Goal: Task Accomplishment & Management: Manage account settings

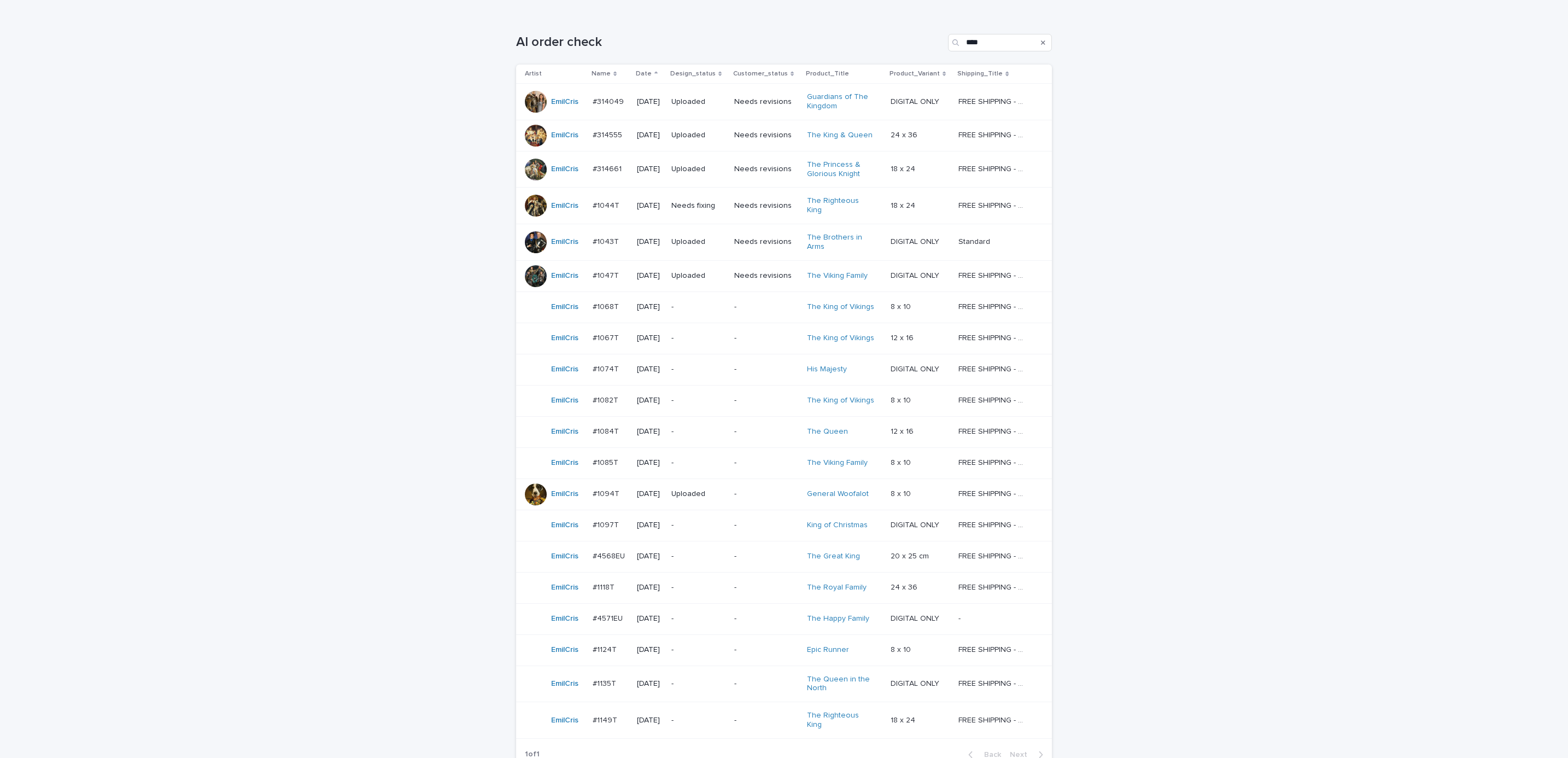
scroll to position [163, 0]
click at [415, 639] on div "Loading... Saving… Loading... Saving… AI order check **** Artist Name Date Desi…" at bounding box center [784, 418] width 1568 height 819
click at [745, 296] on div "-" at bounding box center [766, 301] width 64 height 11
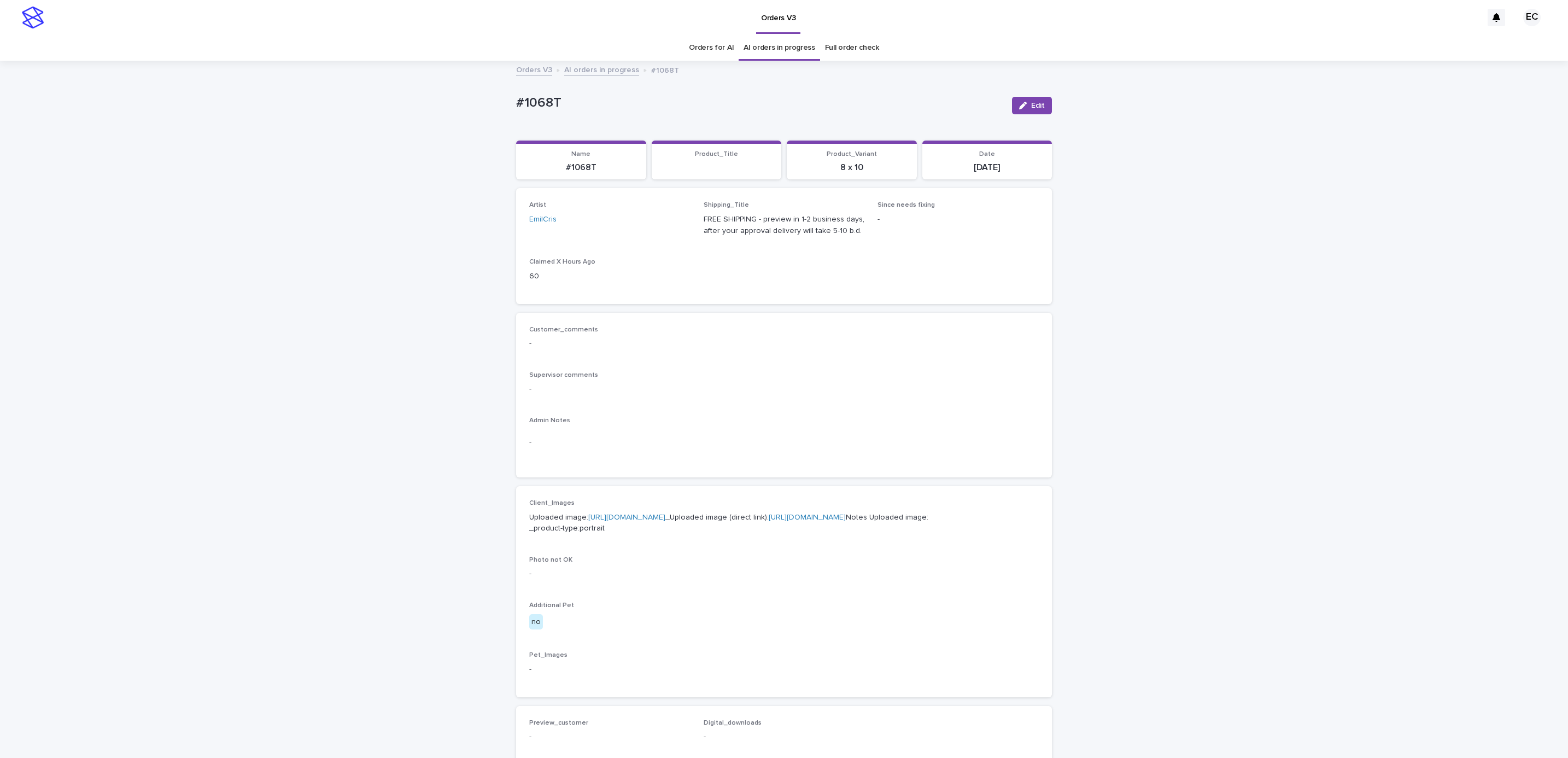
click at [1024, 109] on div "button" at bounding box center [1025, 105] width 12 height 8
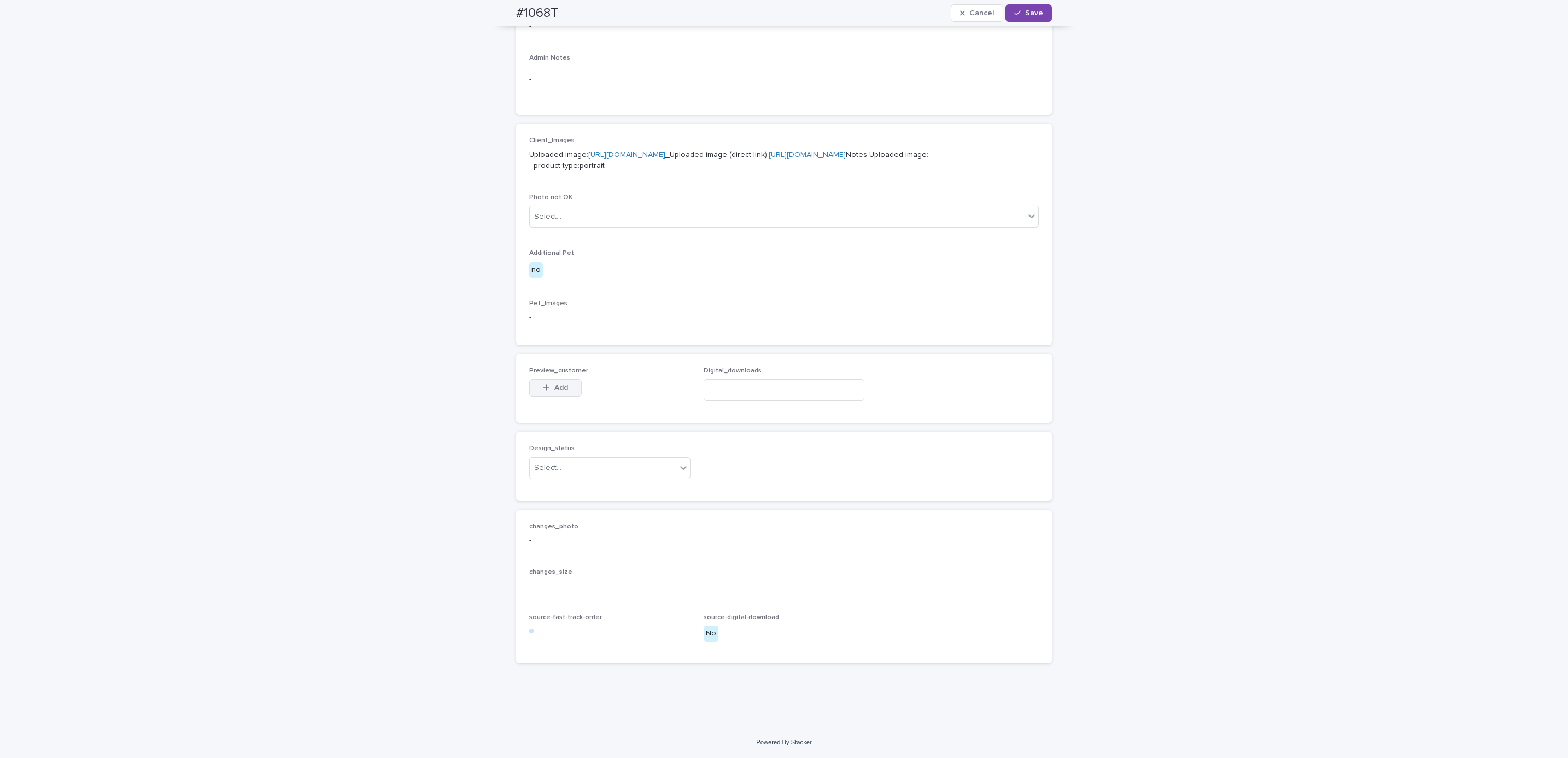
click at [547, 383] on button "Add" at bounding box center [555, 388] width 53 height 17
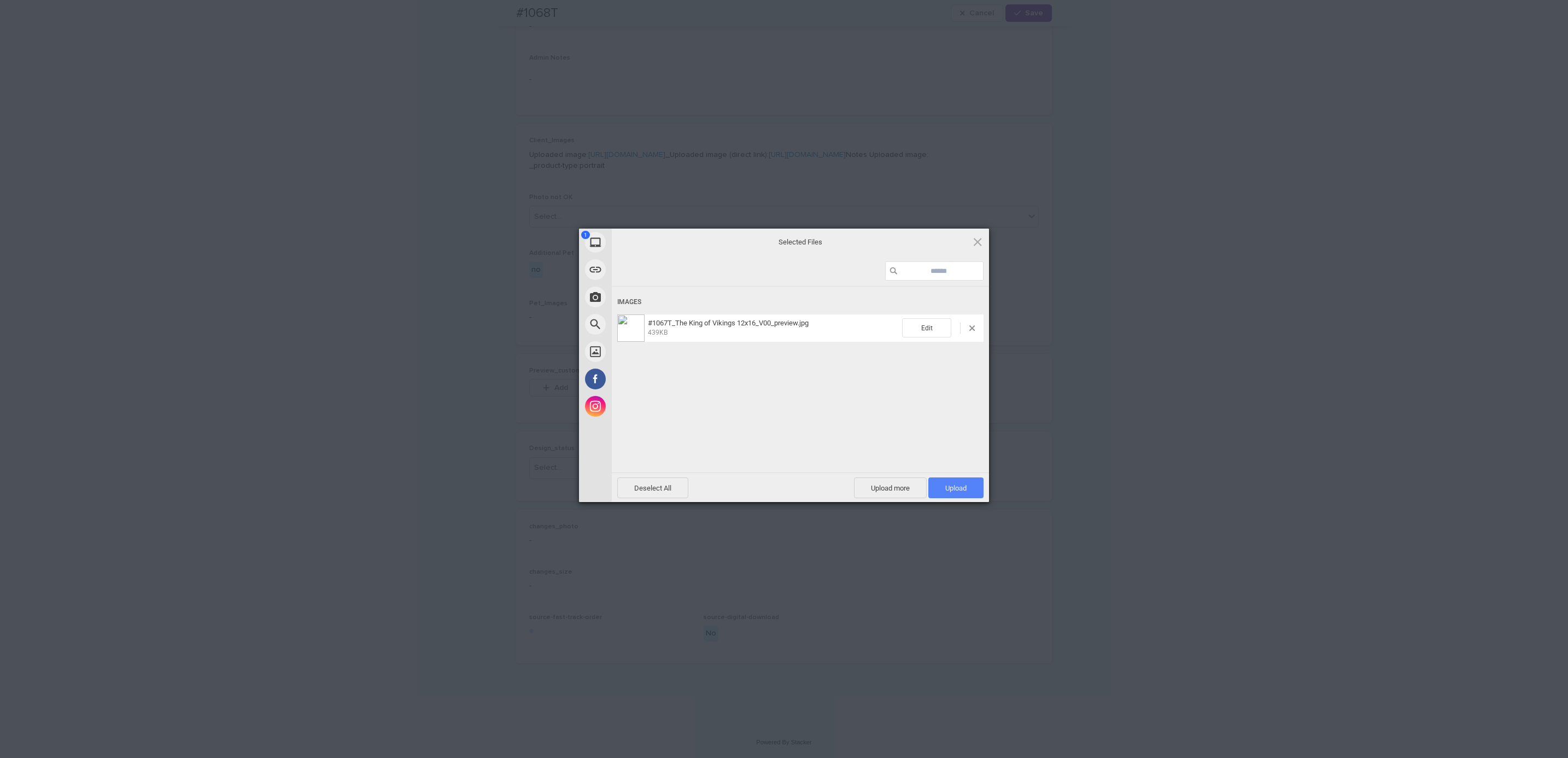
click at [951, 490] on span "Upload 1" at bounding box center [955, 488] width 22 height 9
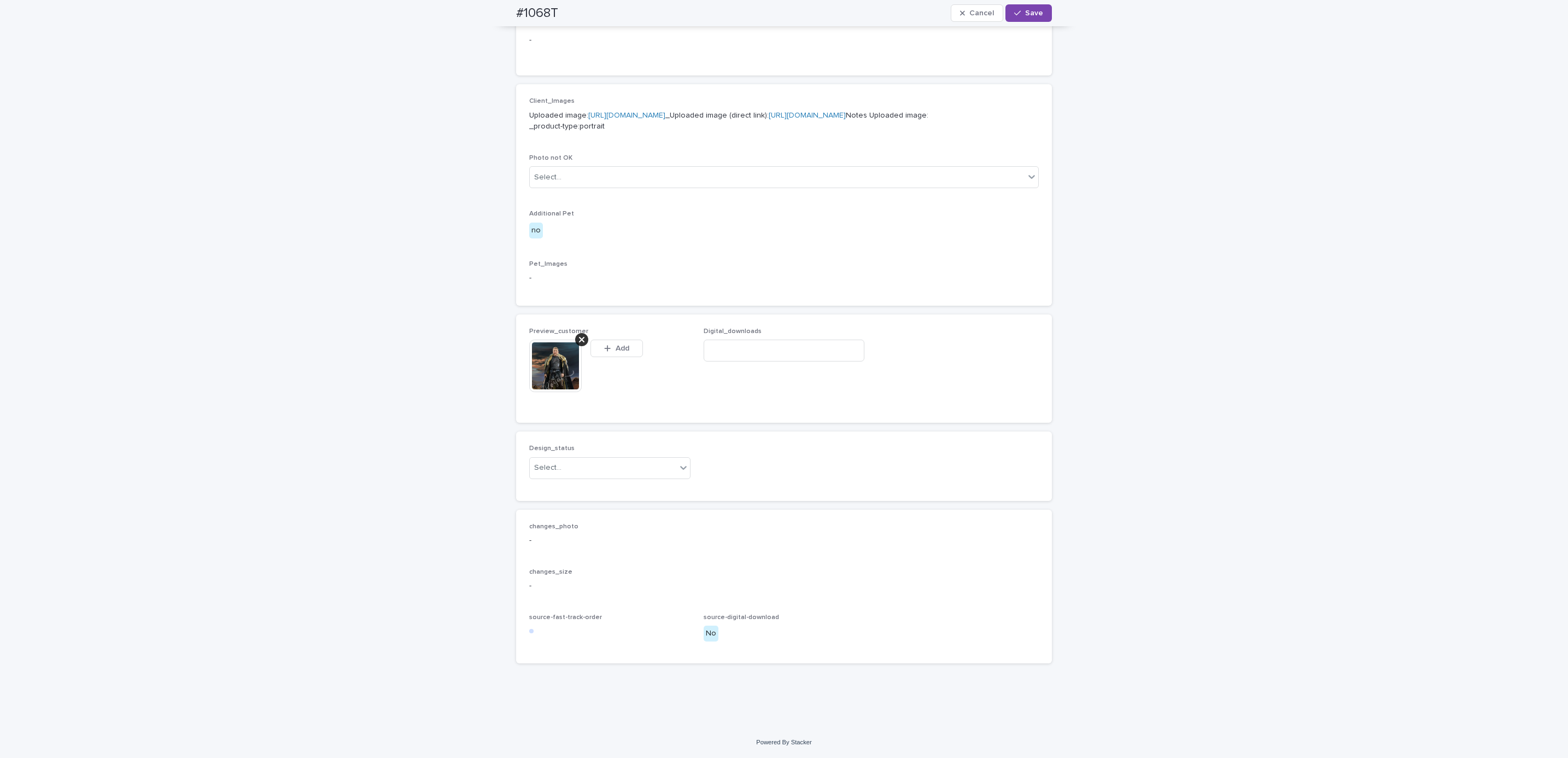
scroll to position [439, 0]
click at [1030, 10] on span "Save" at bounding box center [1034, 13] width 18 height 8
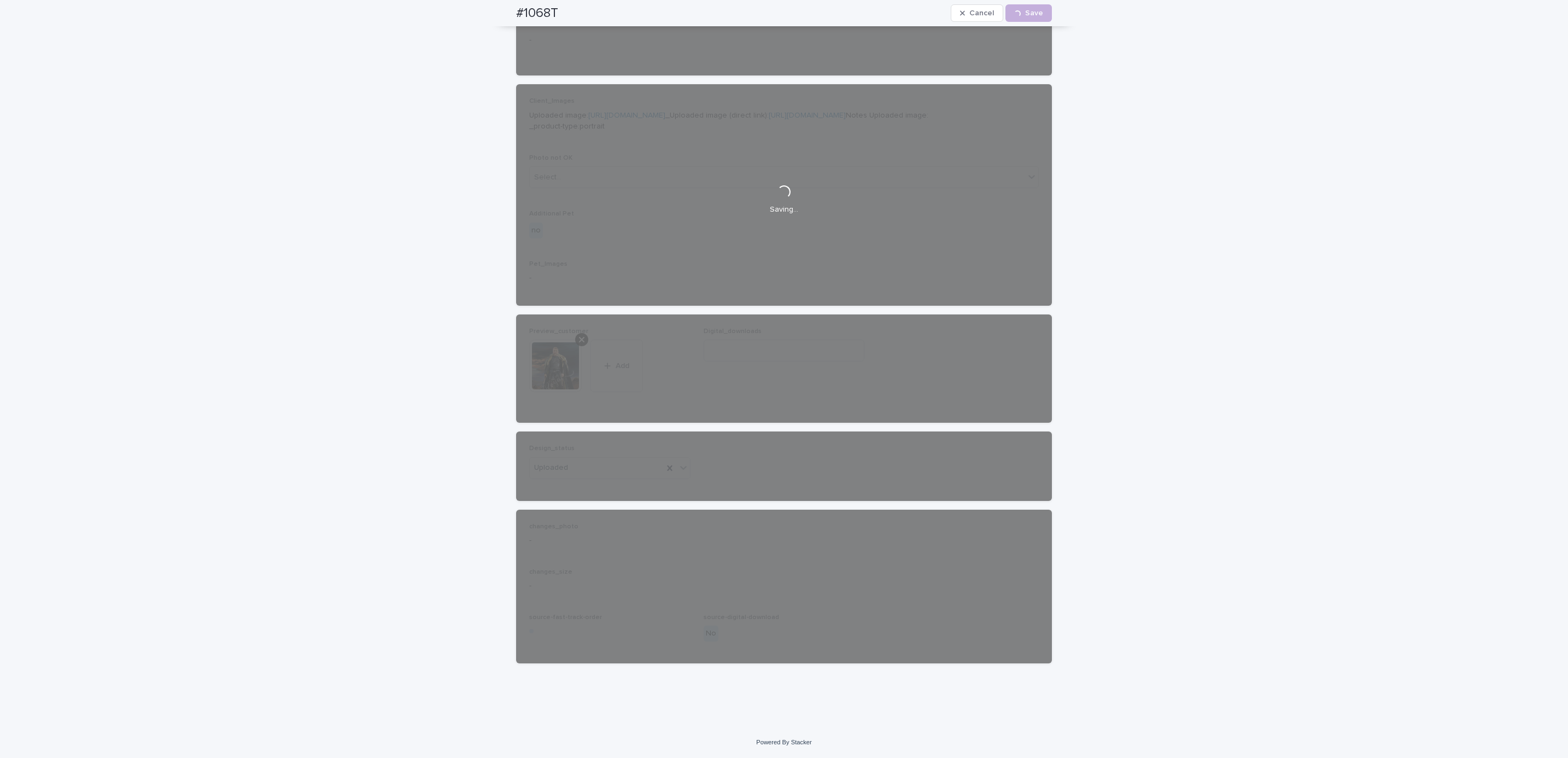
click at [507, 15] on div "#1068T Cancel Loading... Save" at bounding box center [784, 13] width 588 height 26
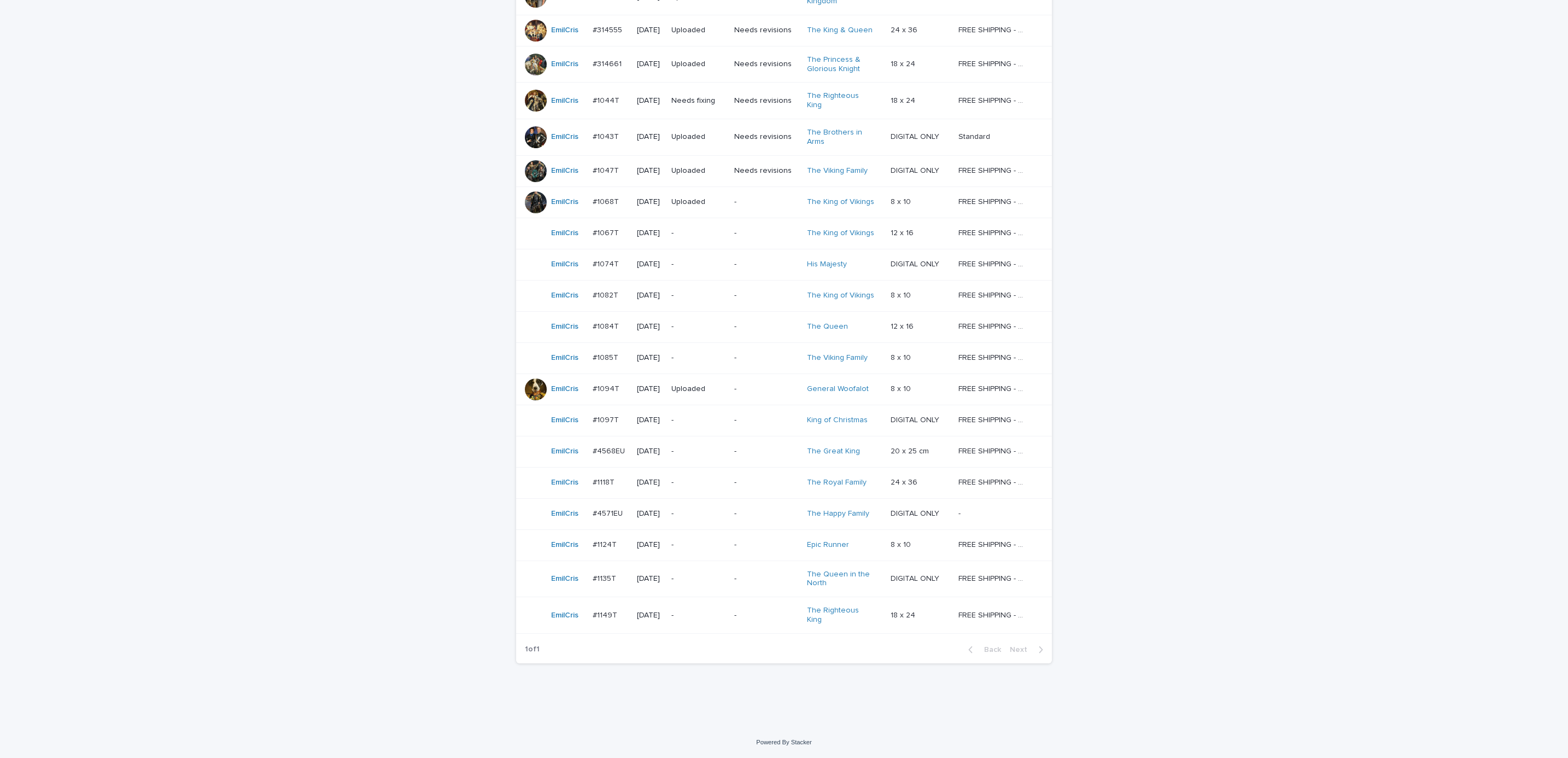
scroll to position [35, 0]
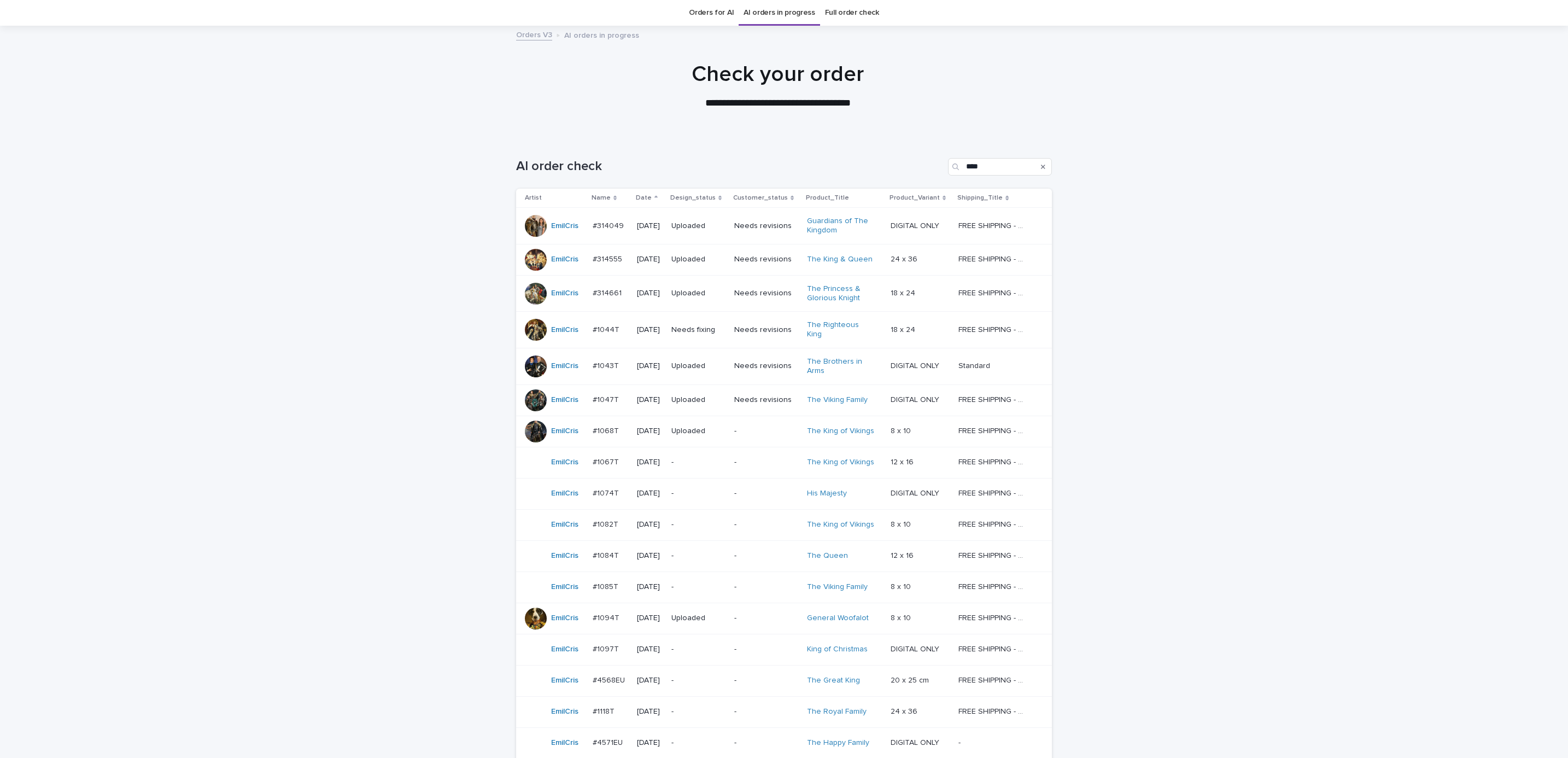
click at [720, 457] on p "-" at bounding box center [698, 462] width 54 height 9
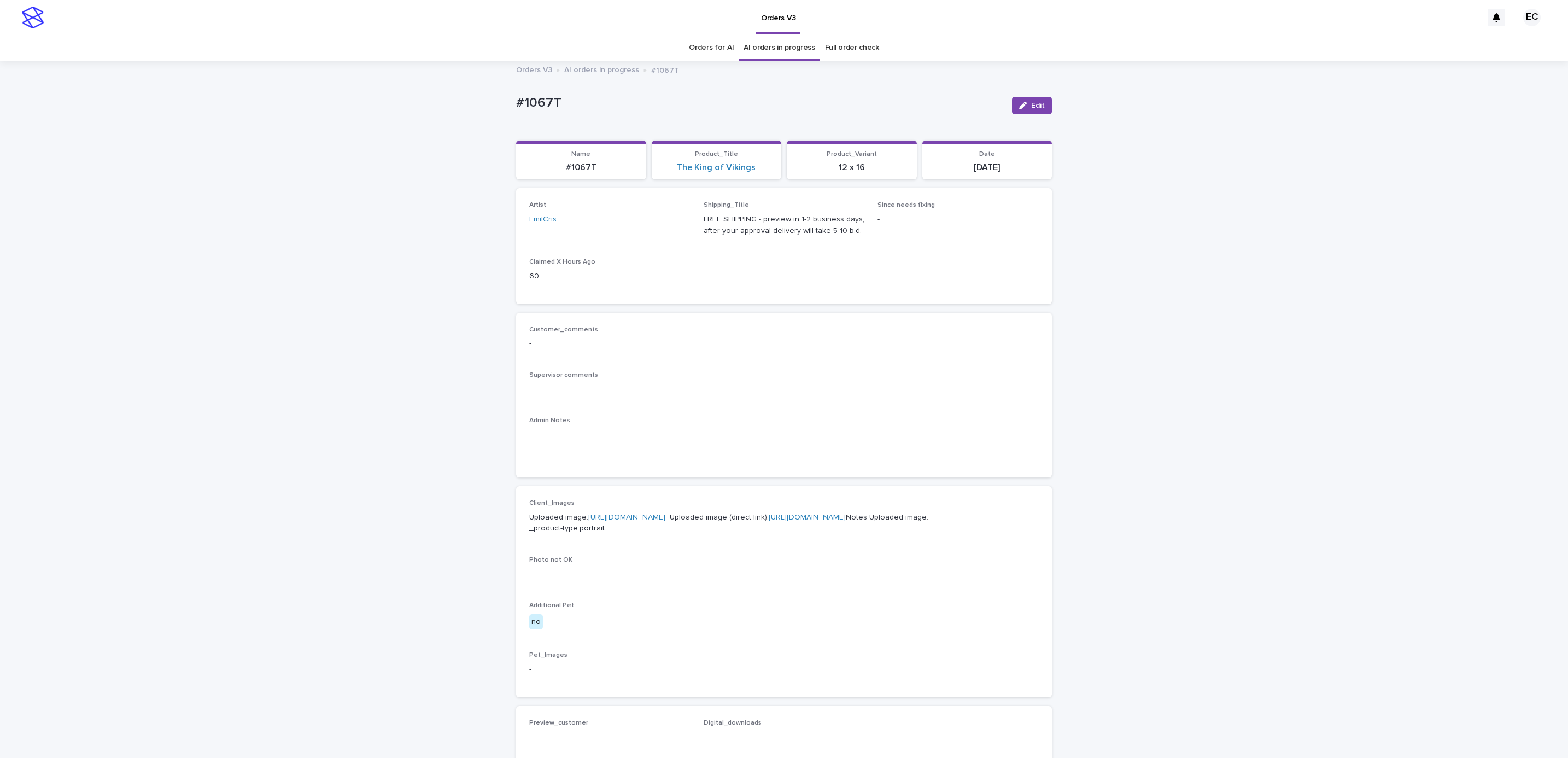
click at [660, 515] on link "[URL][DOMAIN_NAME]" at bounding box center [626, 517] width 77 height 8
click at [1031, 102] on span "Edit" at bounding box center [1038, 105] width 14 height 8
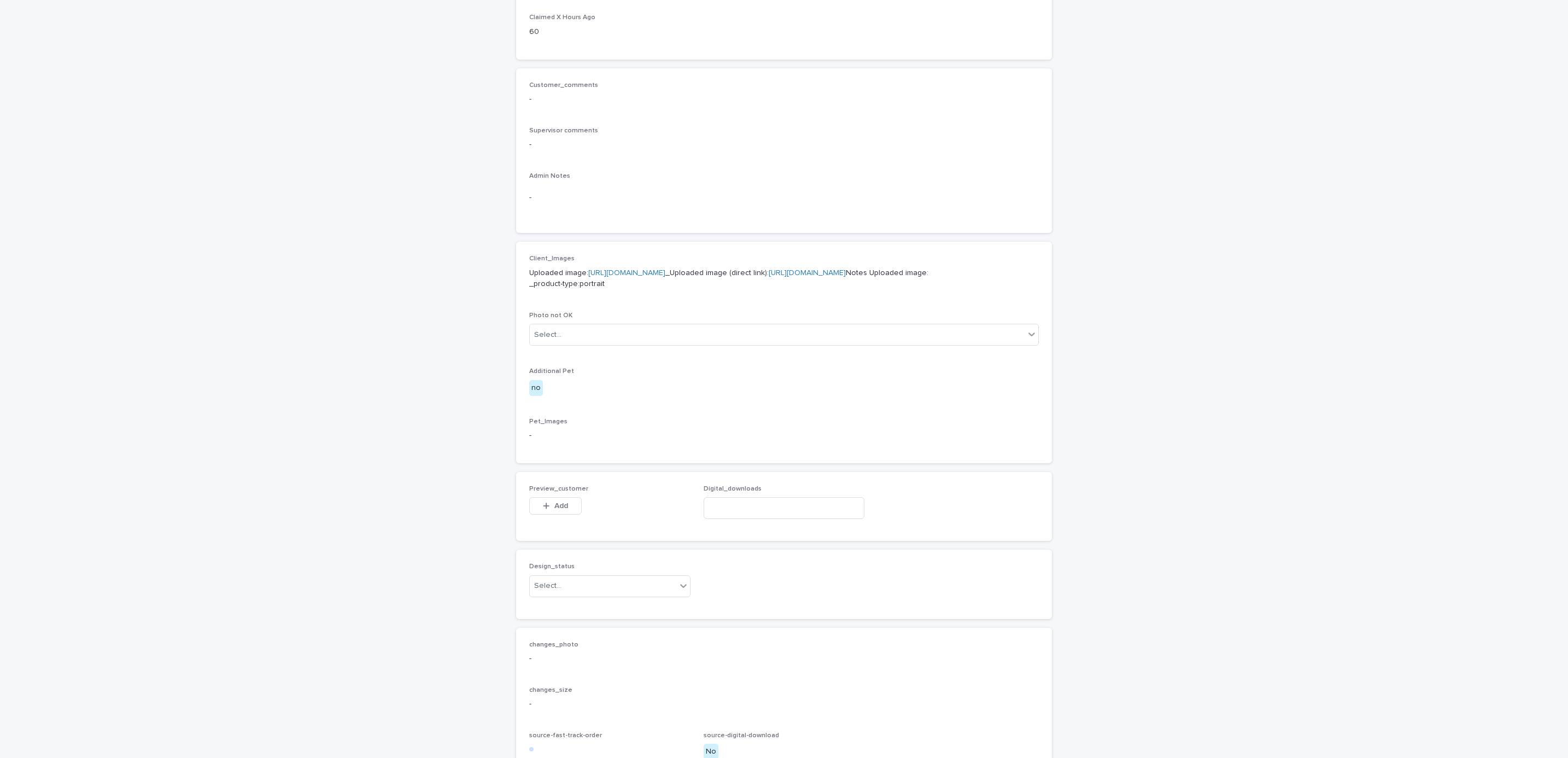
scroll to position [432, 0]
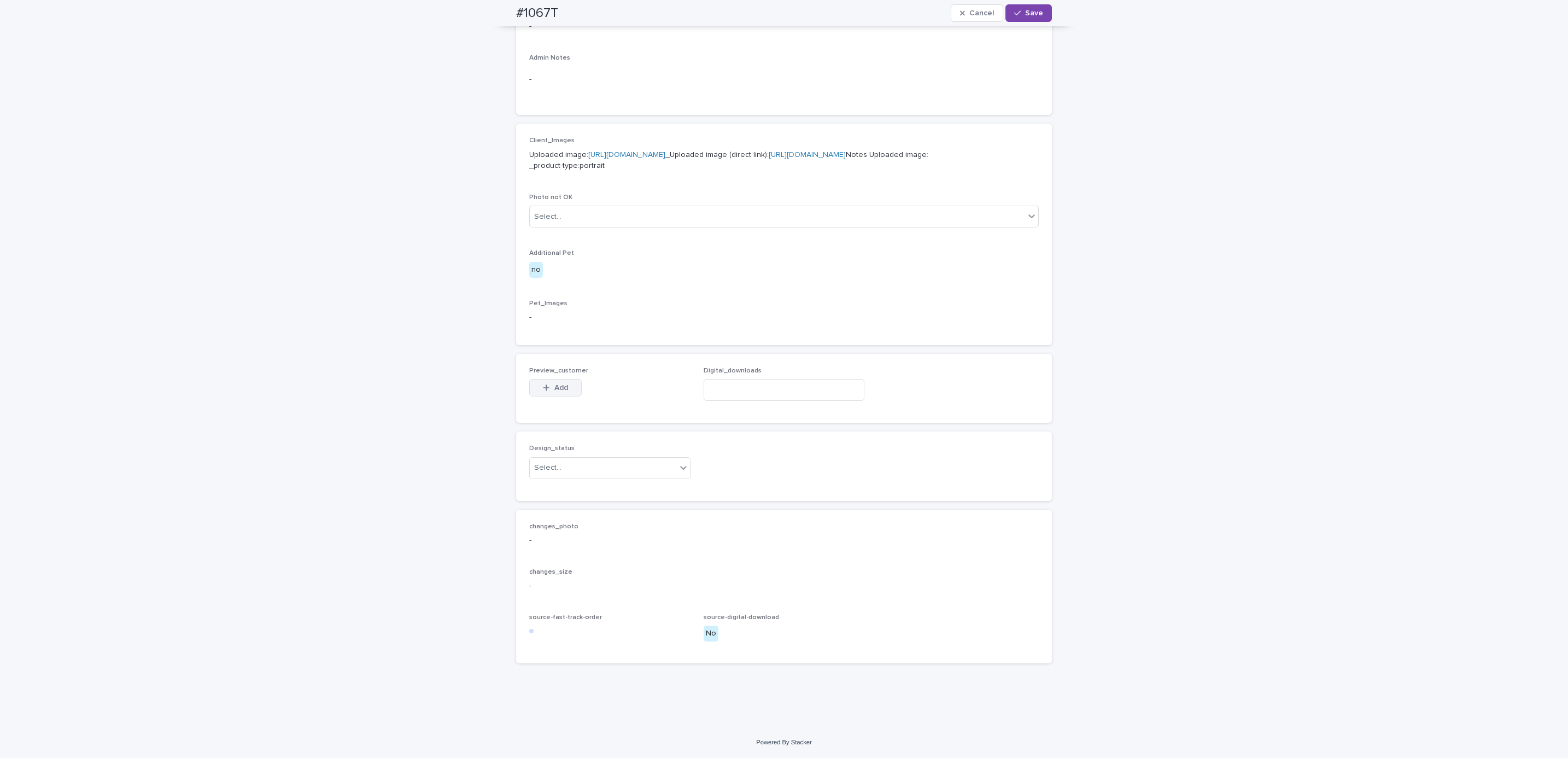
click at [556, 392] on button "Add" at bounding box center [555, 388] width 53 height 17
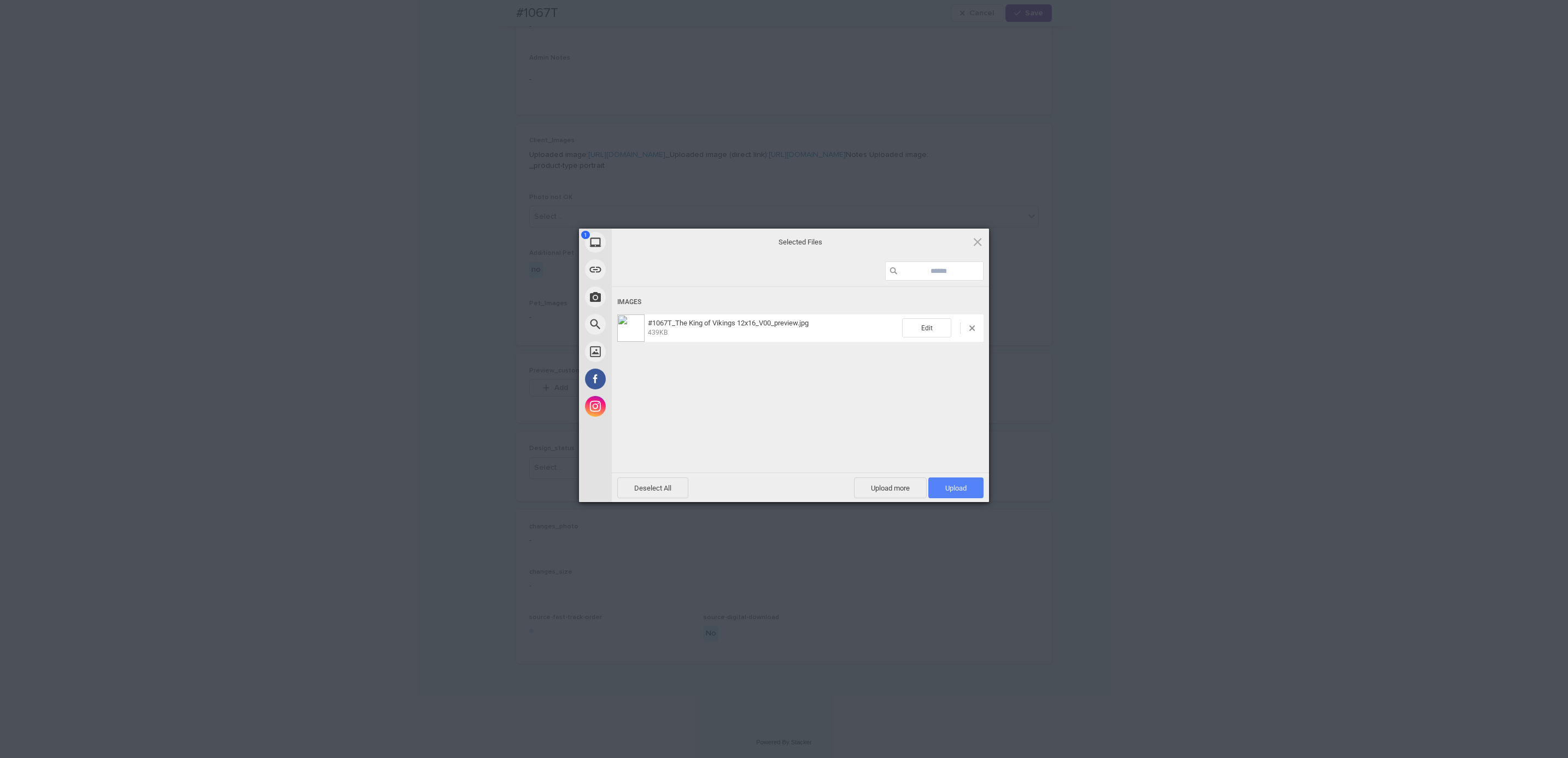
click at [943, 494] on span "Upload 1" at bounding box center [956, 488] width 55 height 21
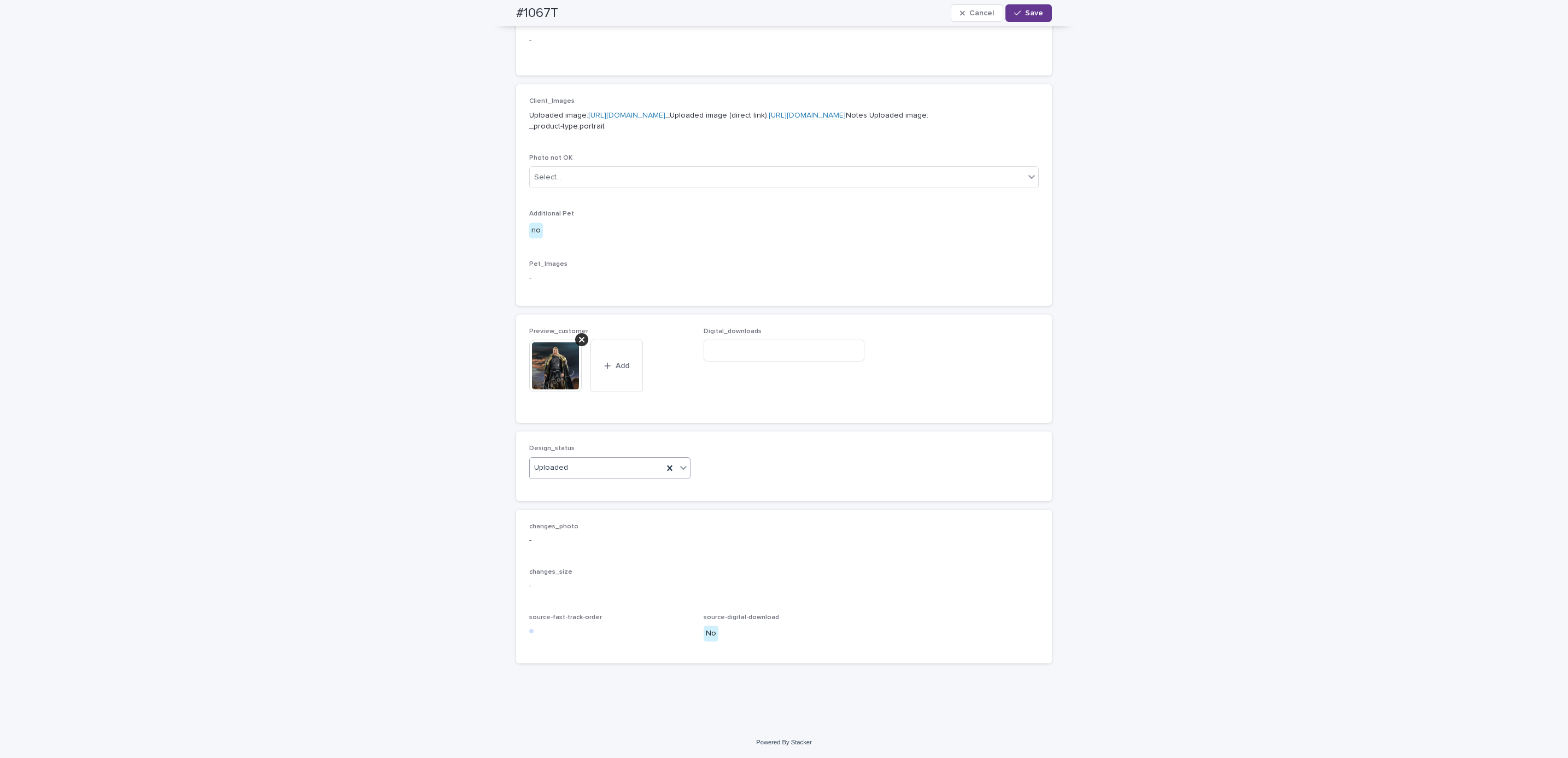
click at [1025, 16] on span "Save" at bounding box center [1034, 13] width 18 height 8
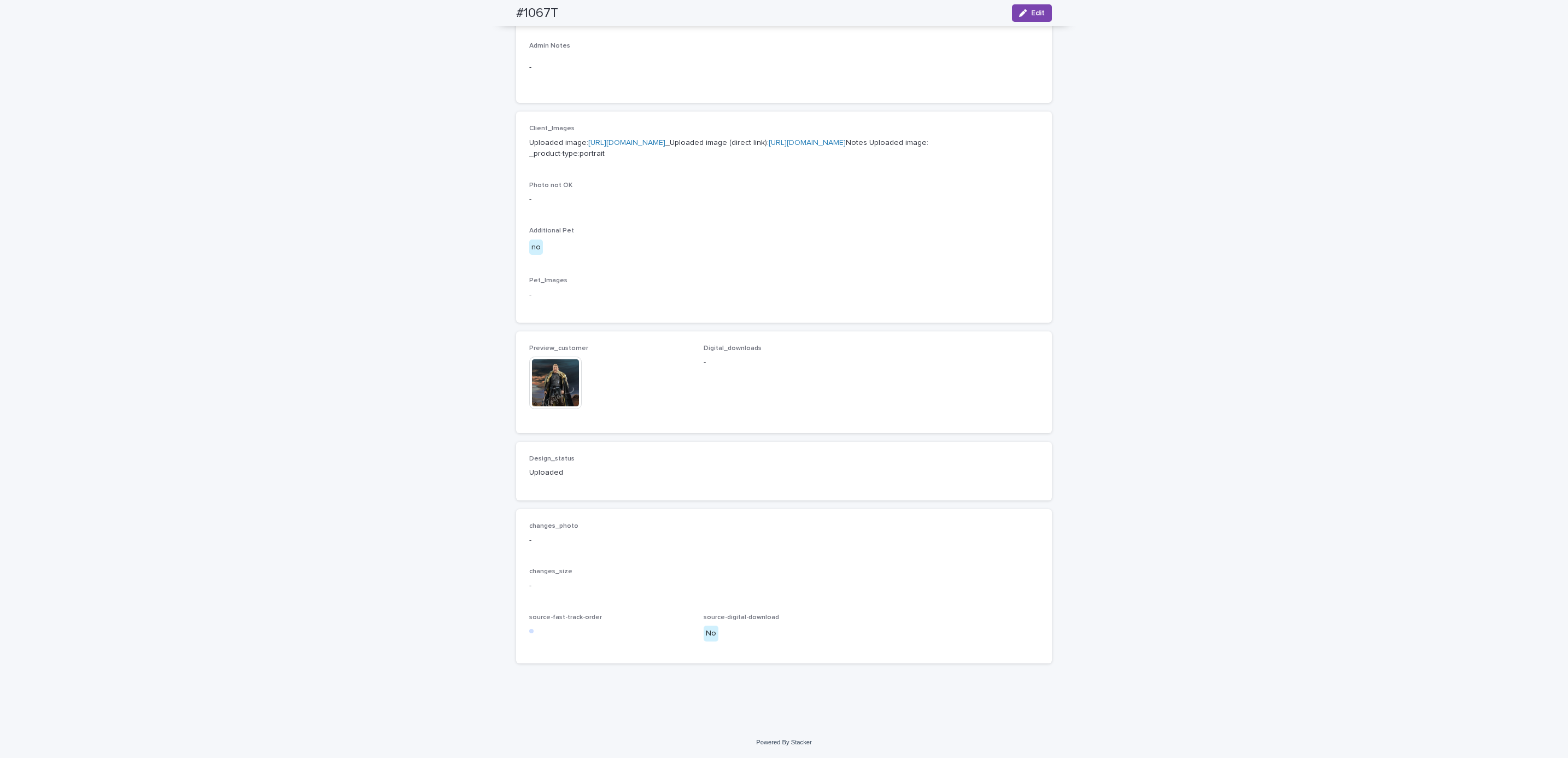
scroll to position [437, 0]
click at [495, 9] on div "#1067T Edit" at bounding box center [784, 13] width 588 height 26
click at [576, 5] on div "#1067T Edit" at bounding box center [784, 13] width 536 height 26
copy h2 "#1067T"
click at [153, 90] on div "Loading... Saving… Loading... Saving… #1067T Edit #1067T Edit Sorry, there was …" at bounding box center [784, 207] width 1568 height 1039
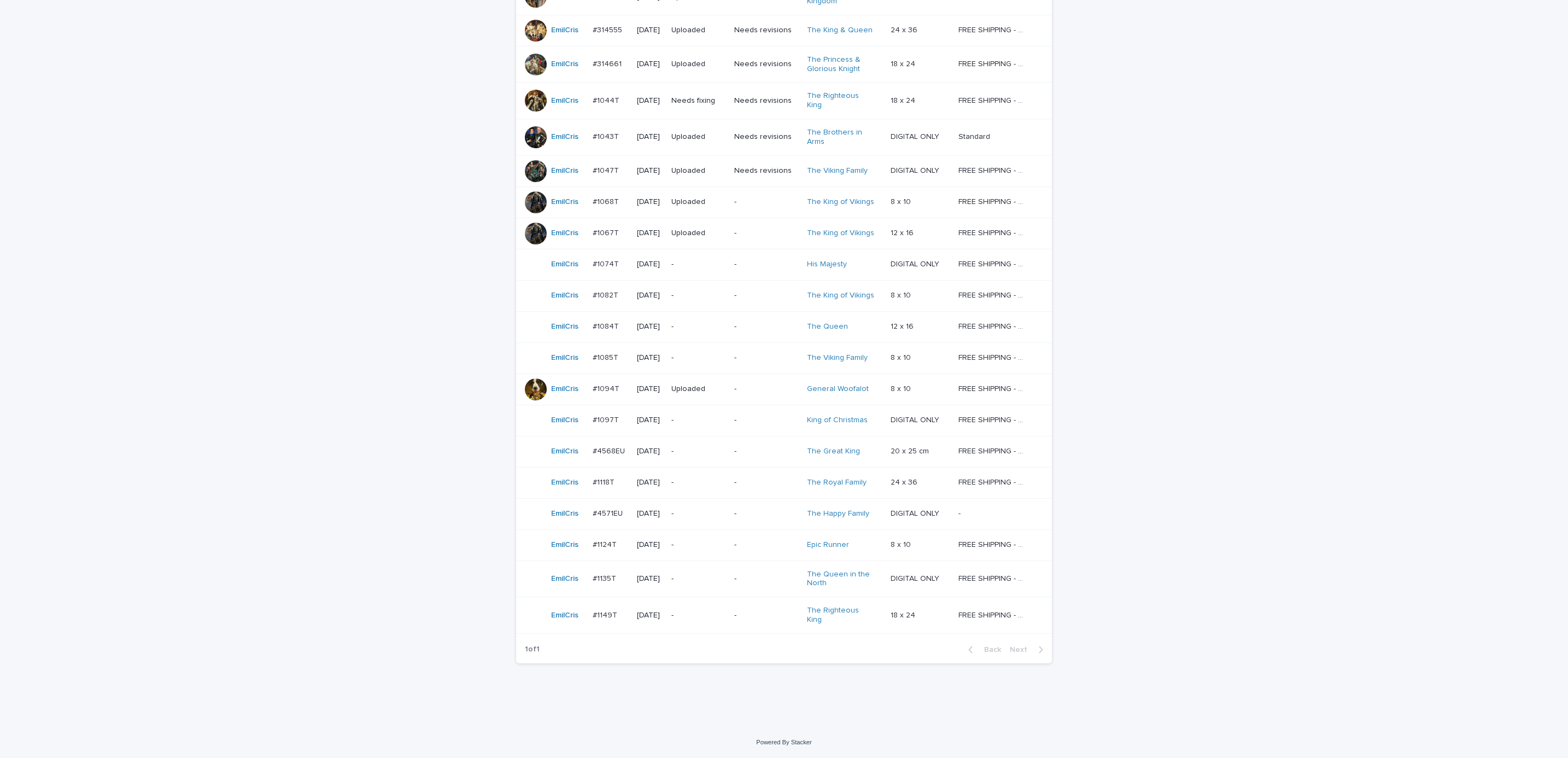
scroll to position [35, 0]
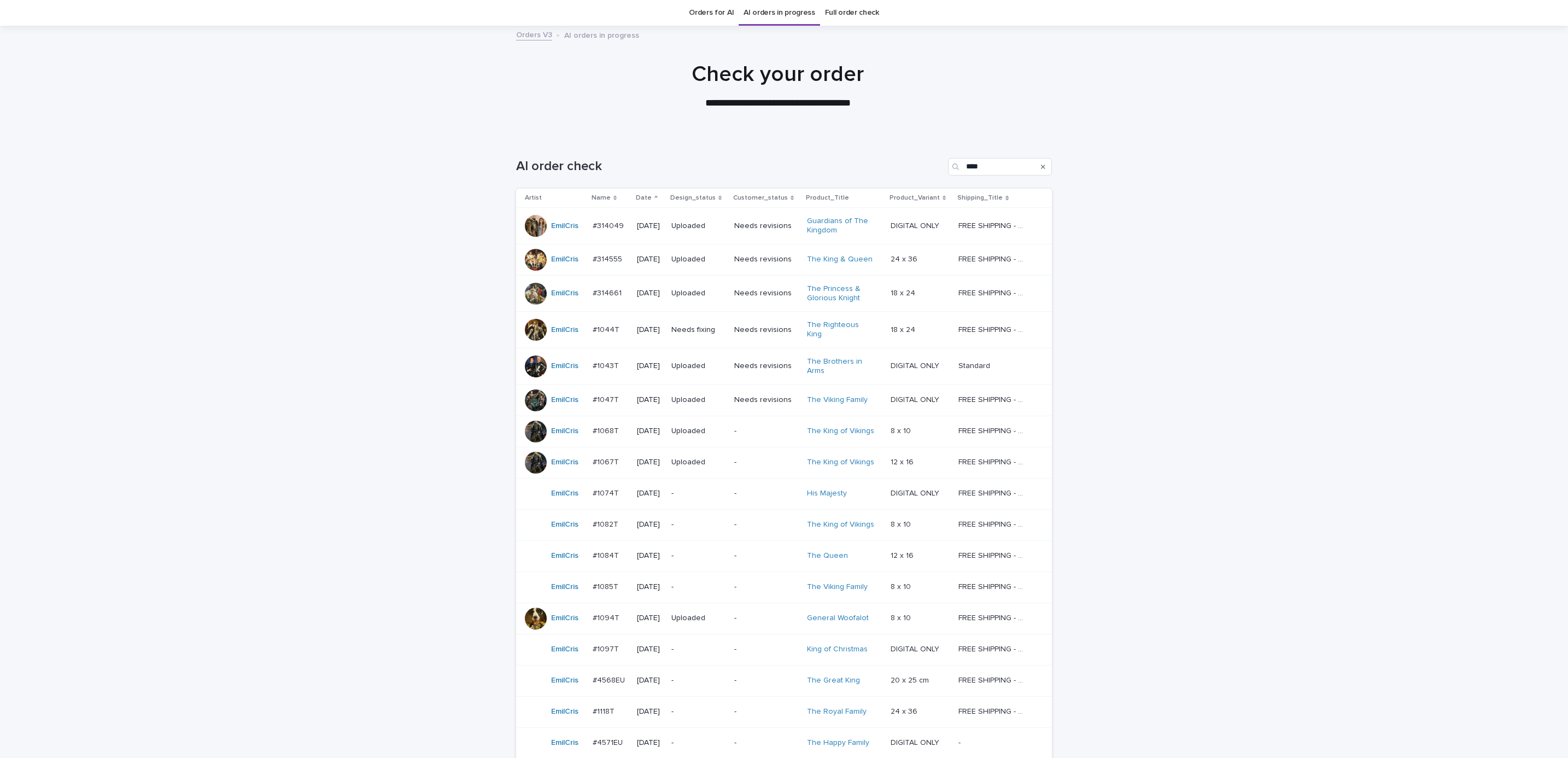
click at [746, 426] on p "-" at bounding box center [766, 431] width 64 height 9
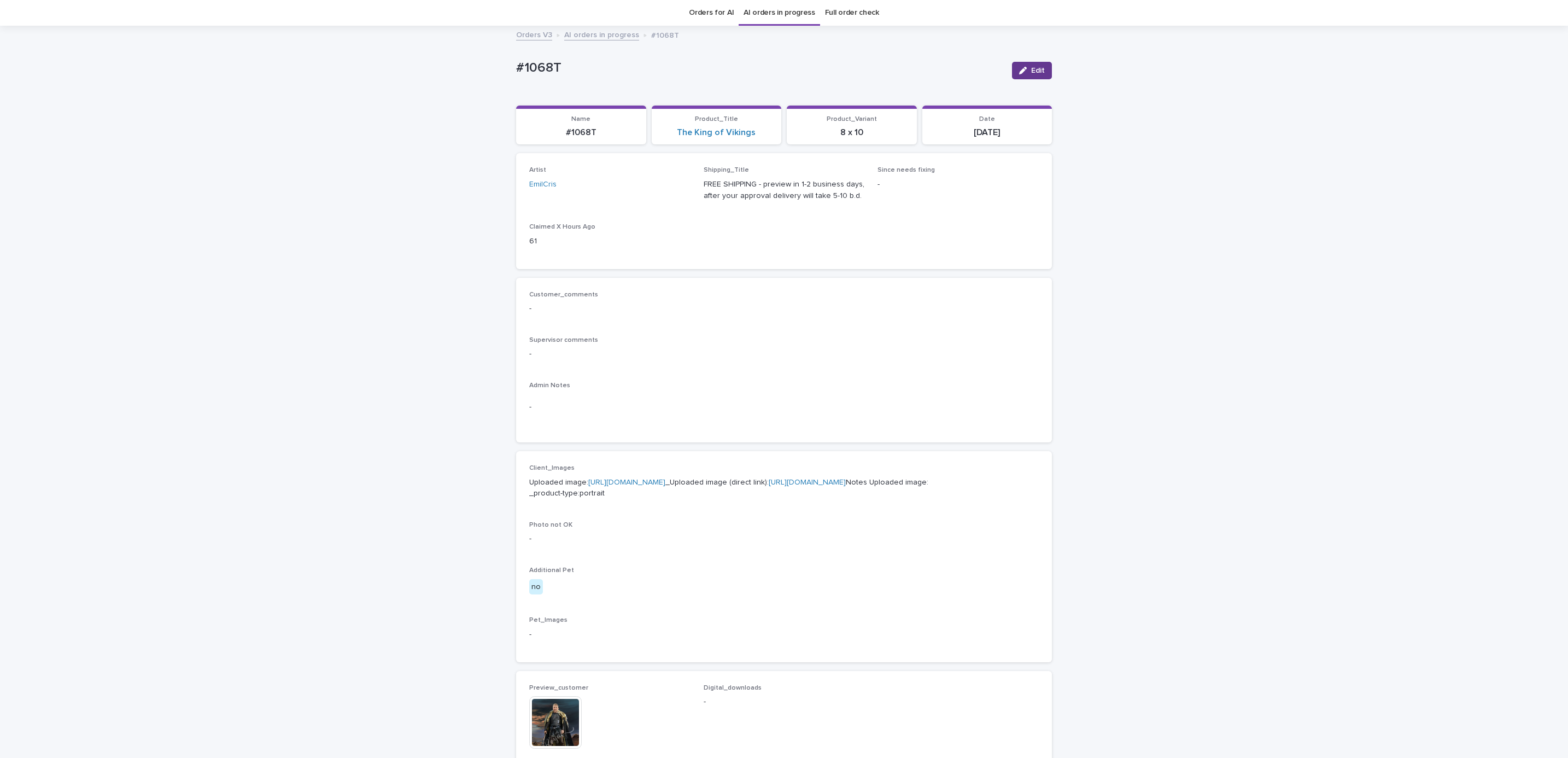
click at [1033, 78] on button "Edit" at bounding box center [1032, 71] width 40 height 17
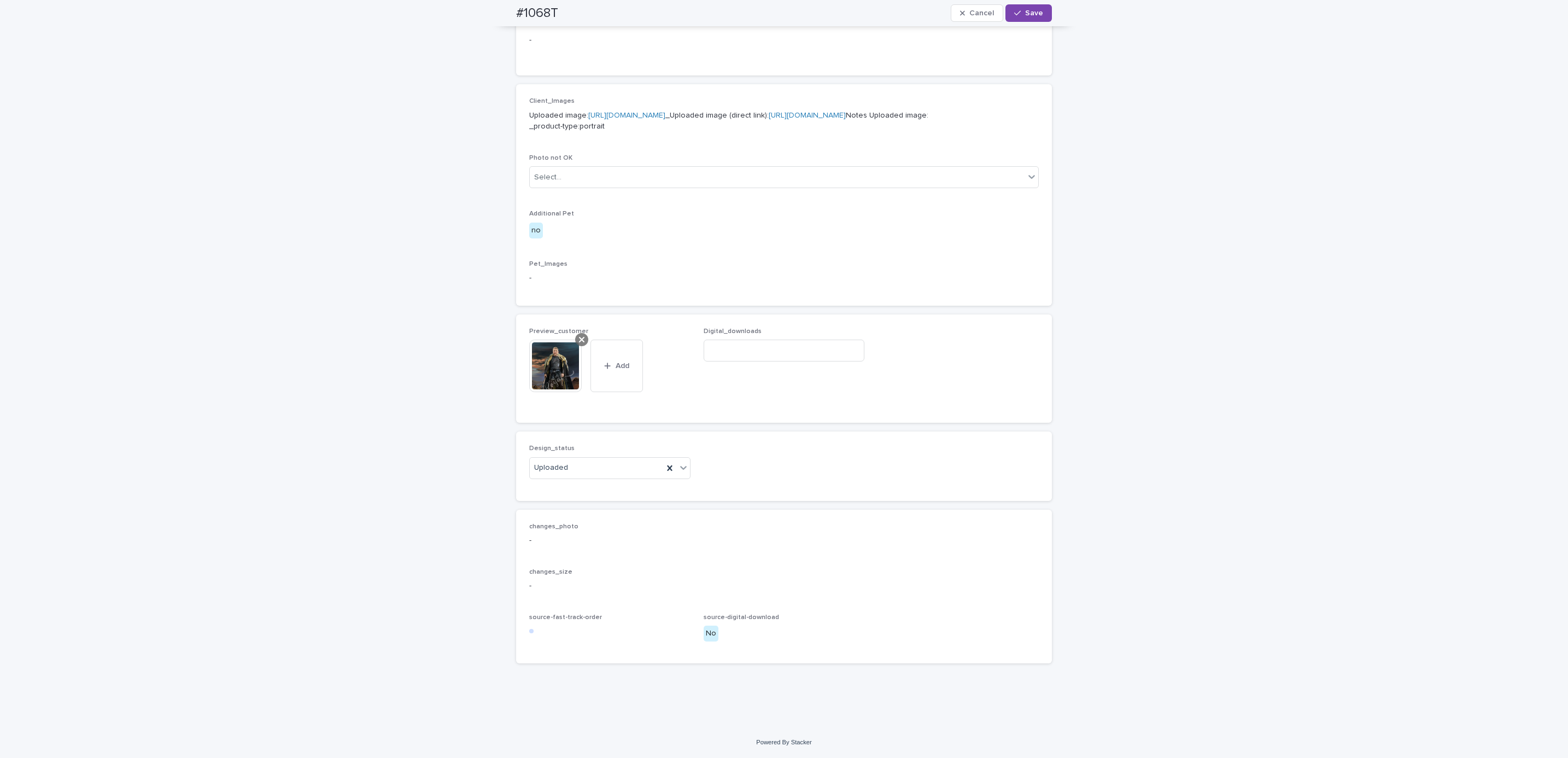
click at [579, 342] on icon at bounding box center [582, 339] width 5 height 9
click at [667, 469] on icon at bounding box center [669, 467] width 5 height 5
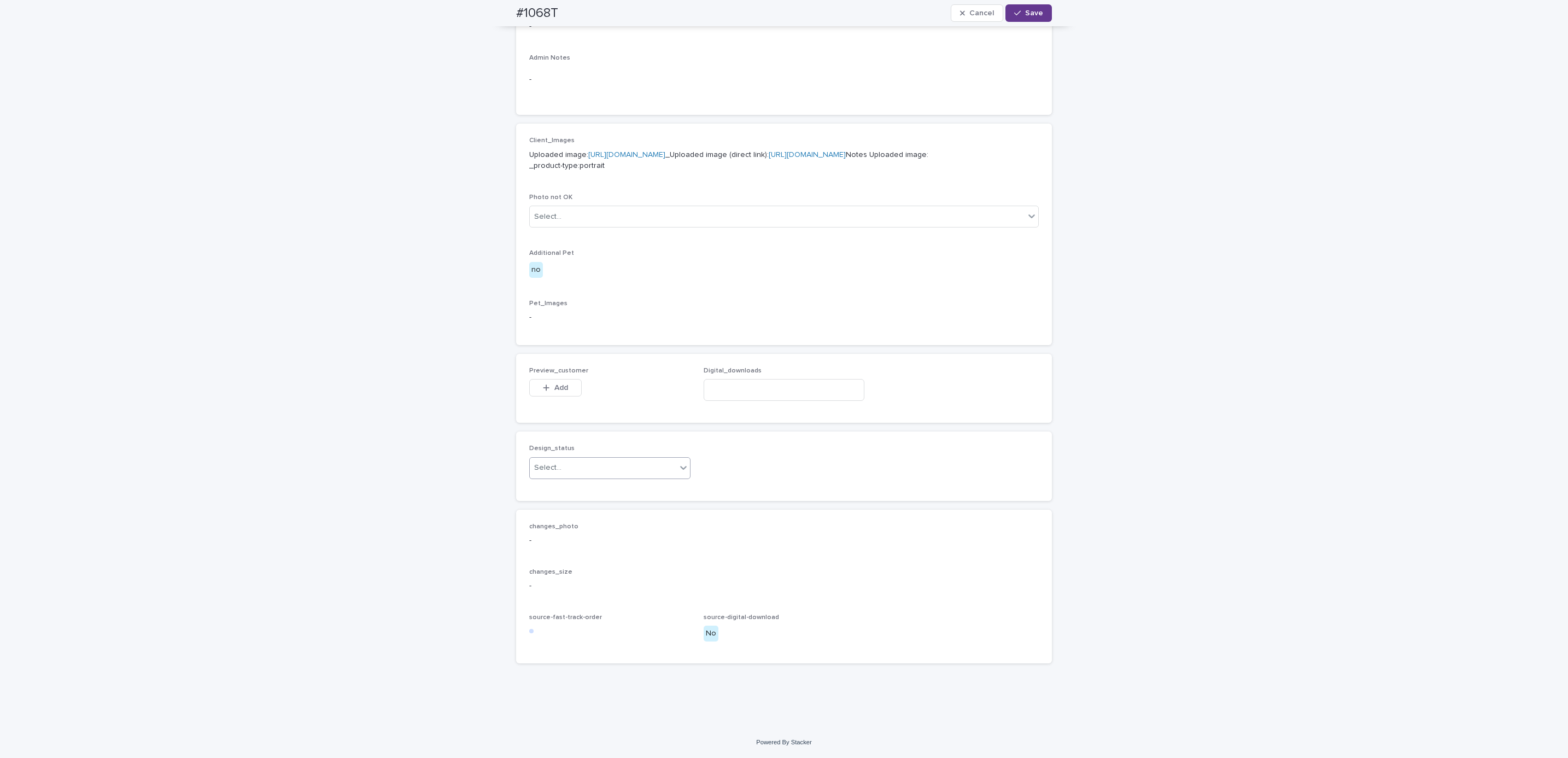
click at [1018, 20] on button "Save" at bounding box center [1029, 13] width 47 height 17
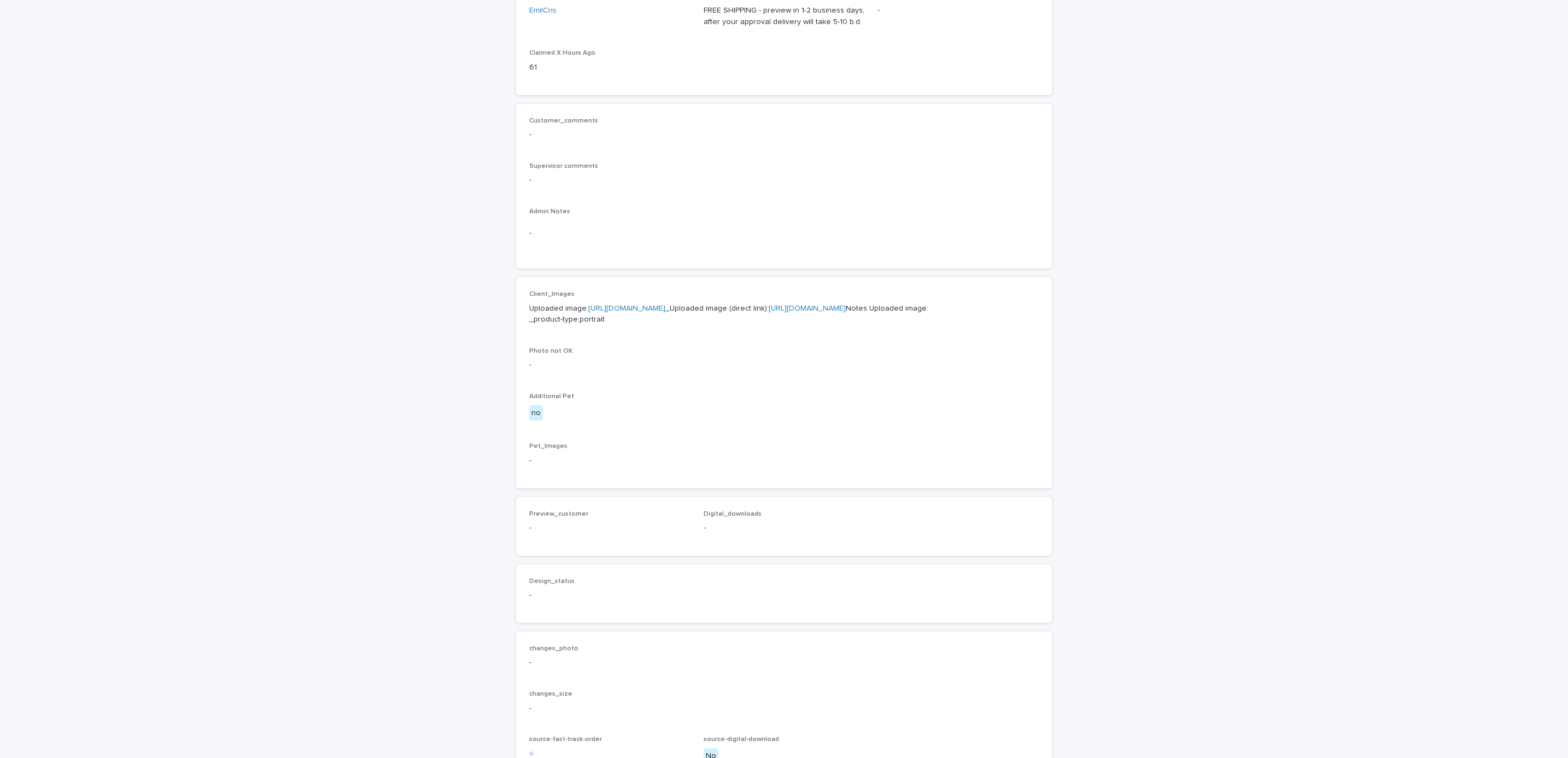
scroll to position [388, 0]
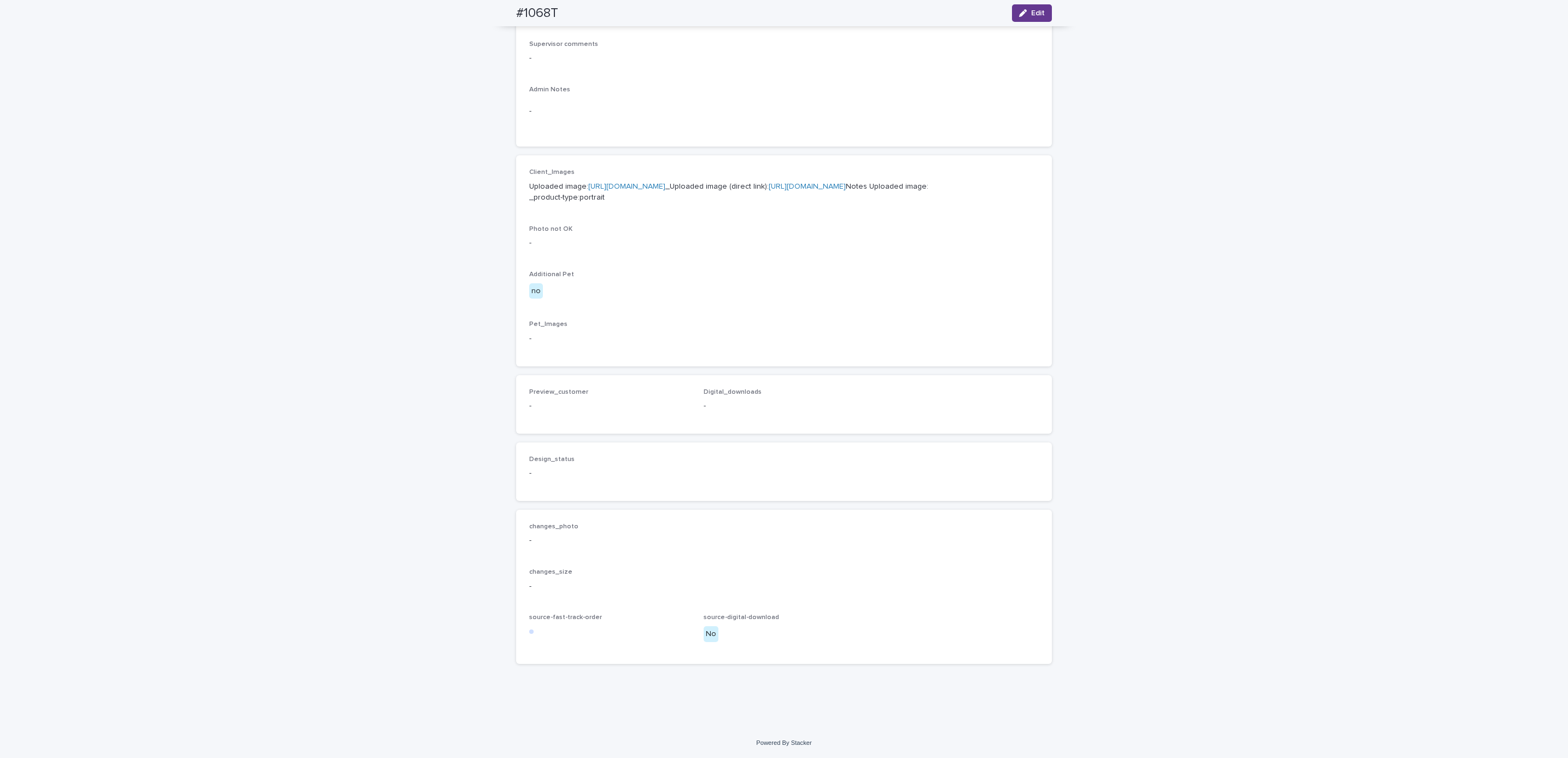
click at [1021, 17] on button "Edit" at bounding box center [1032, 13] width 40 height 17
click at [557, 391] on span "Add" at bounding box center [561, 387] width 14 height 8
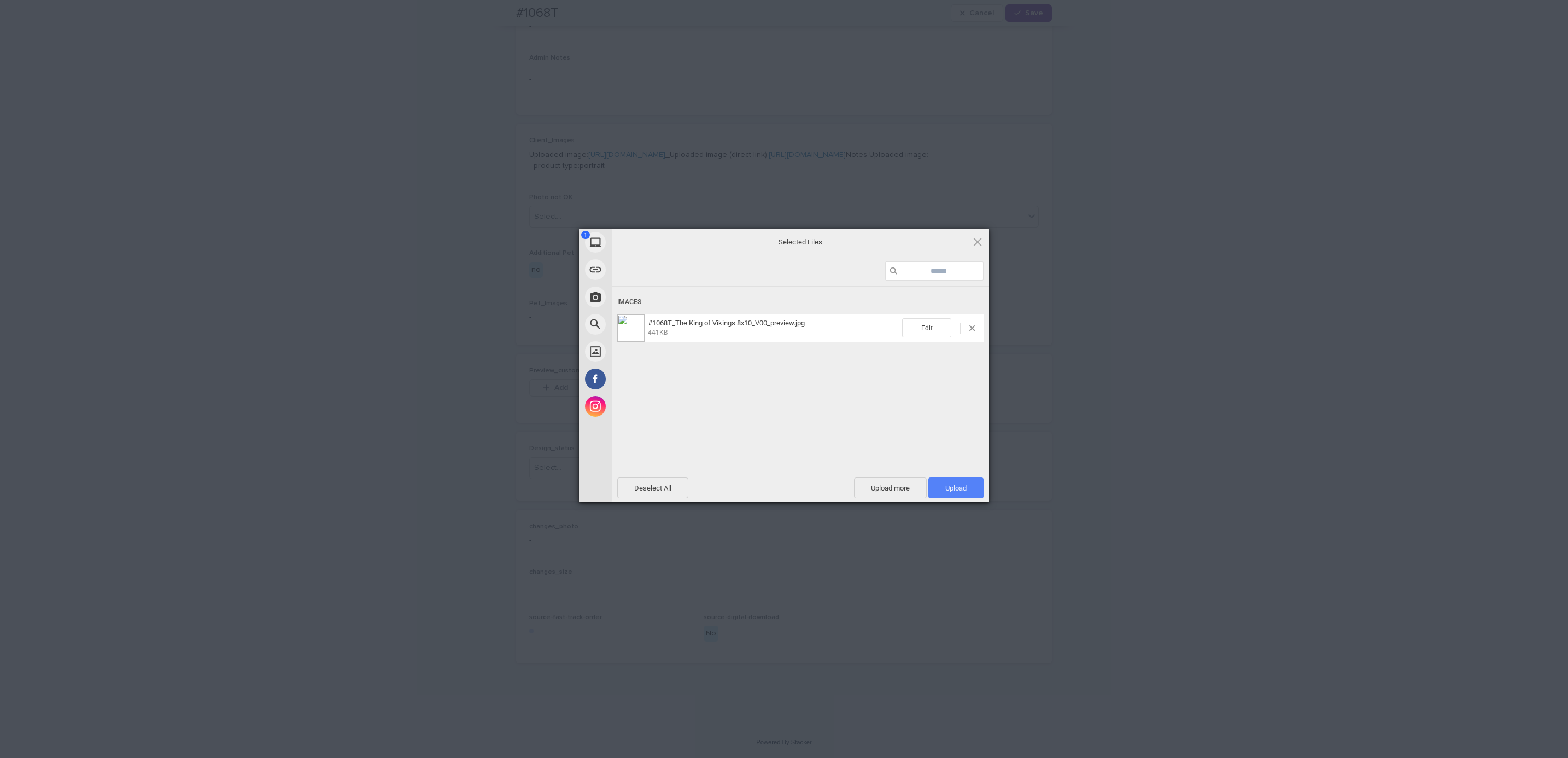
click at [958, 484] on span "Upload 1" at bounding box center [955, 488] width 22 height 9
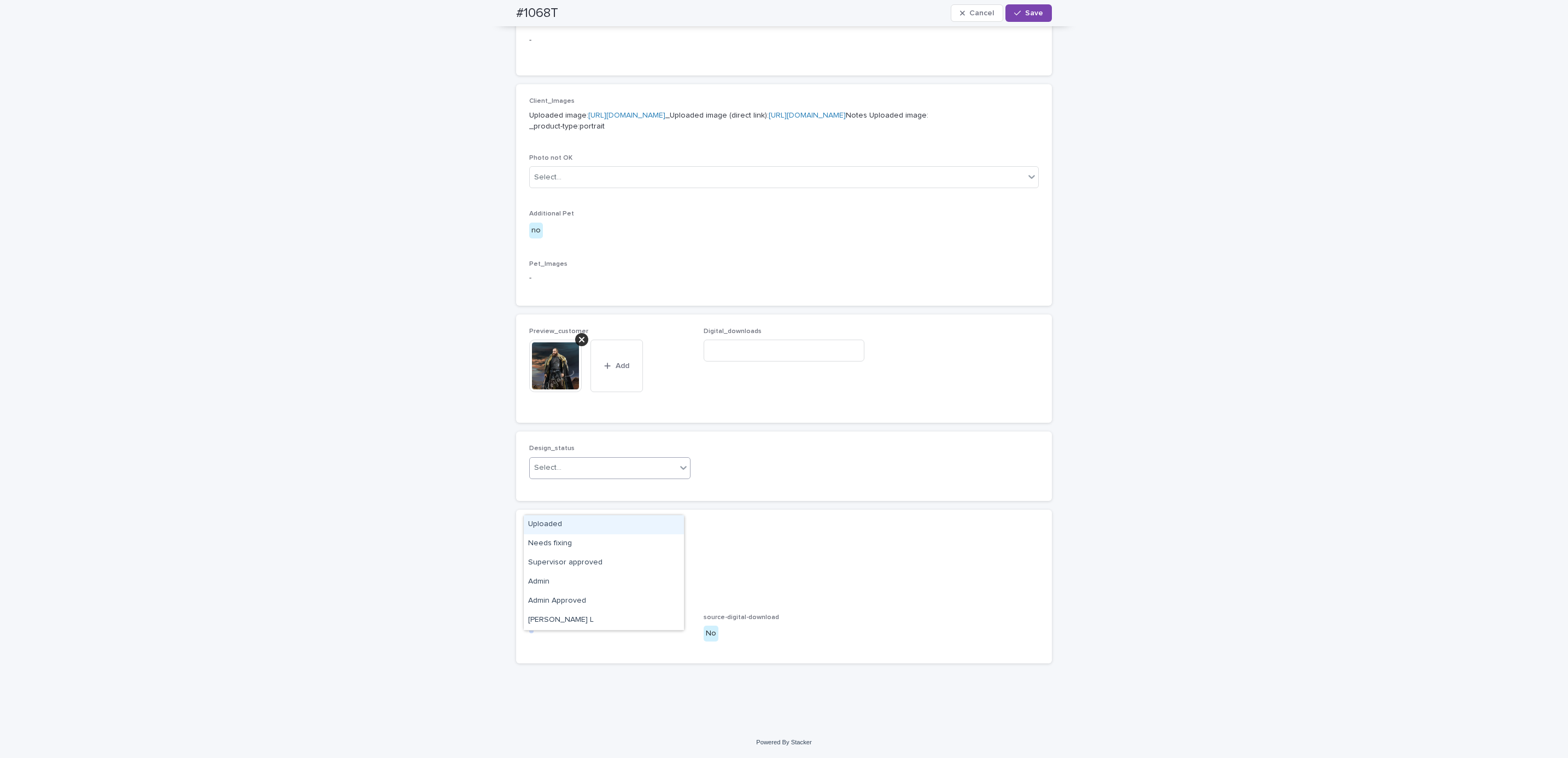
click at [632, 519] on div "Uploaded" at bounding box center [604, 525] width 160 height 19
click at [1031, 15] on span "Save" at bounding box center [1034, 13] width 18 height 8
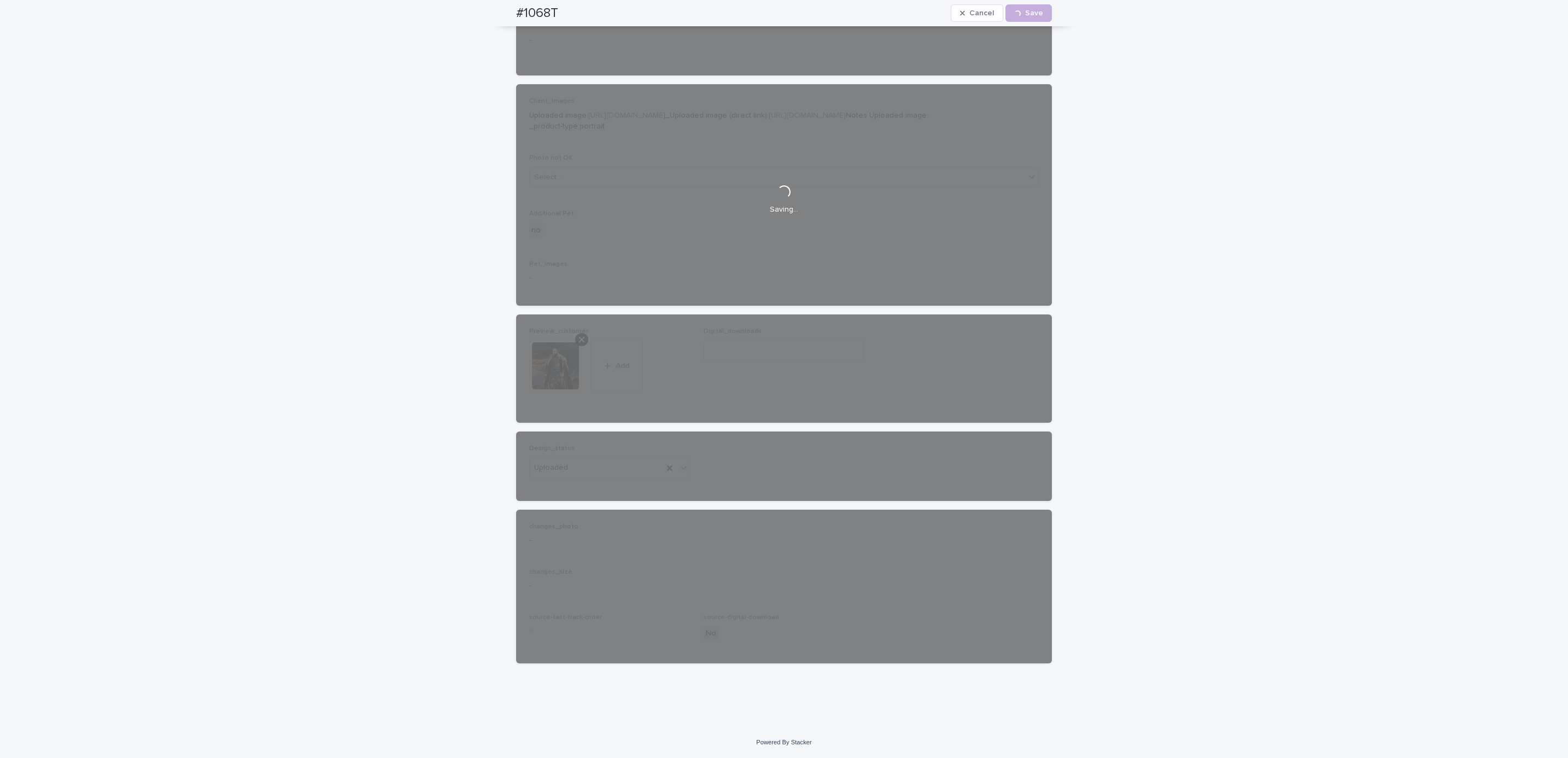
click at [496, 14] on div "#1068T Cancel Loading... Save" at bounding box center [784, 13] width 588 height 26
click at [564, 13] on div "#1068T Cancel Loading... Save" at bounding box center [784, 13] width 536 height 26
copy h2 "#1068T"
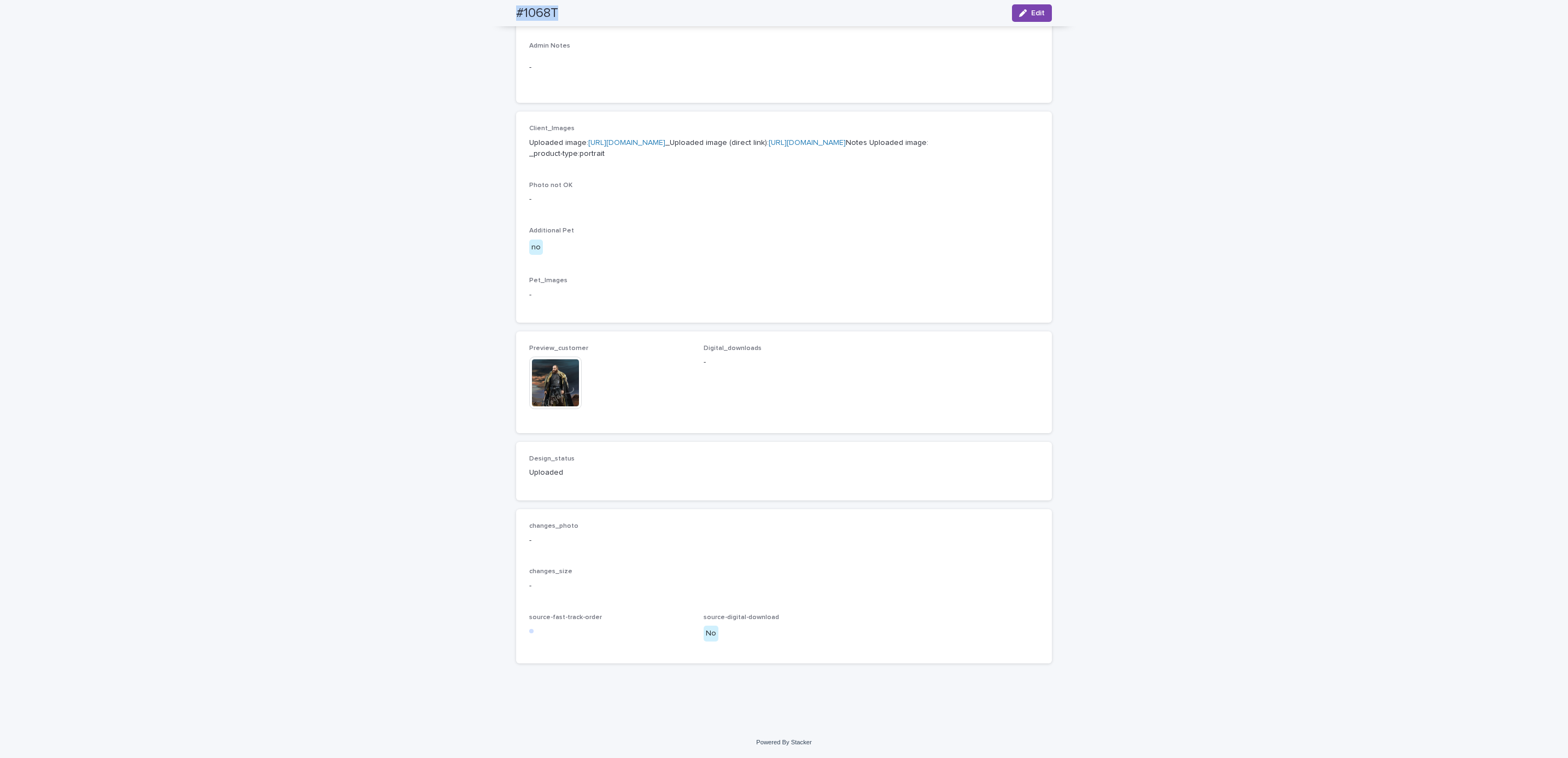
scroll to position [410, 0]
click at [159, 123] on div "Loading... Saving… Loading... Saving… #1068T Edit #1068T Edit Sorry, there was …" at bounding box center [784, 207] width 1568 height 1039
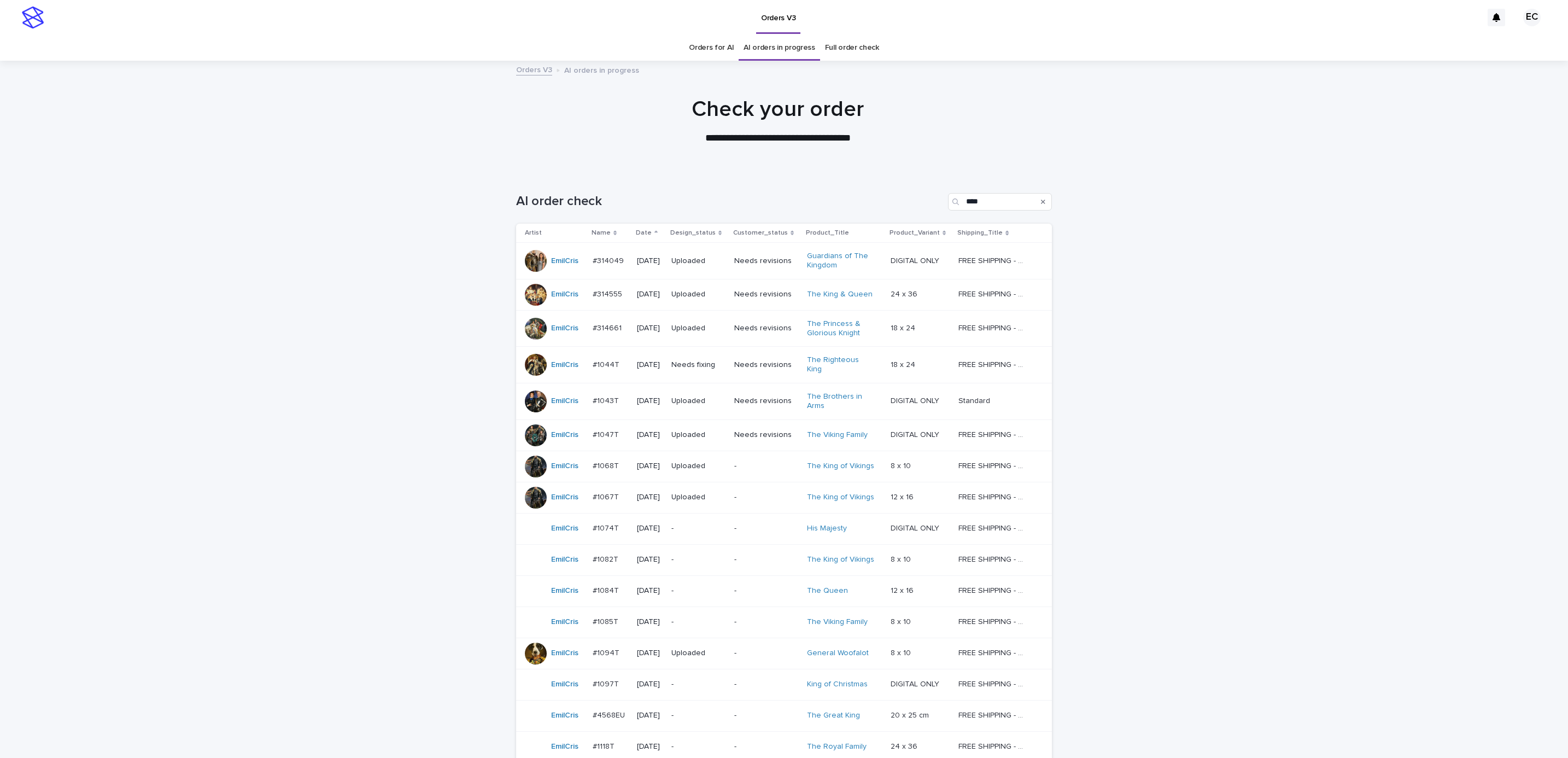
click at [1247, 439] on div "Loading... Saving… Loading... Saving… AI order check **** Artist Name Date Desi…" at bounding box center [784, 581] width 1568 height 819
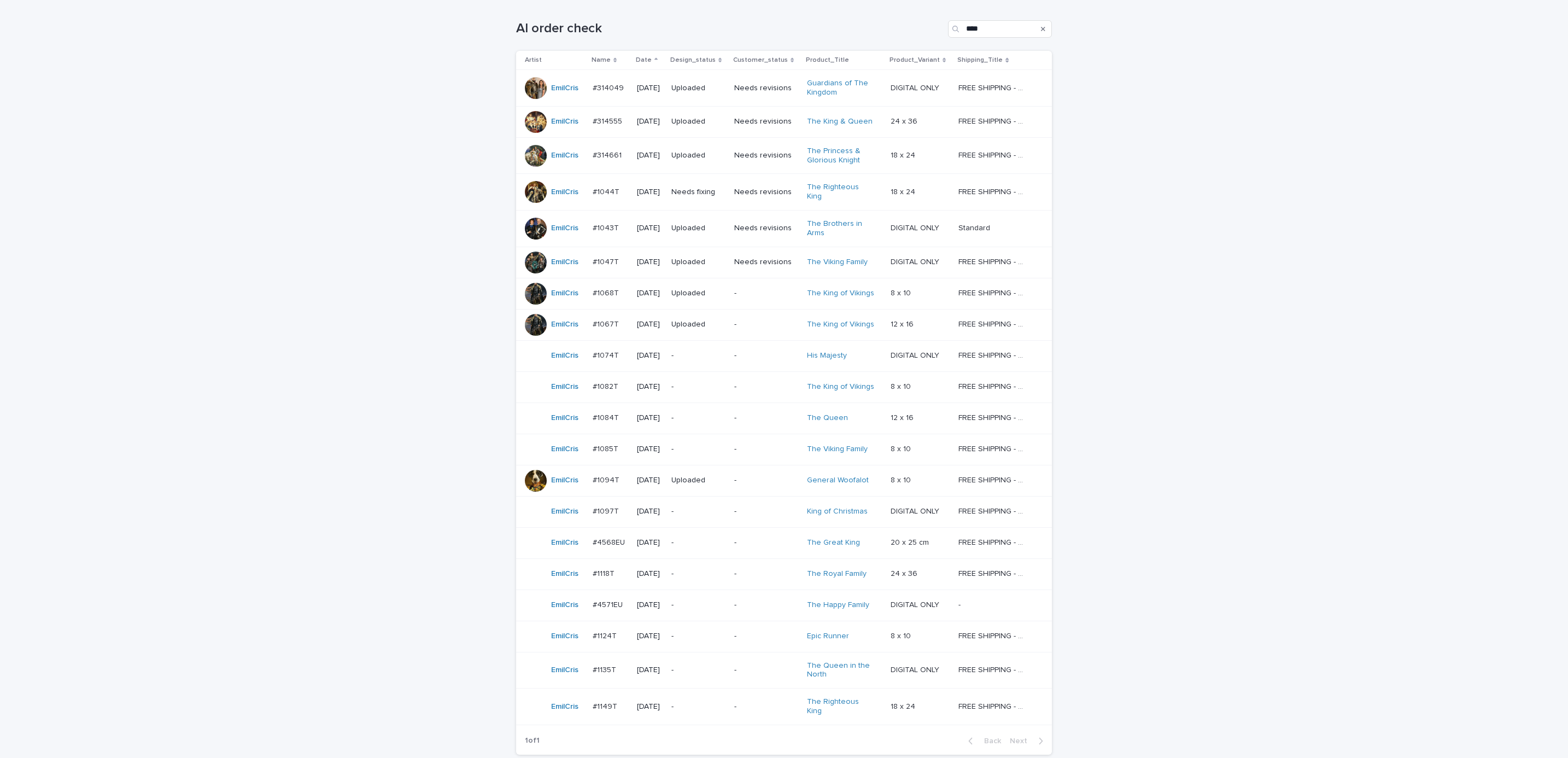
scroll to position [177, 0]
click at [1198, 495] on div "Loading... Saving… Loading... Saving… AI order check **** Artist Name Date Desi…" at bounding box center [784, 403] width 1568 height 819
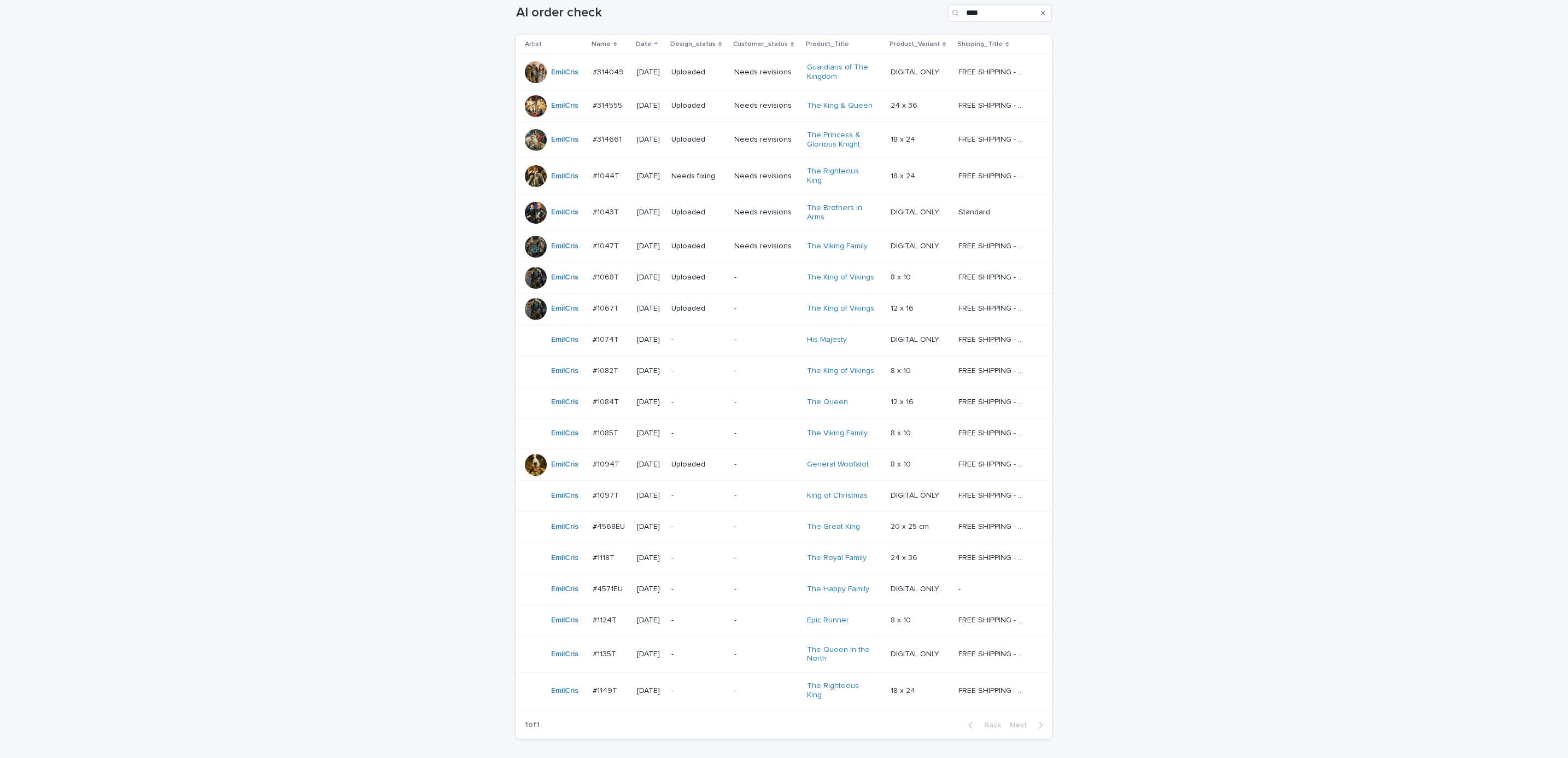
scroll to position [190, 0]
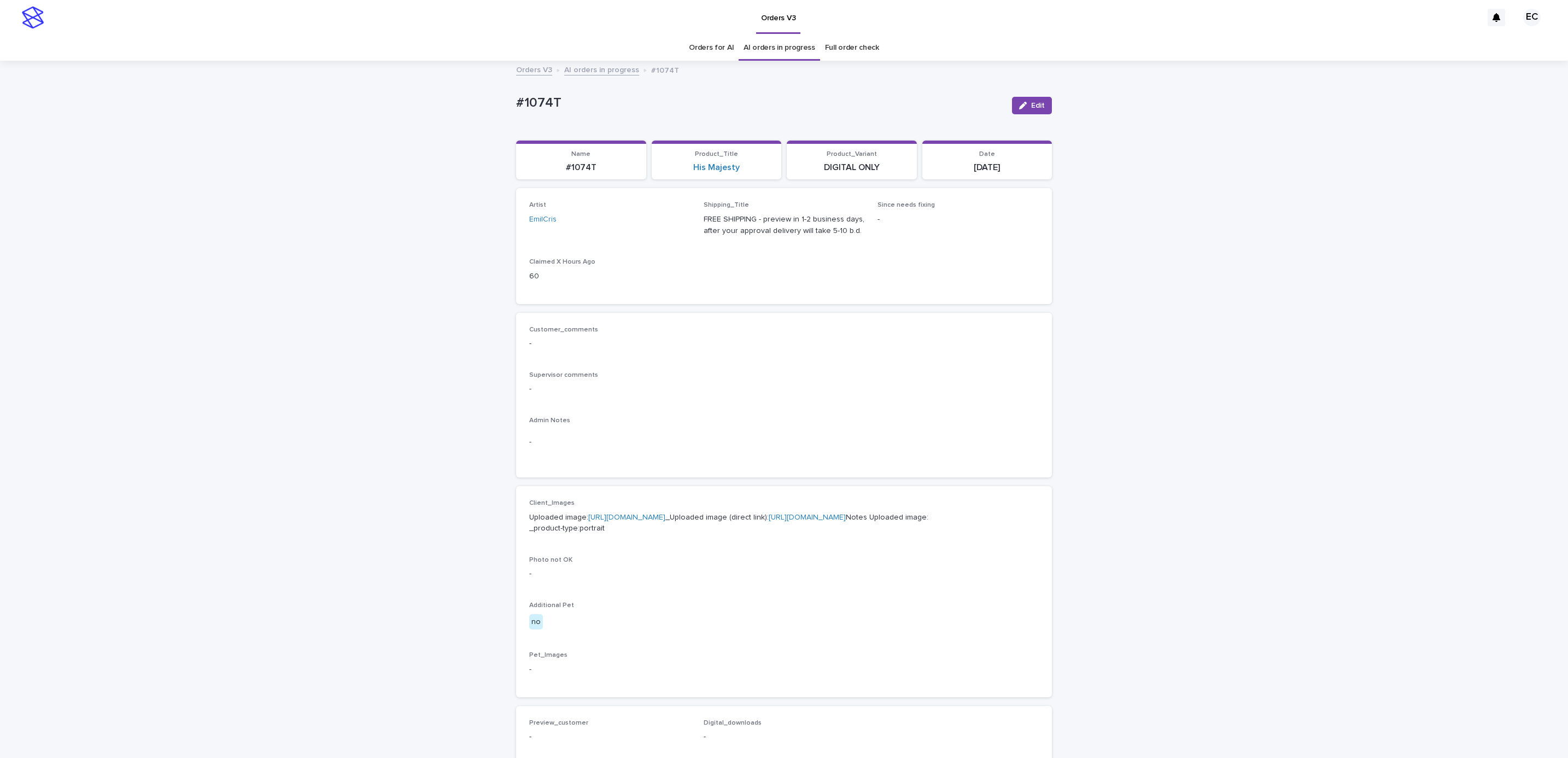
click at [1035, 110] on button "Edit" at bounding box center [1032, 105] width 40 height 17
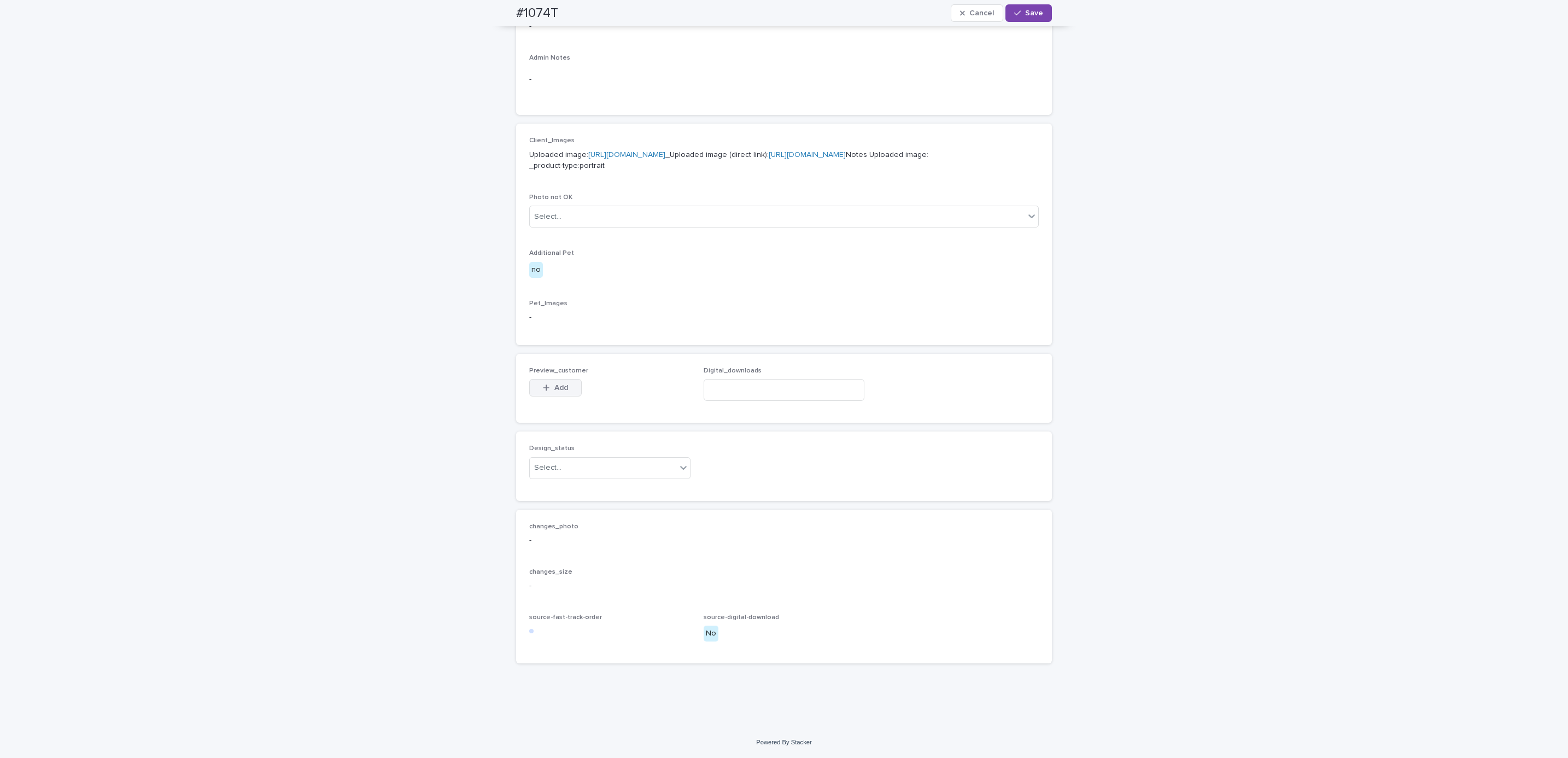
click at [564, 388] on button "Add" at bounding box center [555, 388] width 53 height 17
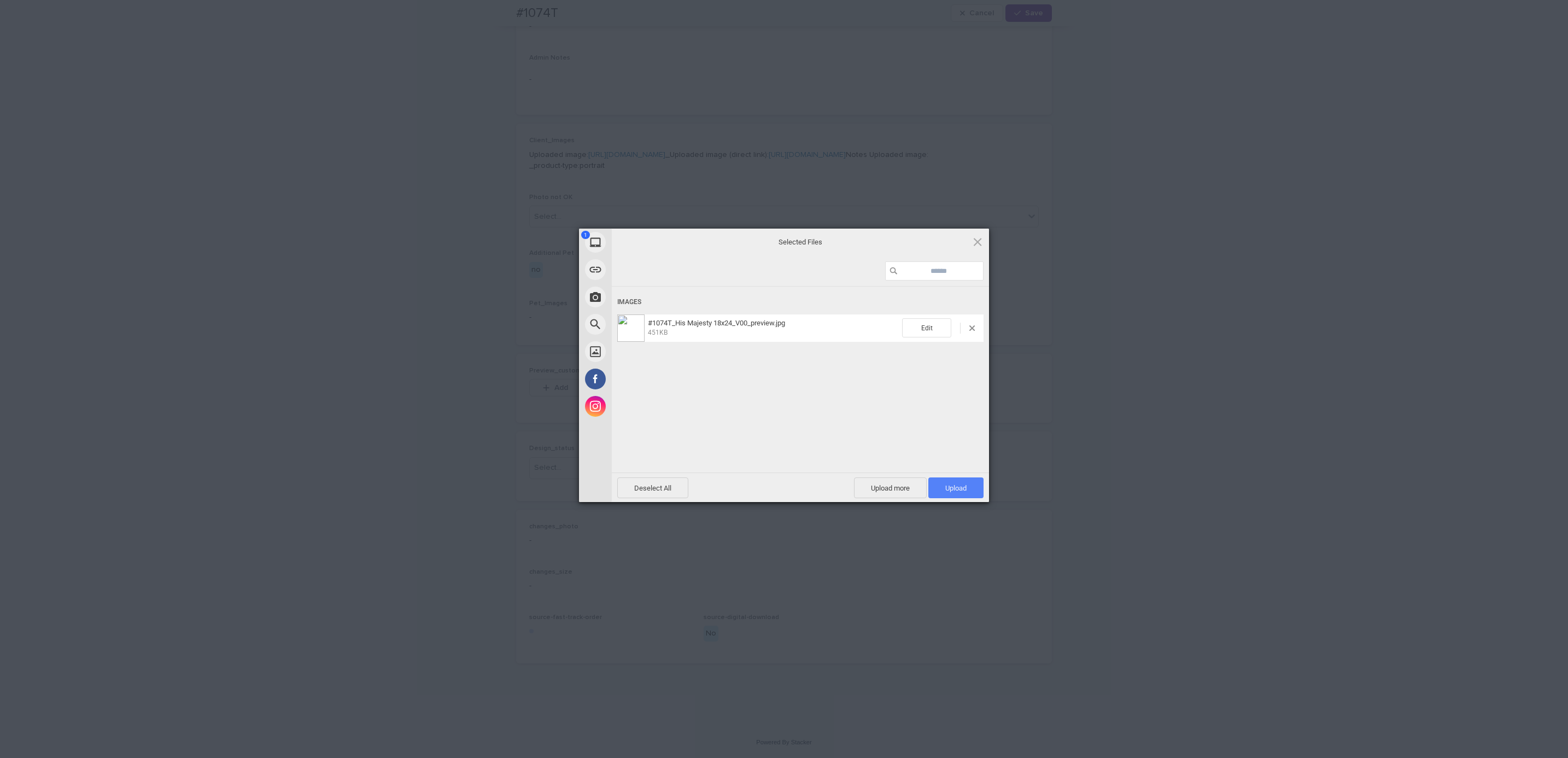
click at [950, 488] on span "Upload 1" at bounding box center [955, 488] width 22 height 9
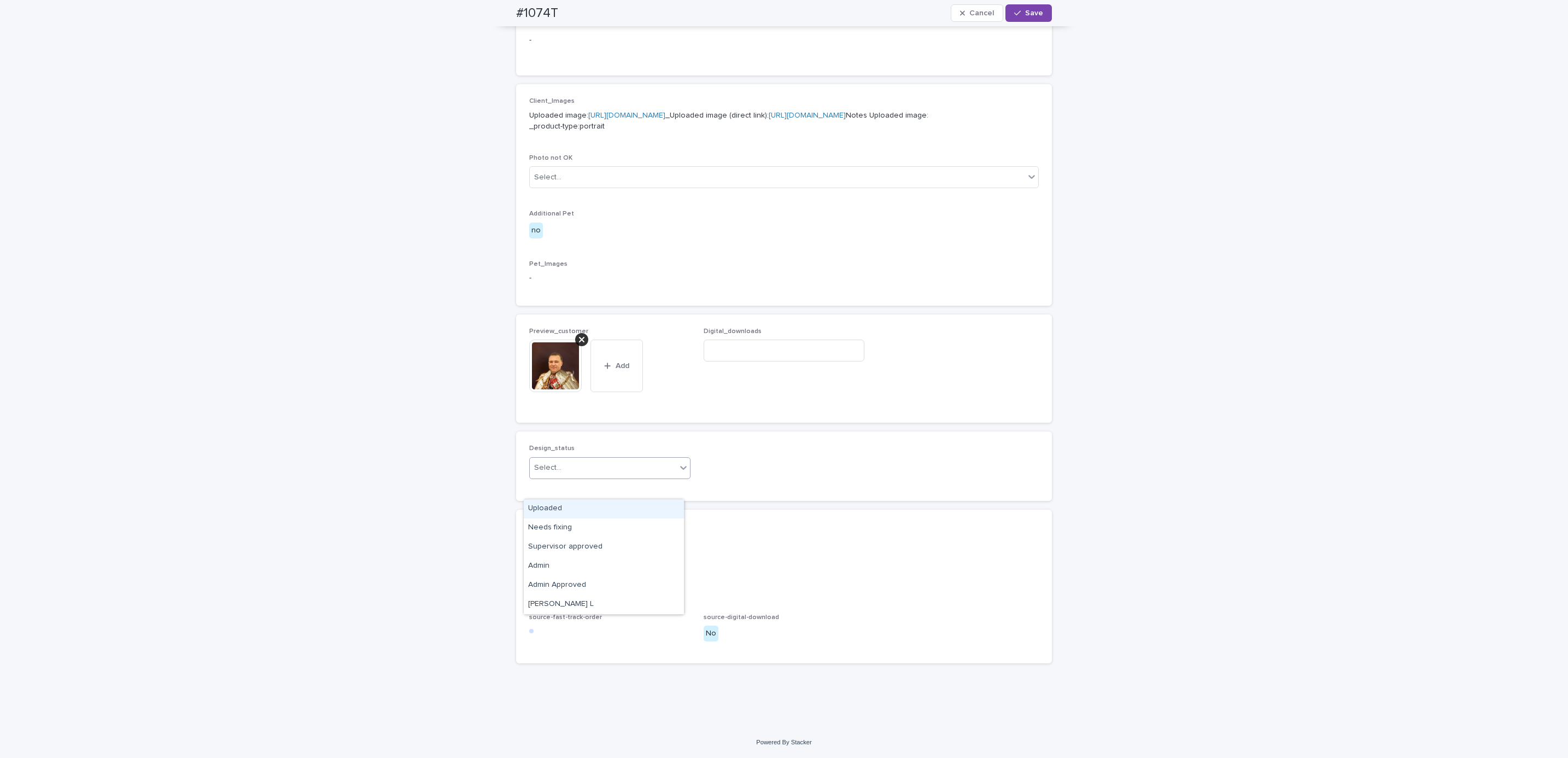
click at [613, 503] on div "Uploaded" at bounding box center [604, 508] width 160 height 19
click at [494, 10] on div "#1074T Cancel Save" at bounding box center [784, 13] width 588 height 26
click at [566, 9] on div "#1074T Cancel Save" at bounding box center [784, 13] width 536 height 26
copy h2 "#1074T"
click at [747, 360] on input at bounding box center [784, 350] width 161 height 22
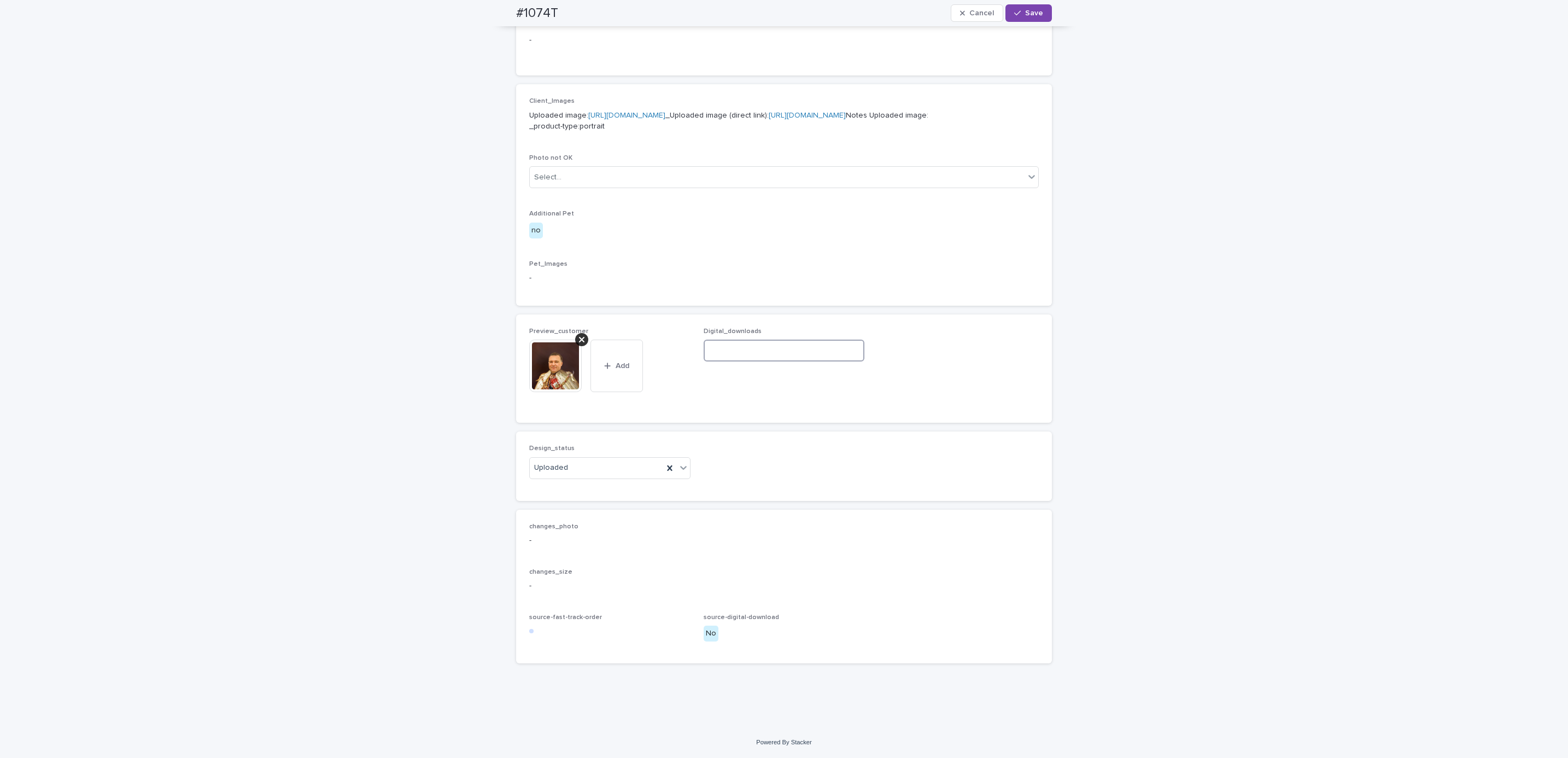
paste input "**********"
type input "**********"
click at [1027, 18] on button "Save" at bounding box center [1029, 13] width 47 height 17
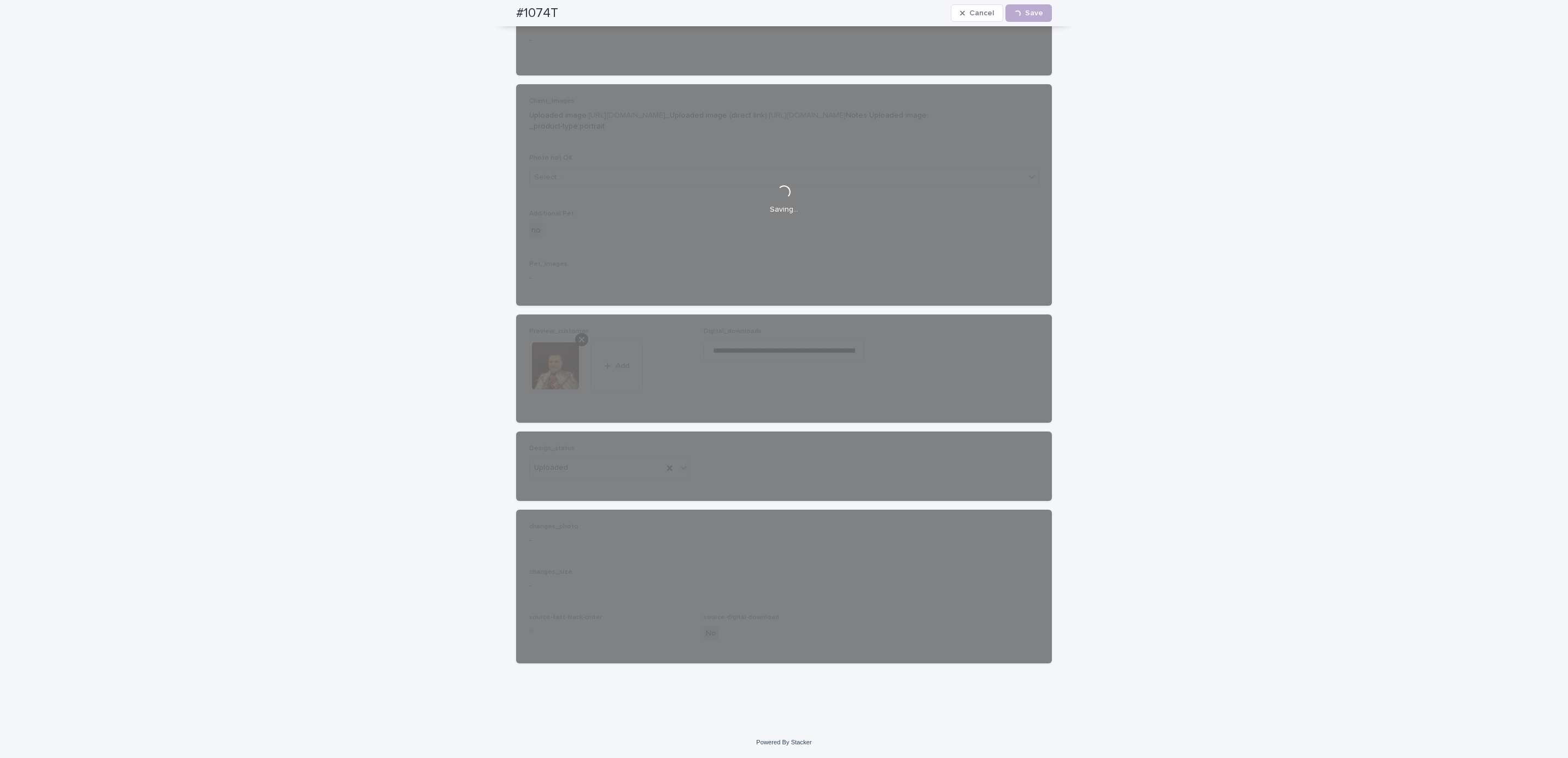
scroll to position [426, 0]
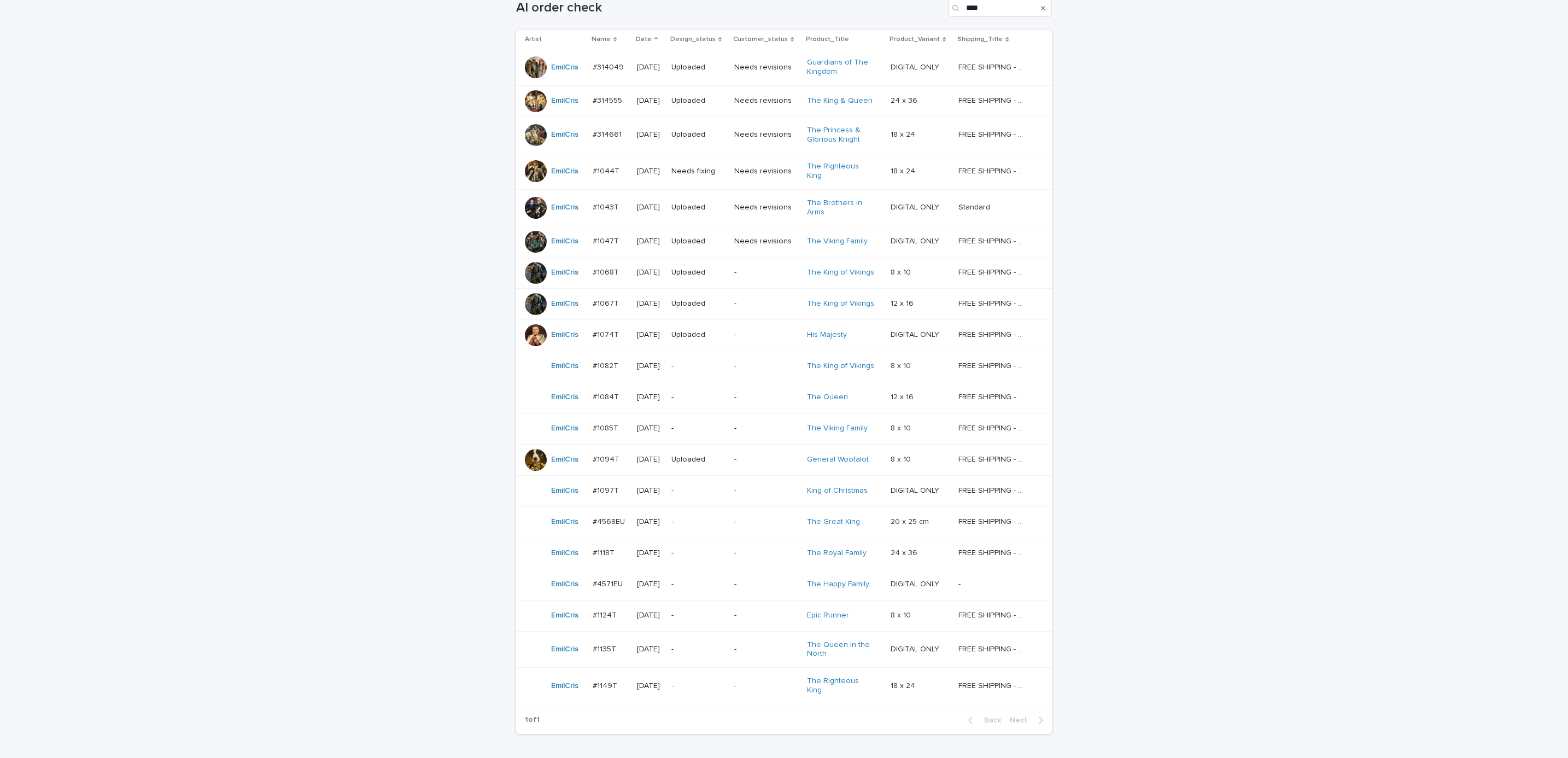
scroll to position [196, 0]
click at [1139, 488] on div "Loading... Saving… Loading... Saving… AI order check **** Artist Name Date Desi…" at bounding box center [784, 383] width 1568 height 819
click at [744, 358] on p "-" at bounding box center [766, 363] width 64 height 9
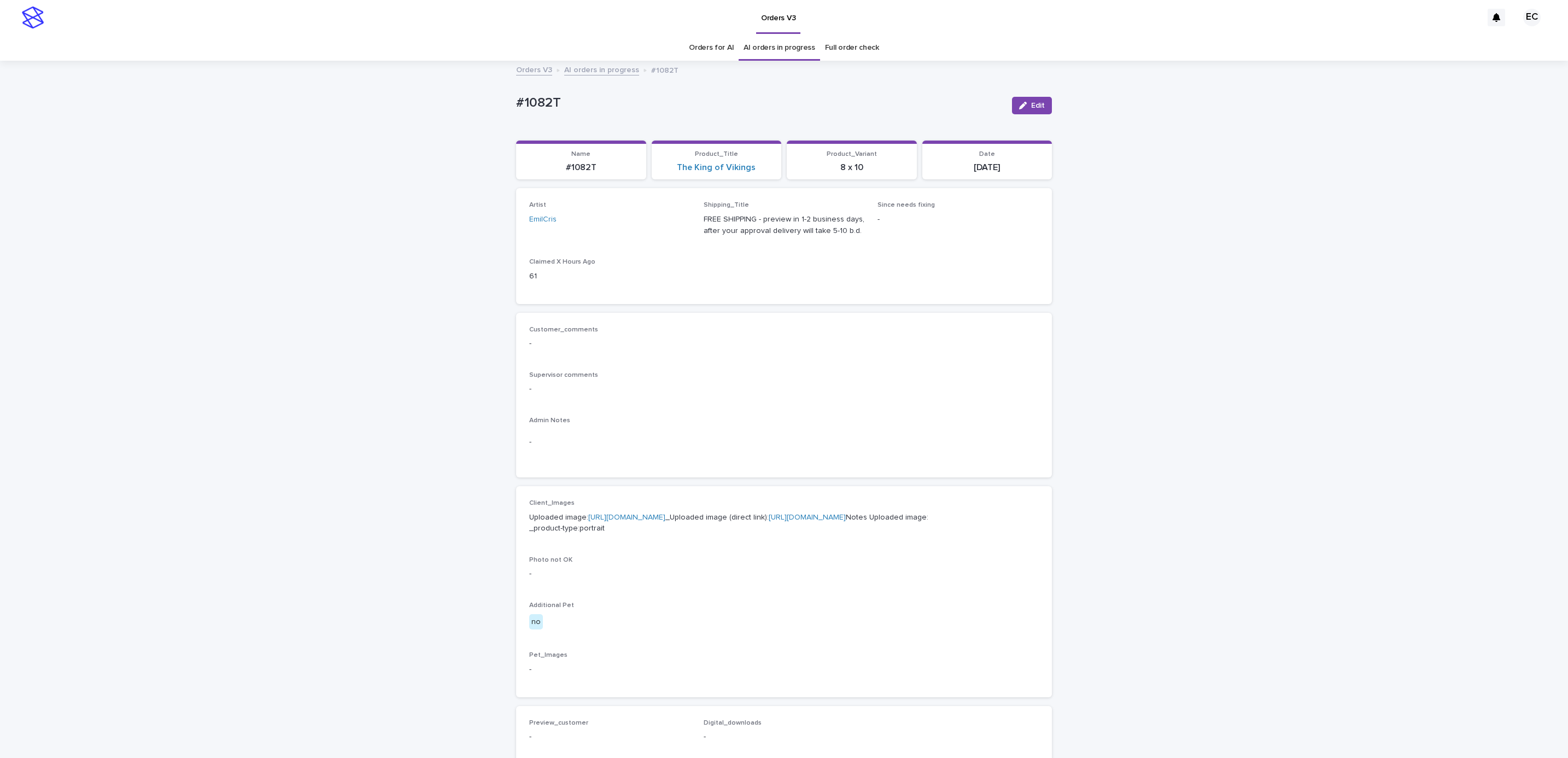
click at [1173, 411] on div "Loading... Saving… Loading... Saving… #1082T Edit #1082T Edit Sorry, there was …" at bounding box center [784, 560] width 1568 height 996
click at [1020, 114] on button "Edit" at bounding box center [1032, 105] width 40 height 17
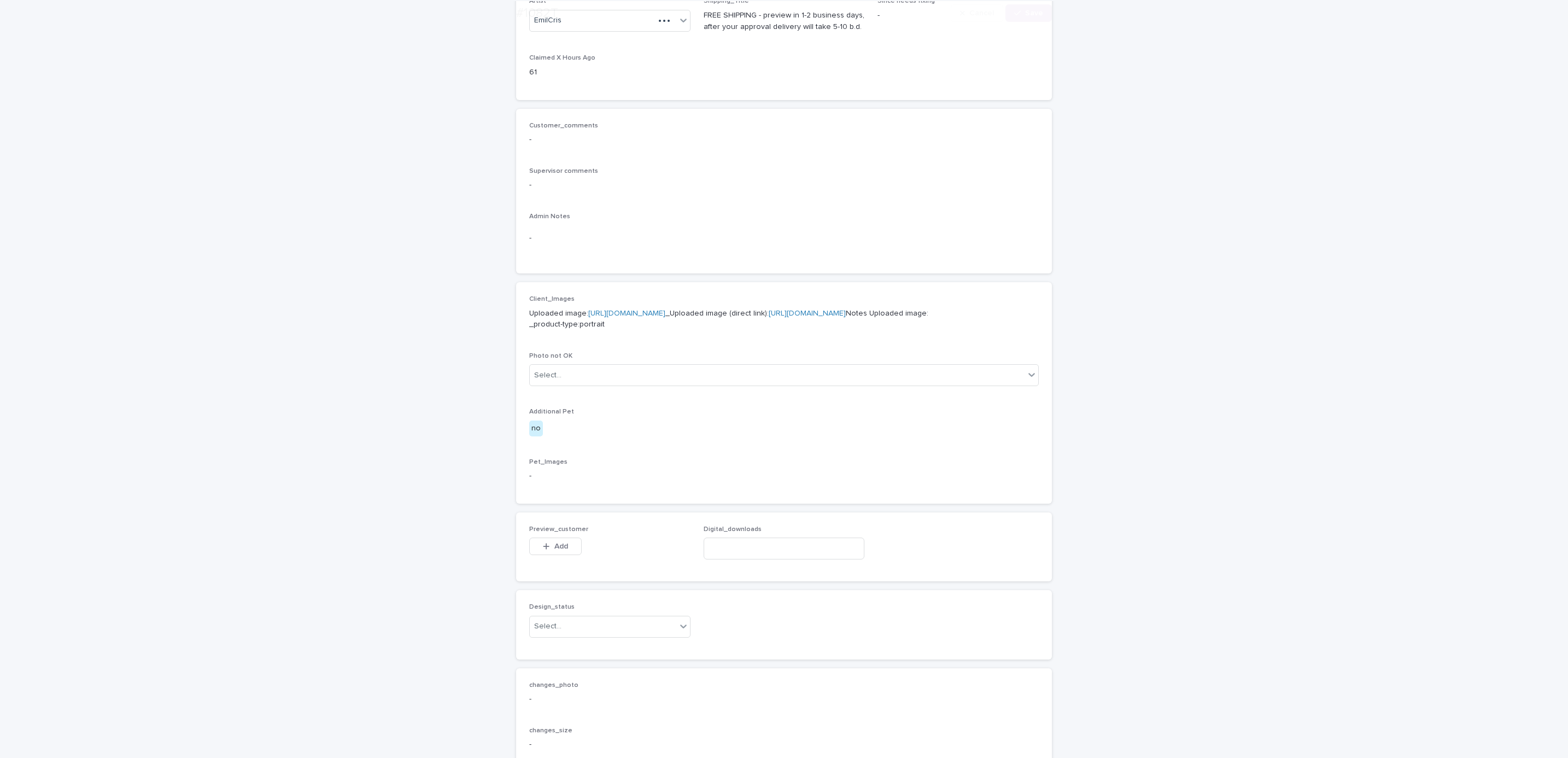
scroll to position [419, 0]
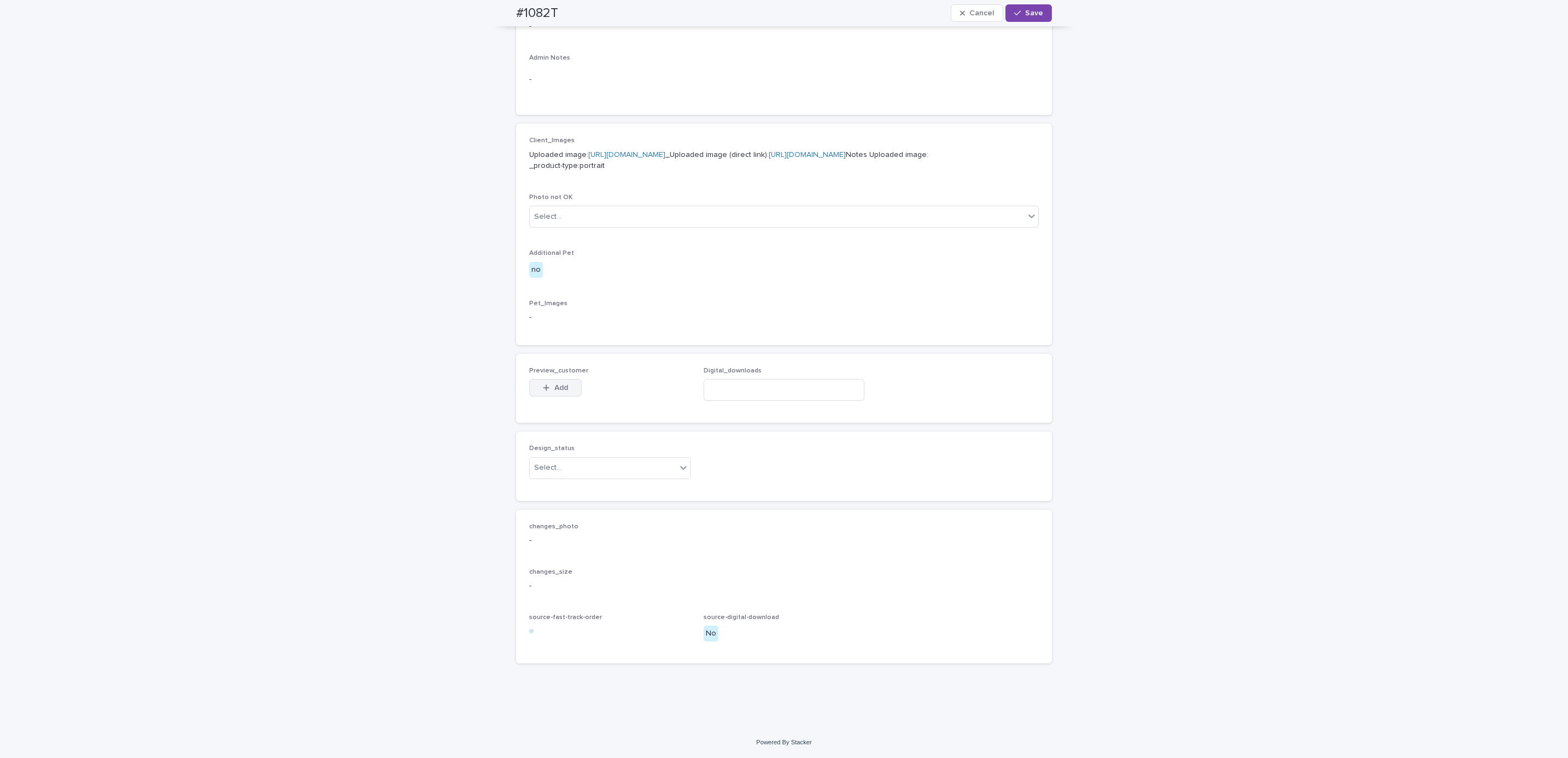
click at [557, 382] on button "Add" at bounding box center [555, 388] width 53 height 17
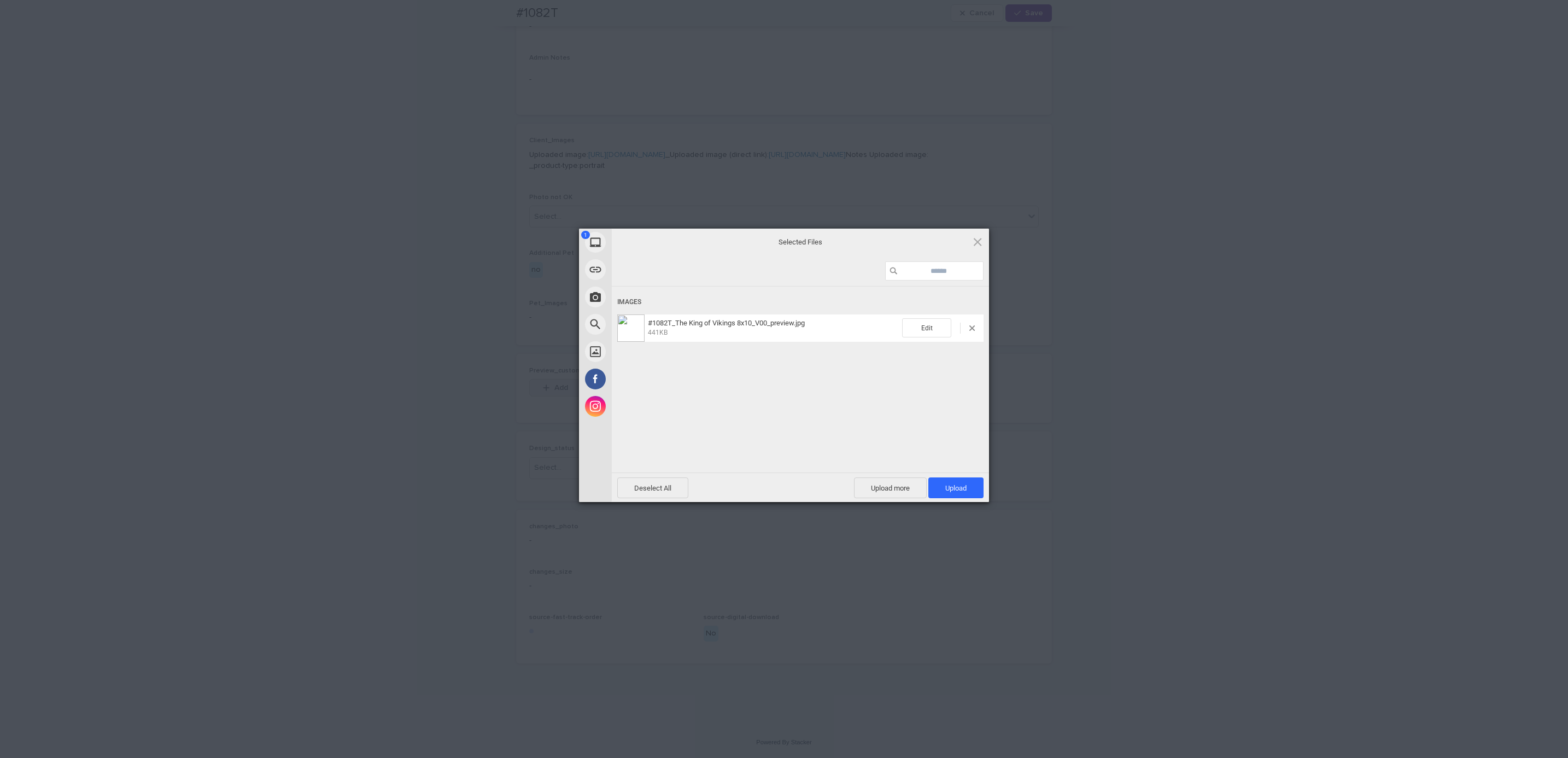
click at [938, 489] on span "Upload 1" at bounding box center [956, 488] width 55 height 21
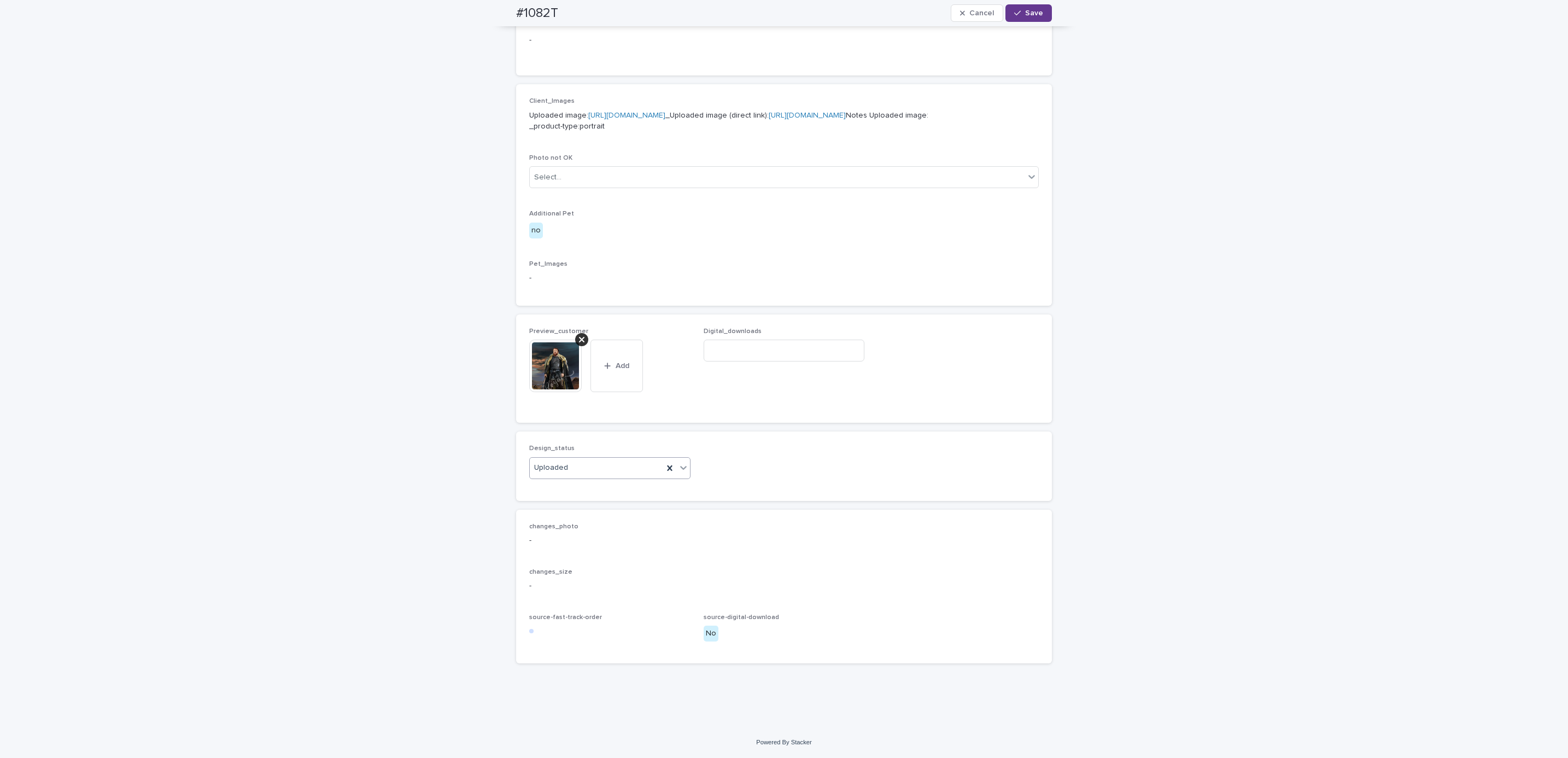
click at [1029, 9] on span "Save" at bounding box center [1034, 13] width 18 height 8
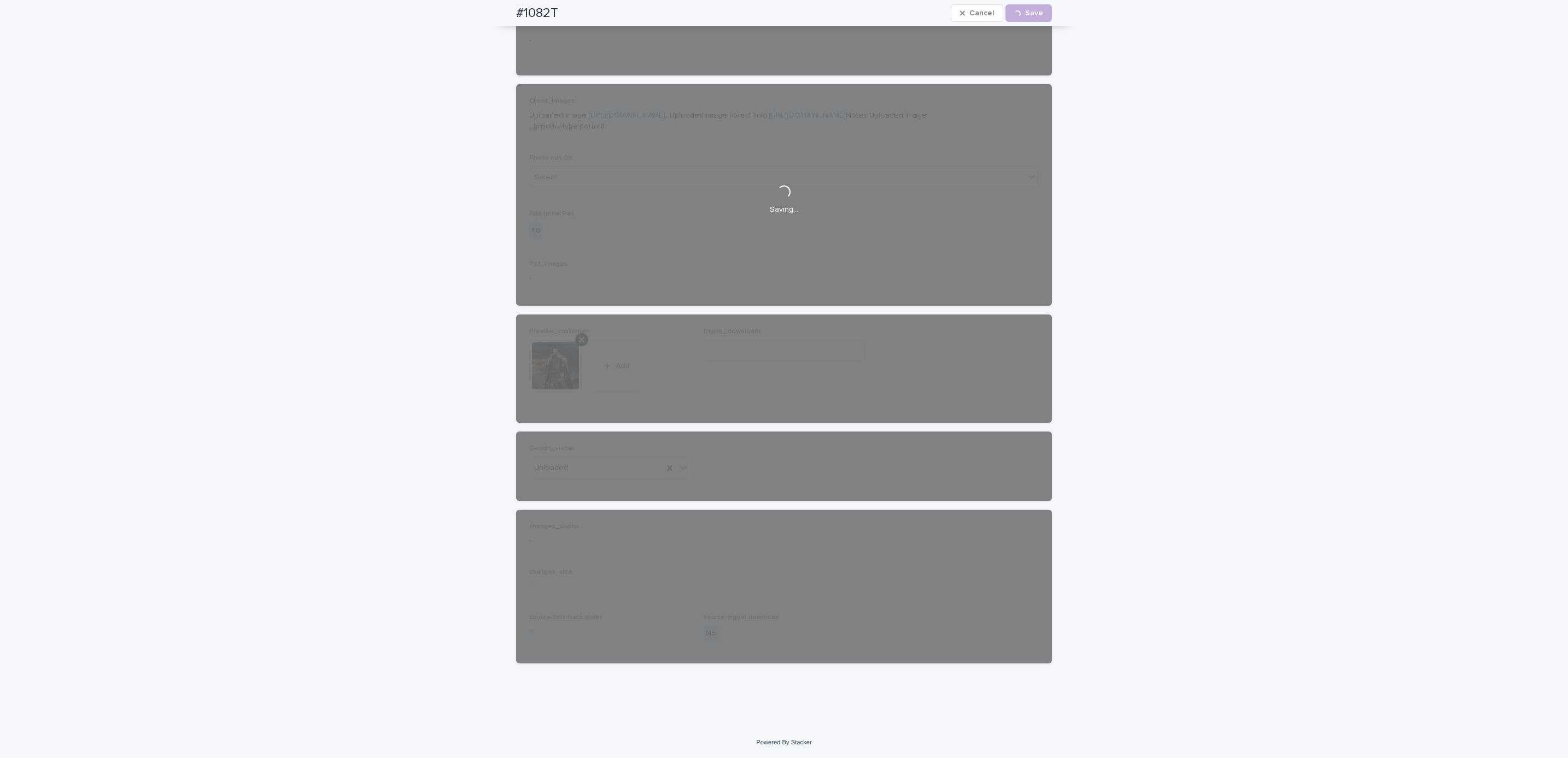
click at [504, 12] on div "#1082T Cancel Loading... Save" at bounding box center [784, 13] width 588 height 26
click at [571, 10] on div "#1082T Cancel Loading... Save" at bounding box center [784, 13] width 536 height 26
copy h2 "#1082T"
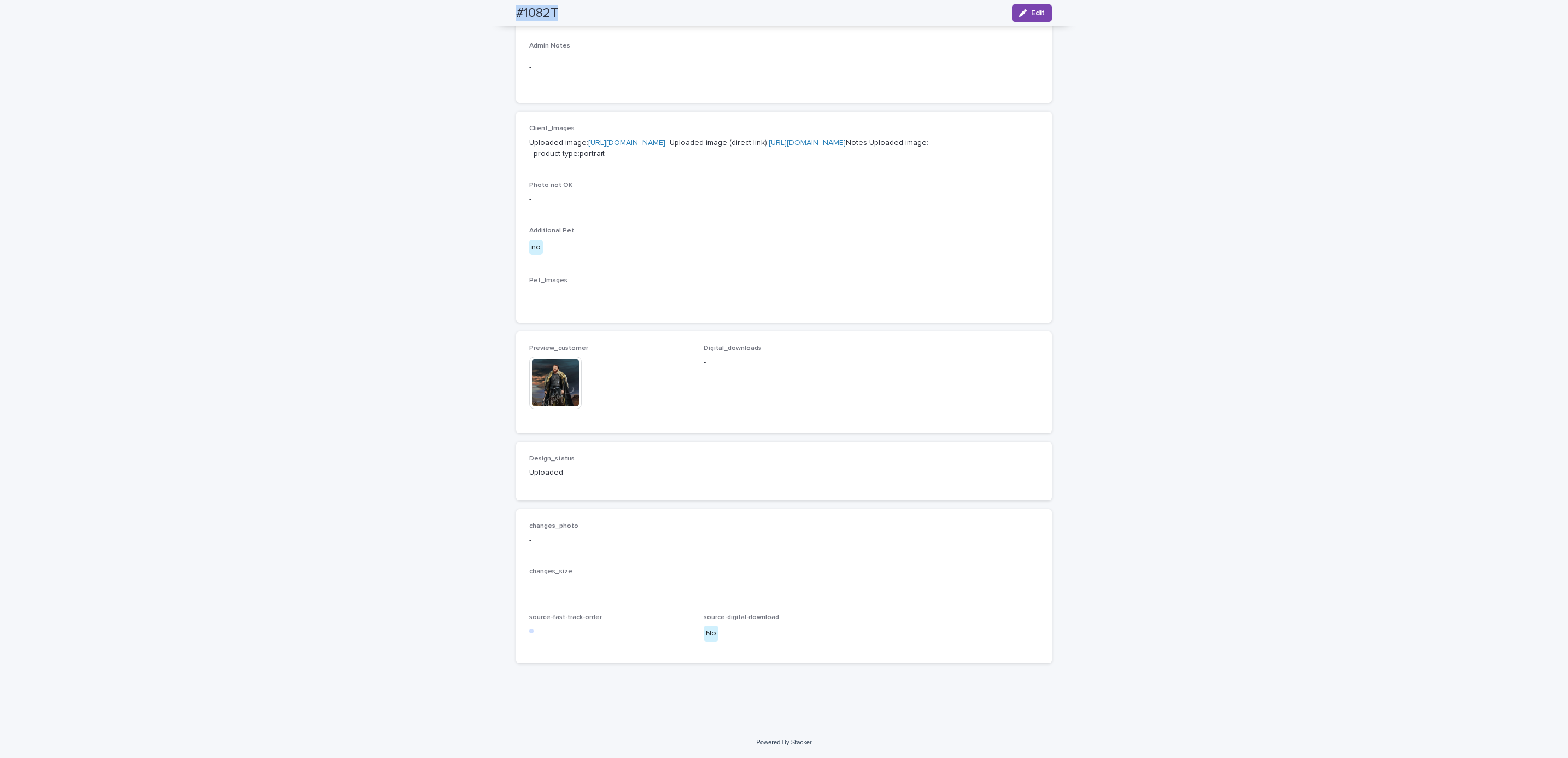
scroll to position [426, 0]
click at [255, 123] on div "Loading... Saving… Loading... Saving… #1082T Edit #1082T Edit Sorry, there was …" at bounding box center [784, 207] width 1568 height 1039
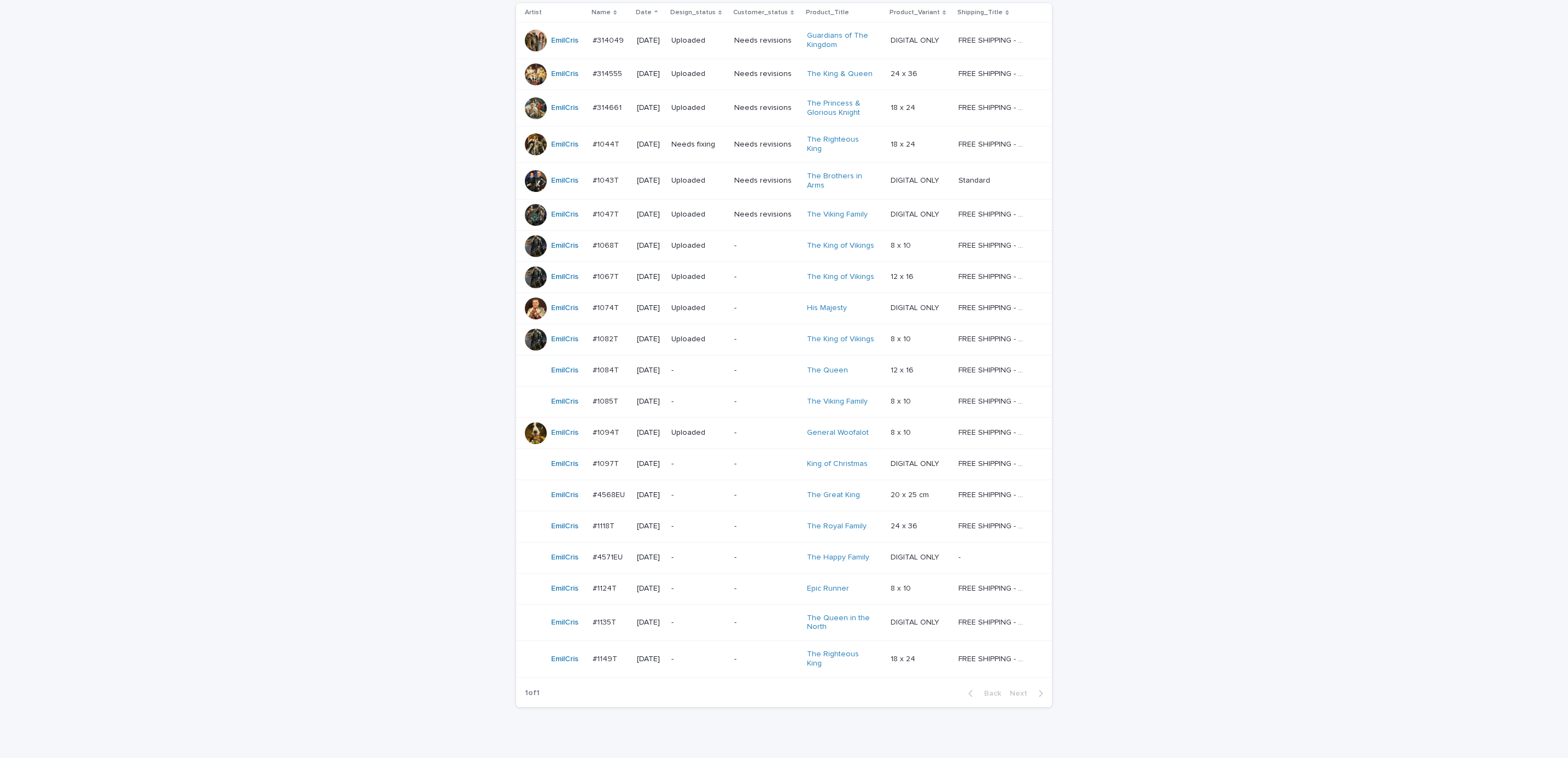
scroll to position [222, 0]
click at [1137, 315] on div "Loading... Saving… Loading... Saving… AI order check **** Artist Name Date Desi…" at bounding box center [784, 358] width 1568 height 819
click at [771, 368] on p "-" at bounding box center [766, 369] width 64 height 9
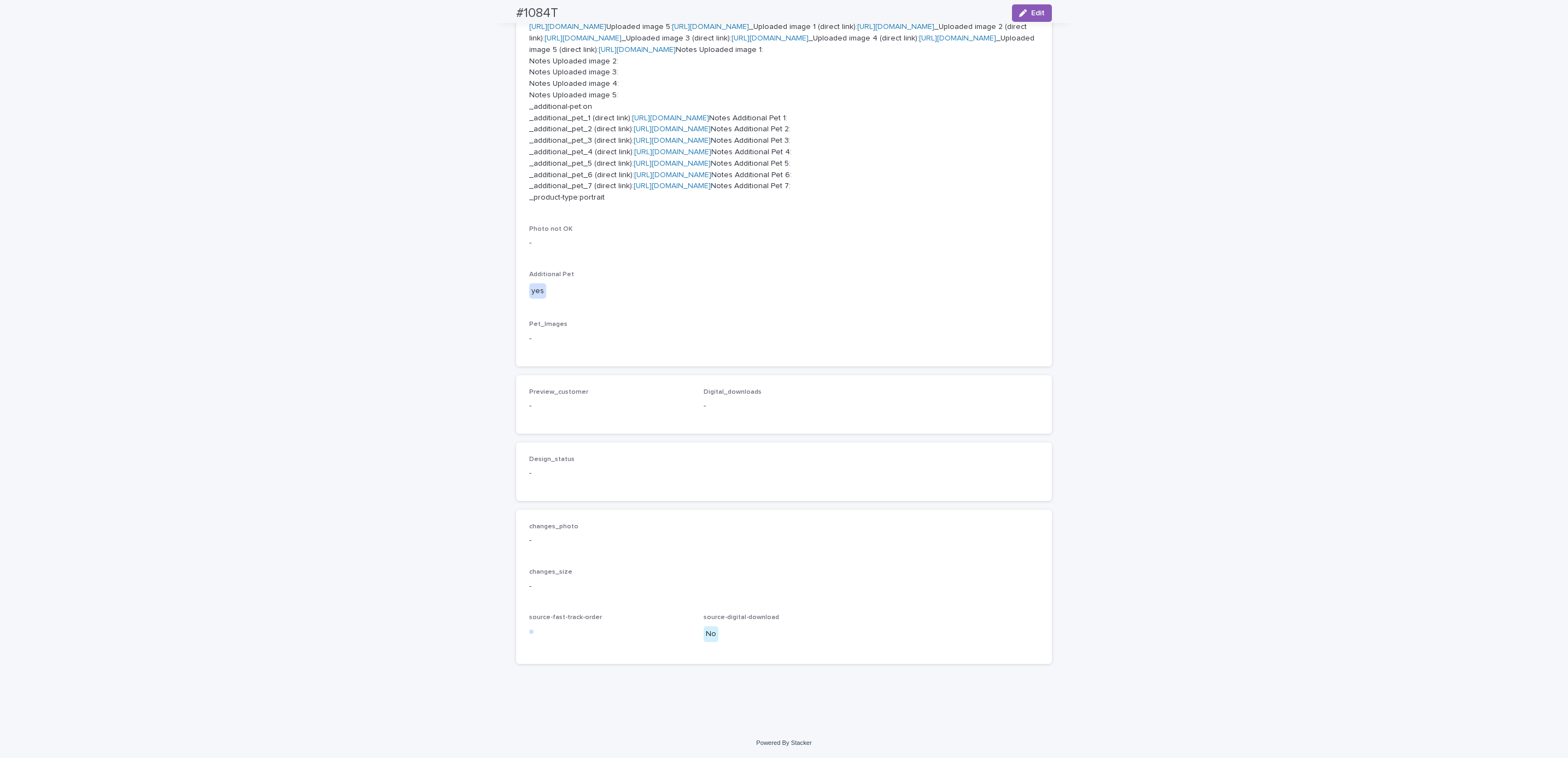
scroll to position [830, 0]
click at [1031, 16] on span "Edit" at bounding box center [1038, 13] width 14 height 8
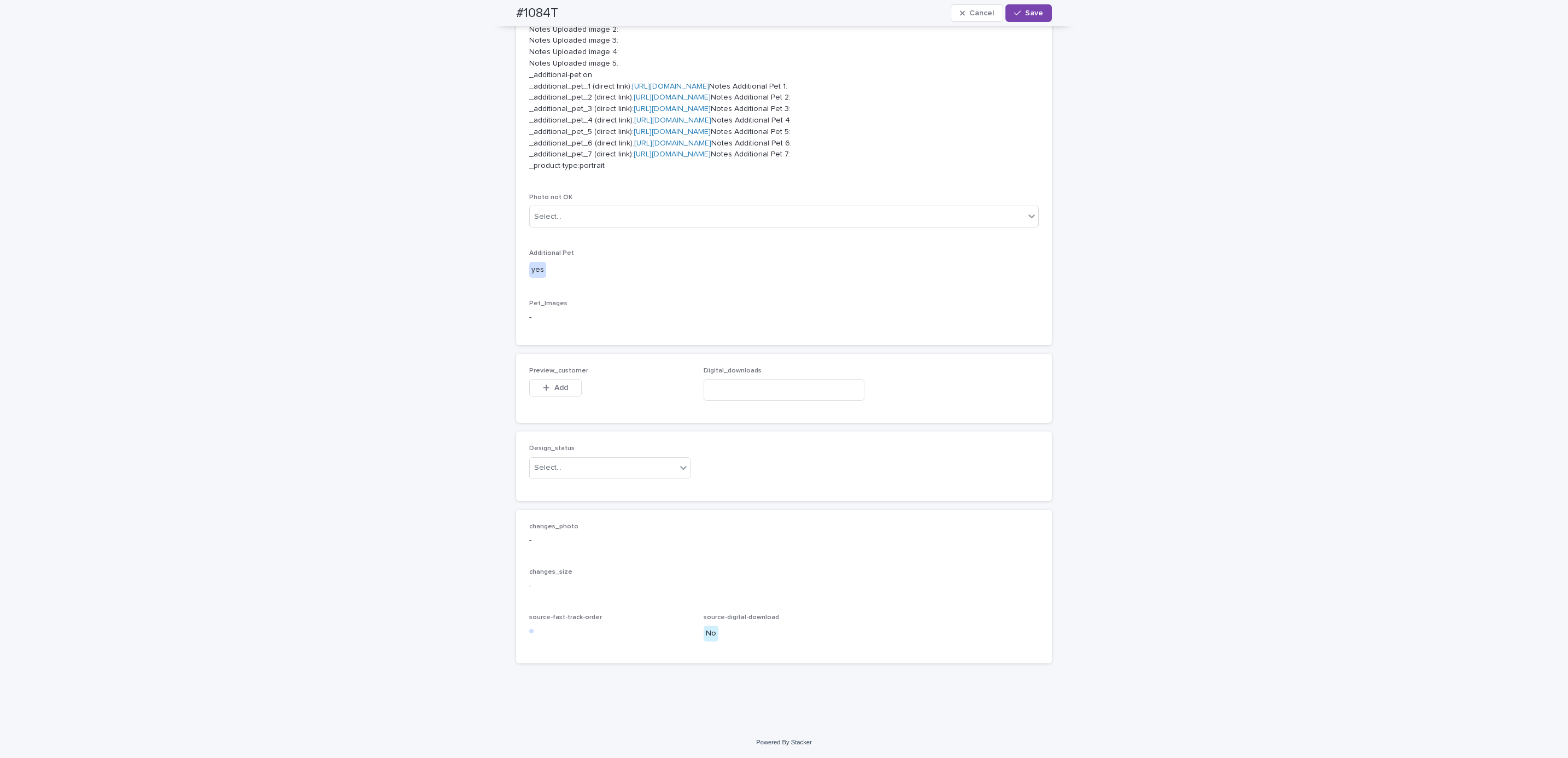
click at [553, 396] on button "Add" at bounding box center [555, 388] width 53 height 17
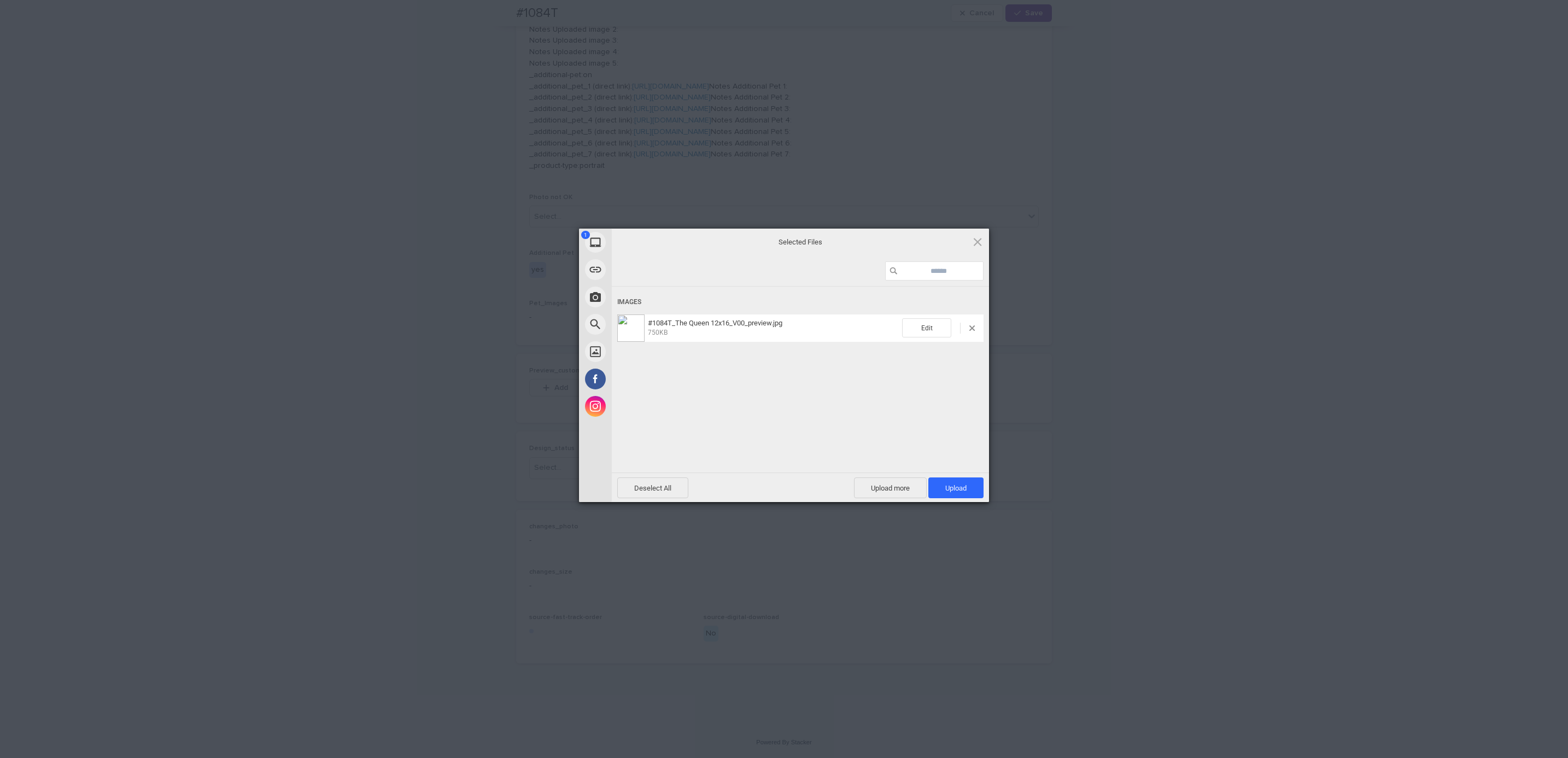
click at [925, 488] on div "Upload more Upload 1" at bounding box center [918, 488] width 129 height 21
click at [955, 488] on span "Upload 1" at bounding box center [955, 488] width 22 height 9
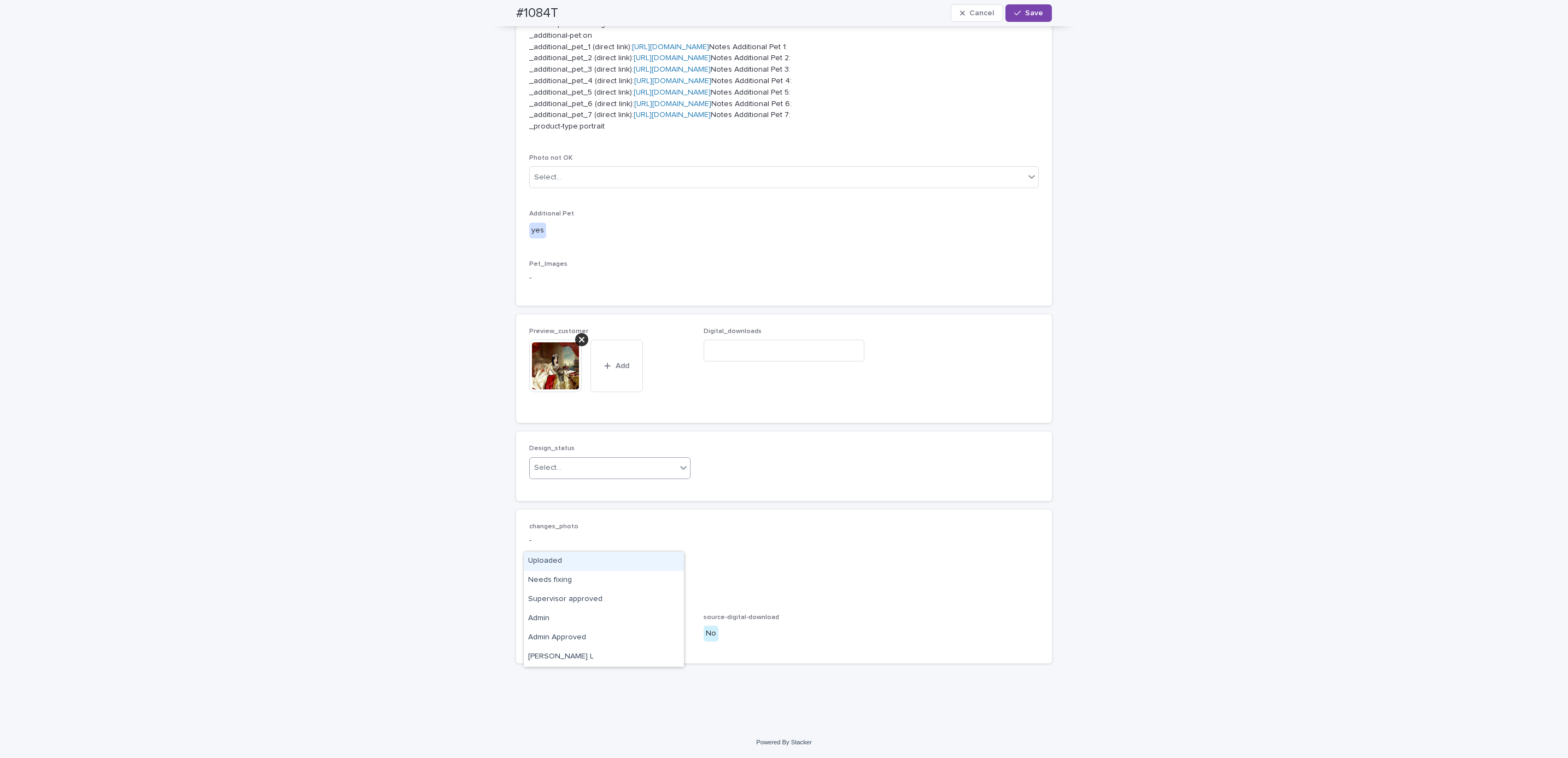
click at [591, 556] on div "Uploaded" at bounding box center [604, 561] width 160 height 19
click at [1031, 11] on span "Save" at bounding box center [1034, 13] width 18 height 8
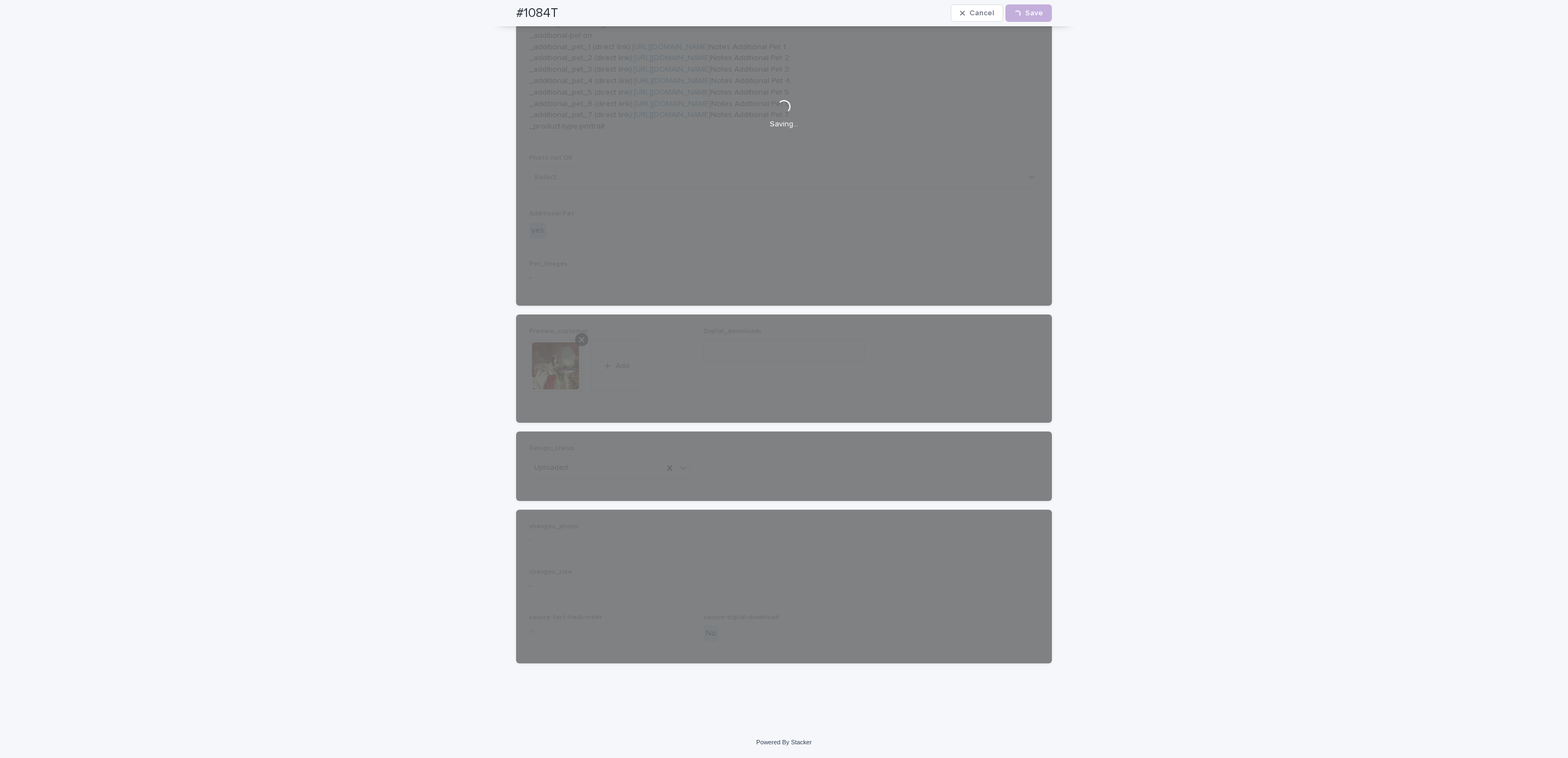
click at [501, 11] on div "#1084T Cancel Loading... Save" at bounding box center [784, 13] width 588 height 26
click at [564, 9] on div "#1084T Cancel Loading... Save" at bounding box center [784, 13] width 536 height 26
copy h2 "#1084T"
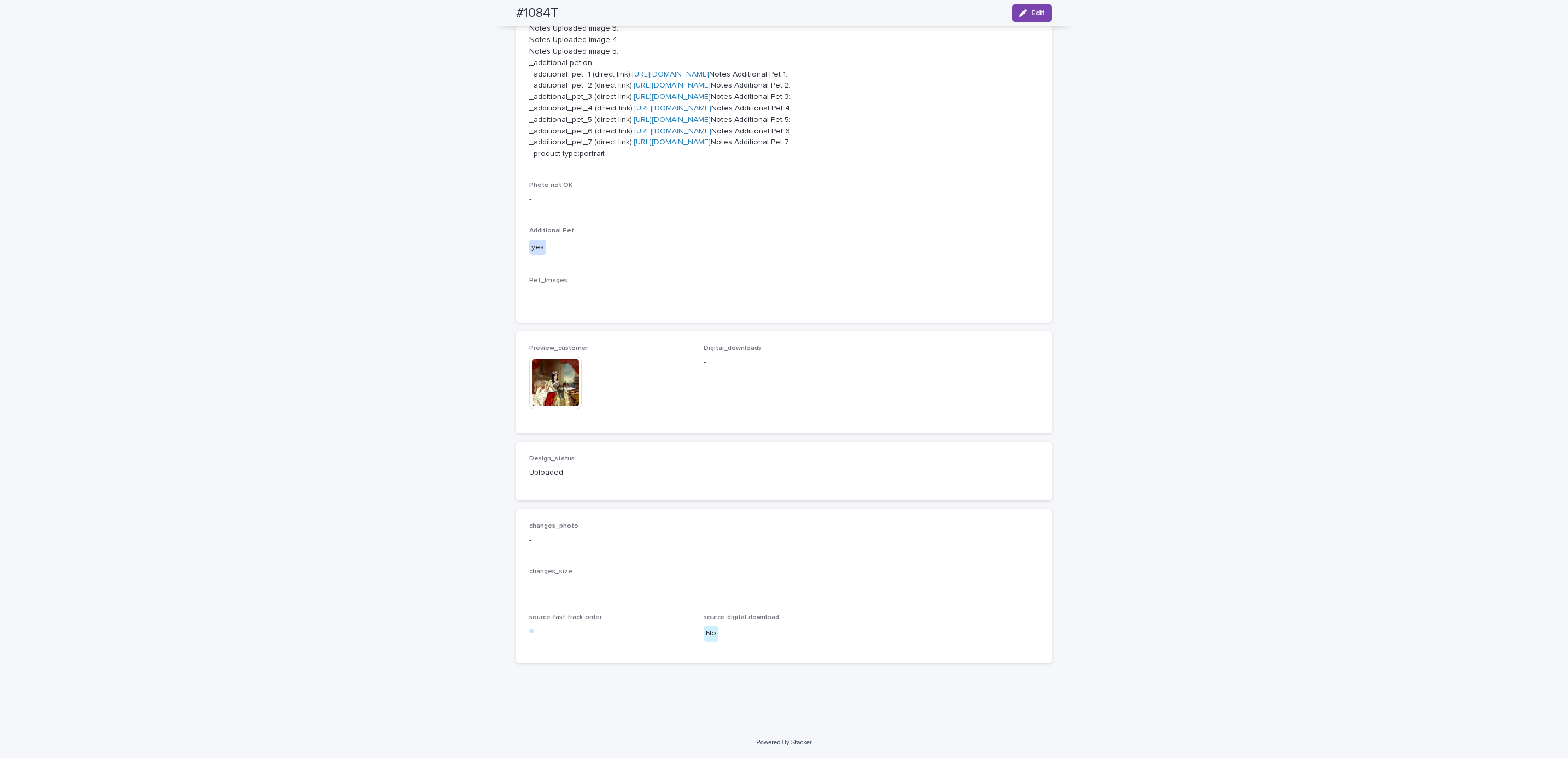
click at [320, 267] on div "Loading... Saving… Loading... Saving… #1084T Edit #1084T Edit Sorry, there was …" at bounding box center [784, 121] width 1568 height 1209
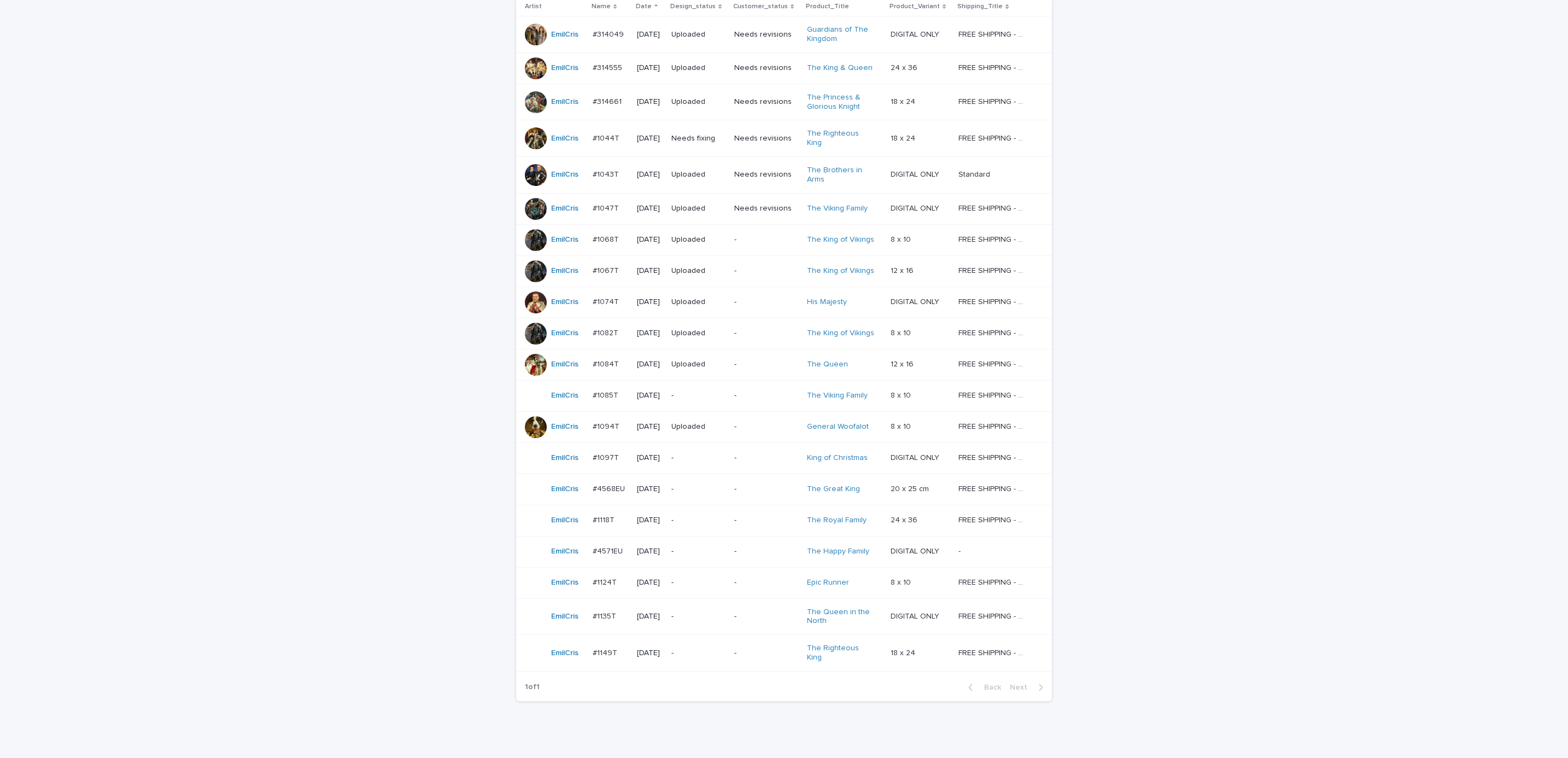
scroll to position [259, 0]
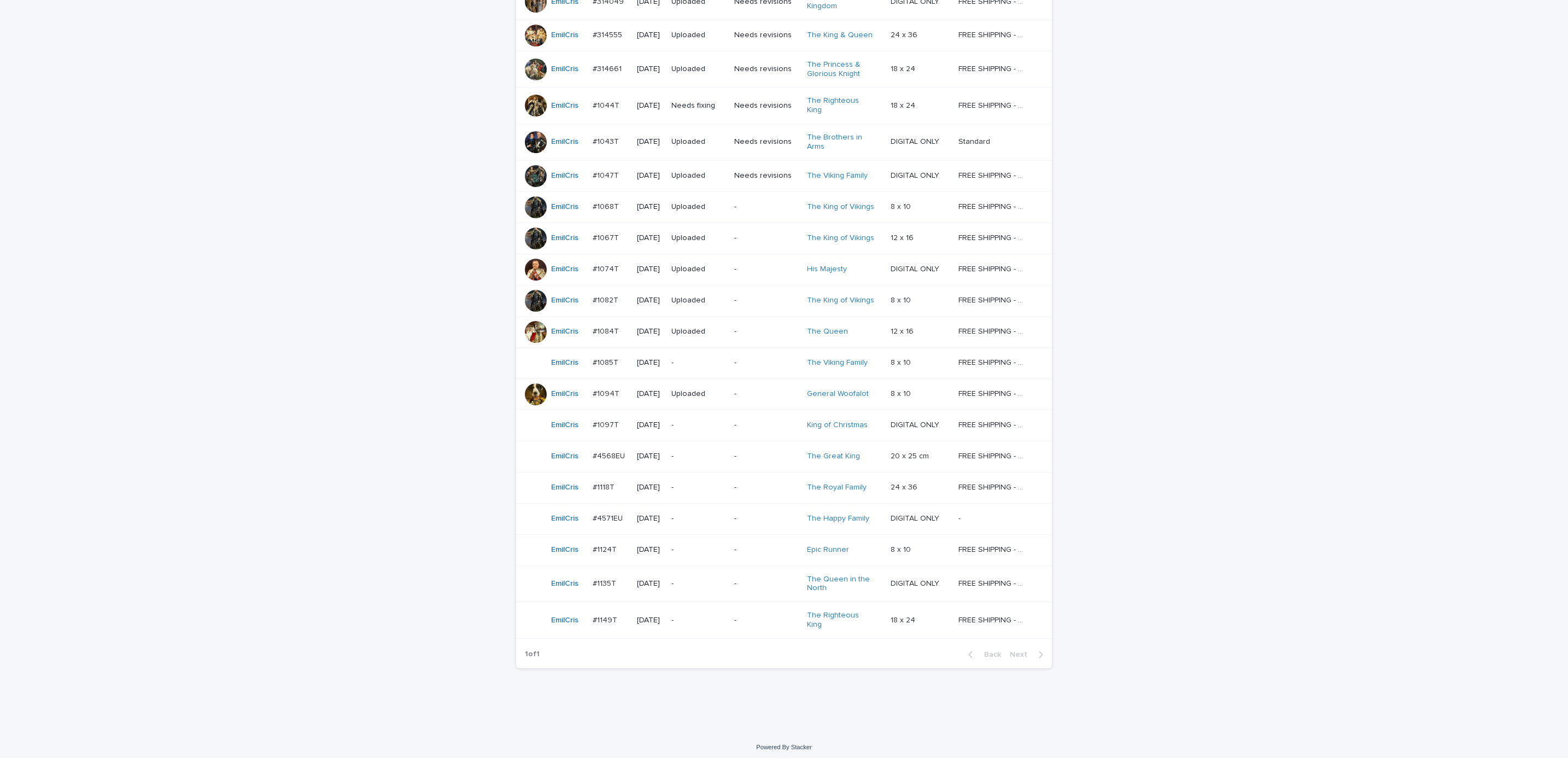
click at [330, 390] on div "Loading... Saving… Loading... Saving… AI order check **** Artist Name Date Desi…" at bounding box center [784, 321] width 1568 height 819
click at [1234, 292] on div "Loading... Saving… Loading... Saving… AI order check **** Artist Name Date Desi…" at bounding box center [784, 321] width 1568 height 819
click at [743, 426] on p "-" at bounding box center [766, 425] width 64 height 9
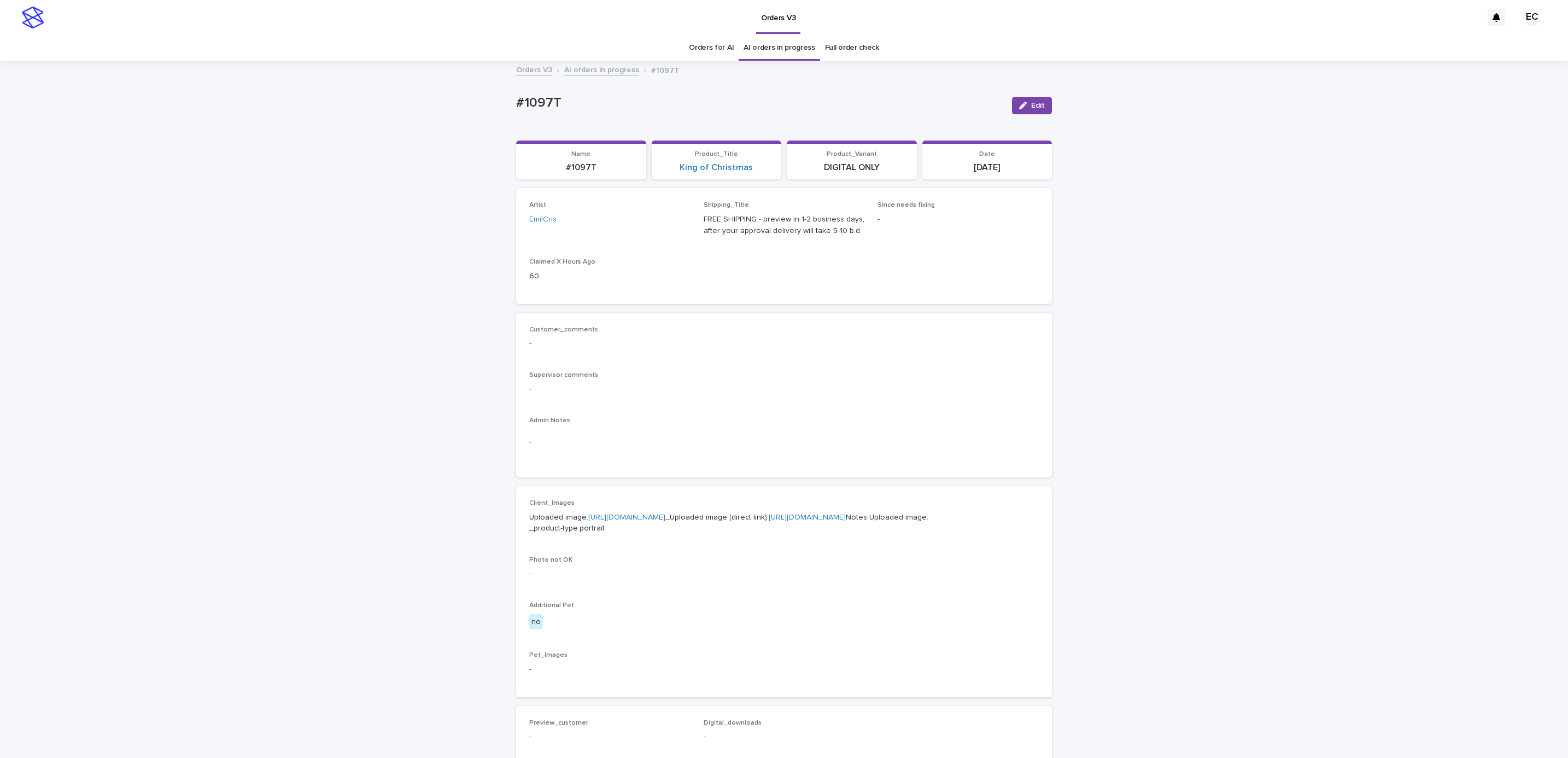
click at [1031, 105] on span "Edit" at bounding box center [1038, 105] width 14 height 8
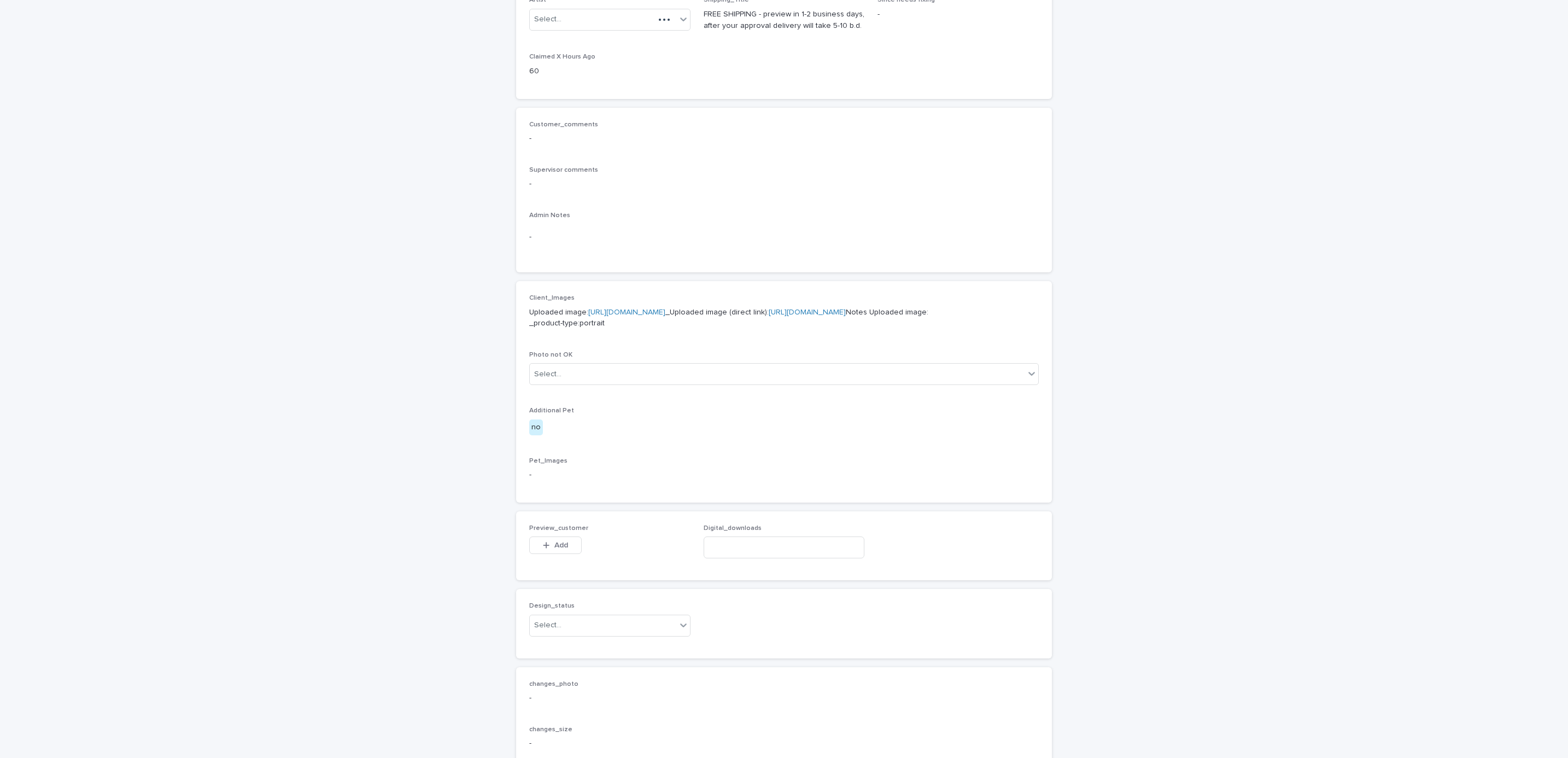
scroll to position [419, 0]
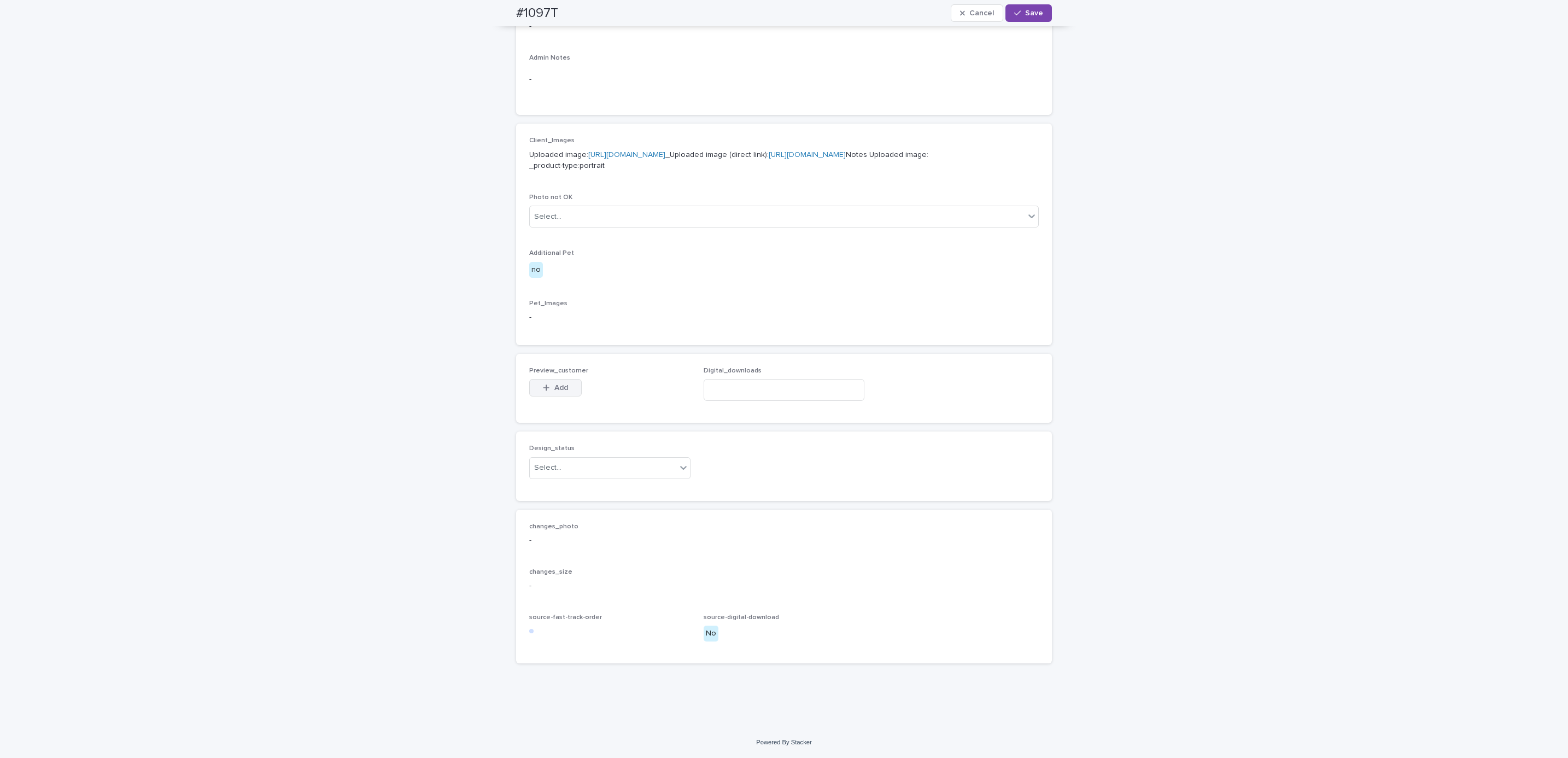
click at [547, 383] on button "Add" at bounding box center [555, 388] width 53 height 17
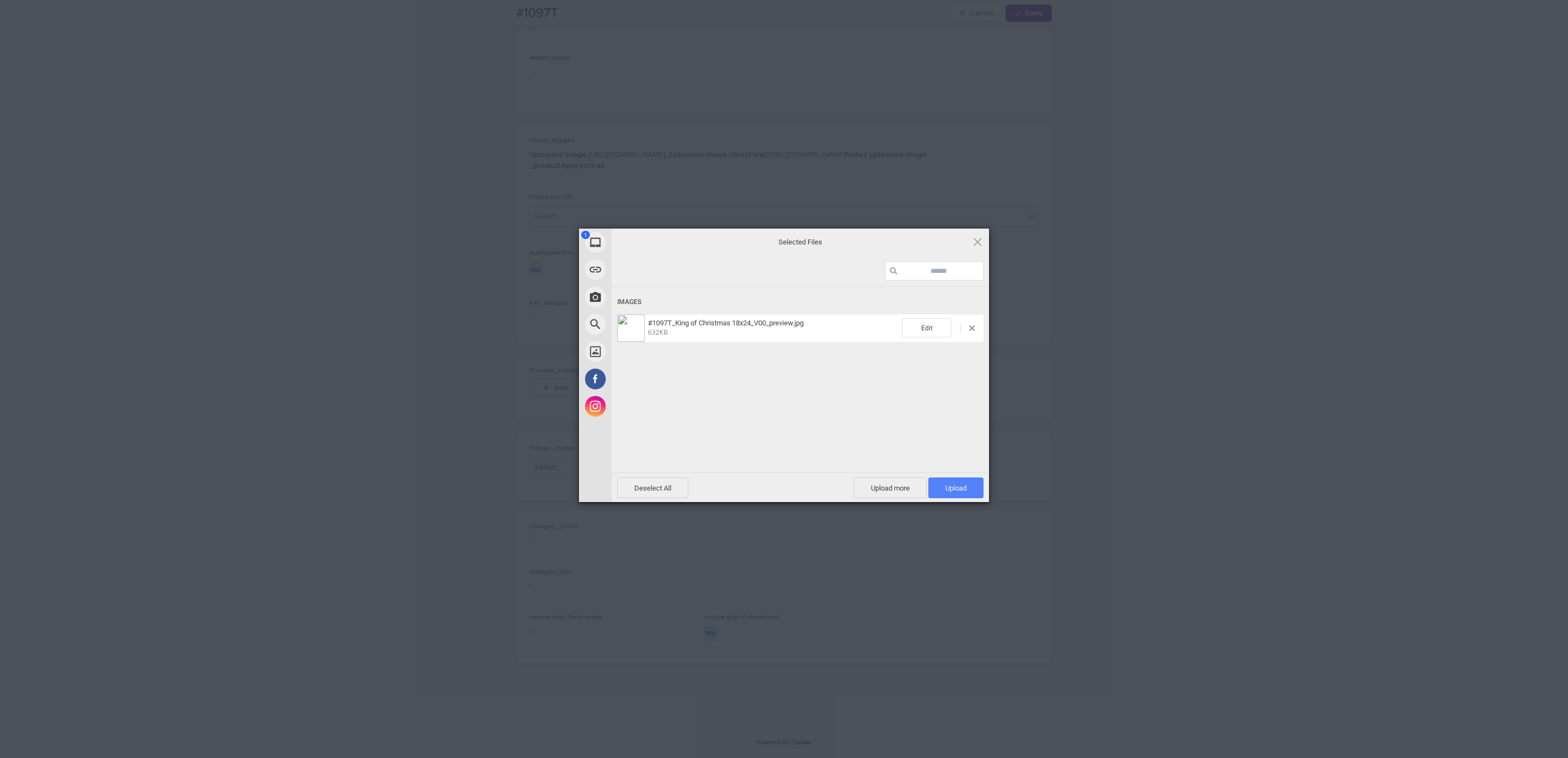
click at [963, 490] on span "Upload 1" at bounding box center [955, 488] width 22 height 9
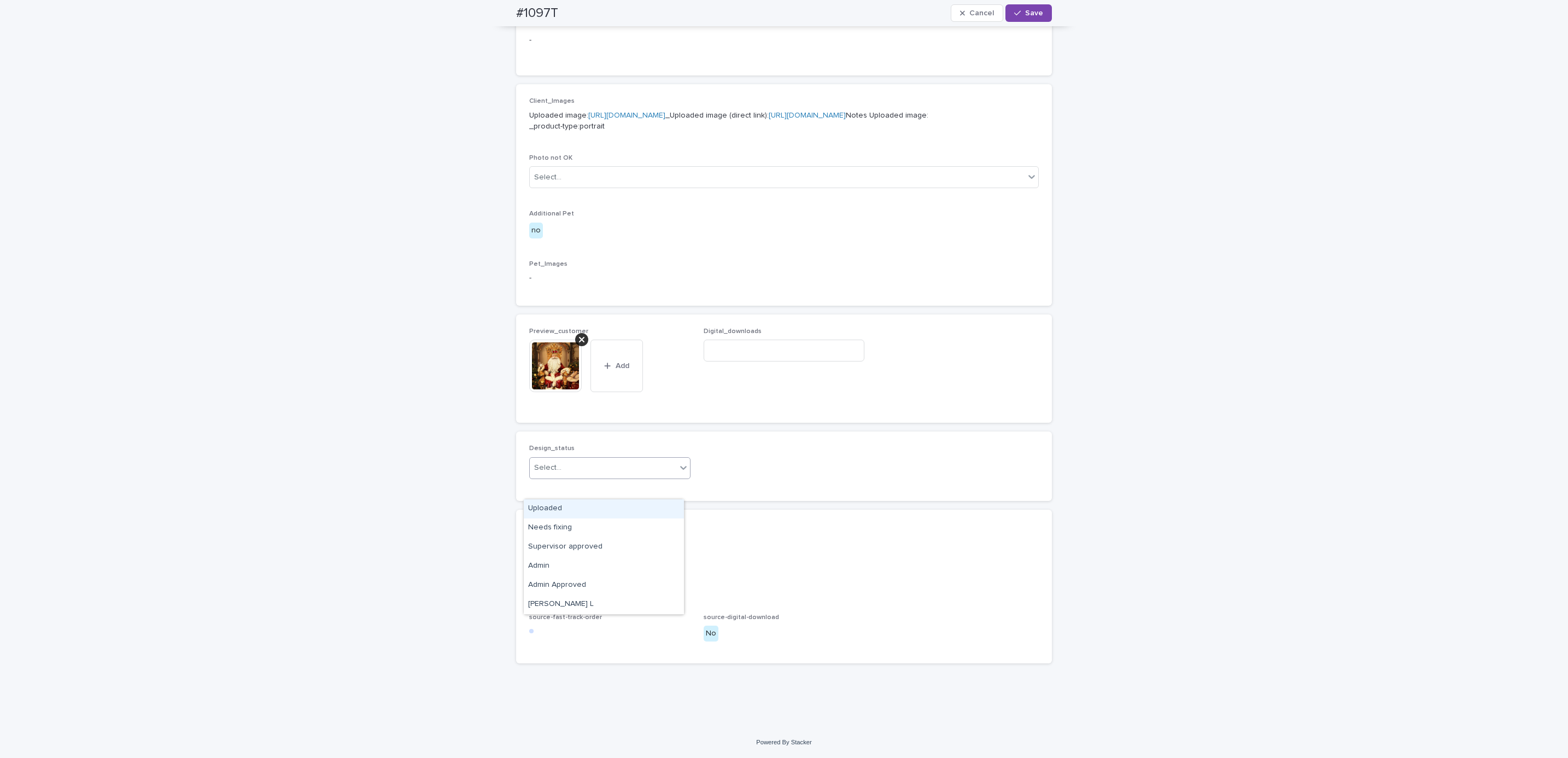
click at [629, 506] on div "Uploaded" at bounding box center [604, 508] width 160 height 19
click at [502, 12] on div "#1097T Cancel Save" at bounding box center [784, 13] width 588 height 26
click at [569, 7] on div "#1097T Cancel Save" at bounding box center [784, 13] width 536 height 26
copy h2 "#1097T"
paste input "**********"
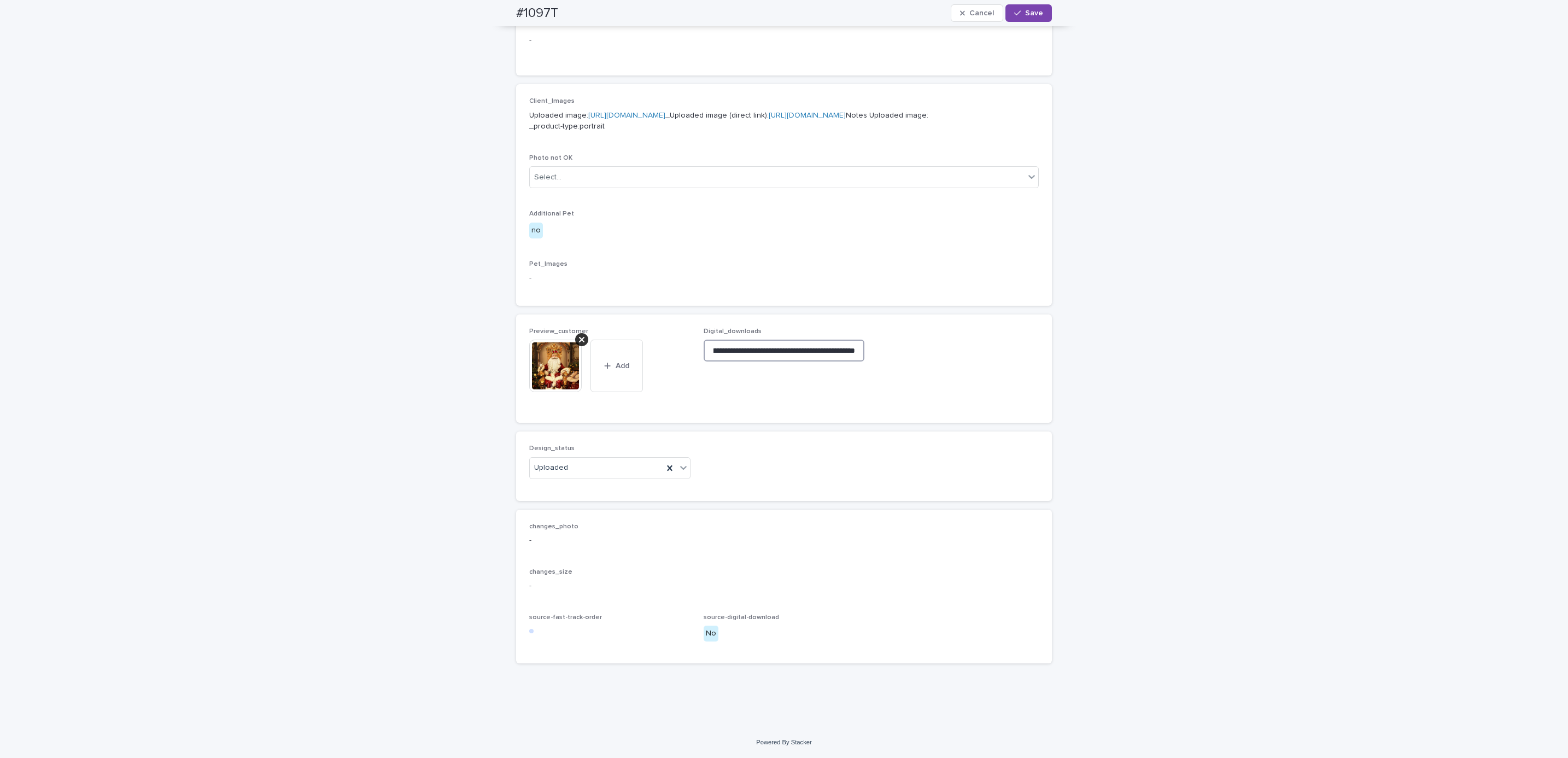
scroll to position [0, 171]
type input "**********"
click at [1025, 12] on span "Save" at bounding box center [1034, 13] width 18 height 8
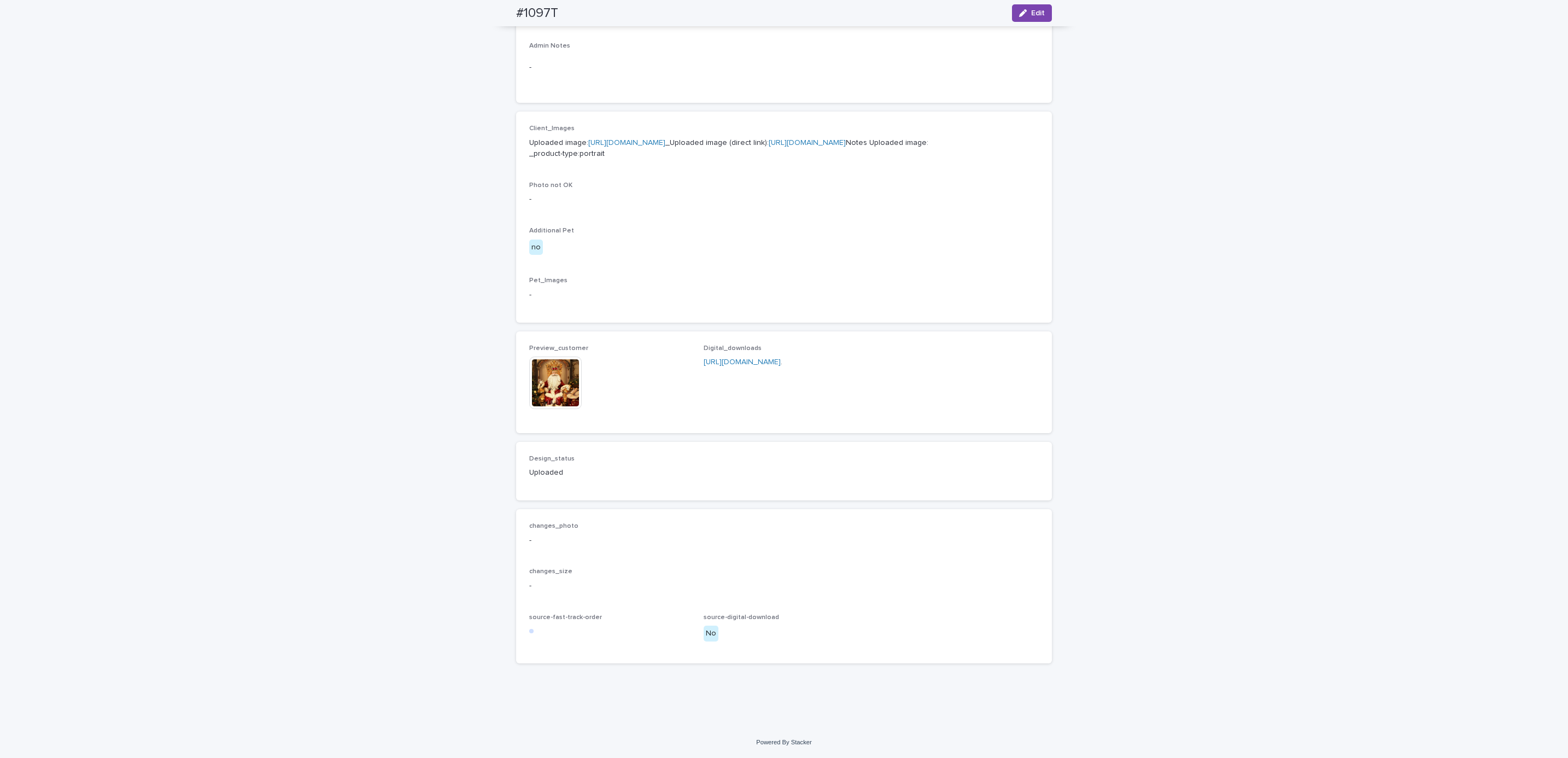
scroll to position [426, 0]
click at [215, 103] on div "Loading... Saving… Loading... Saving… #1097T Edit #1097T Edit Sorry, there was …" at bounding box center [784, 207] width 1568 height 1039
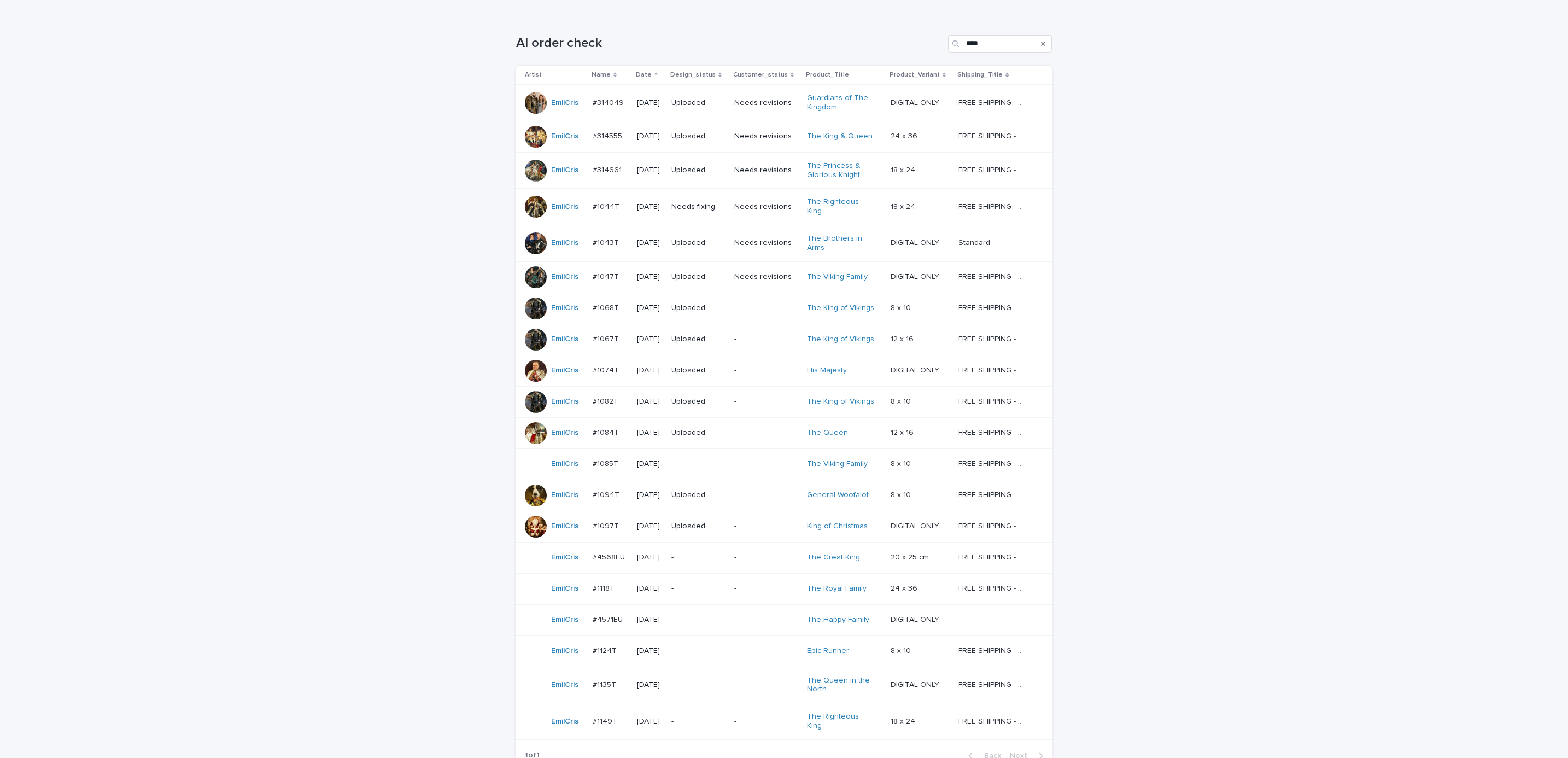
scroll to position [166, 0]
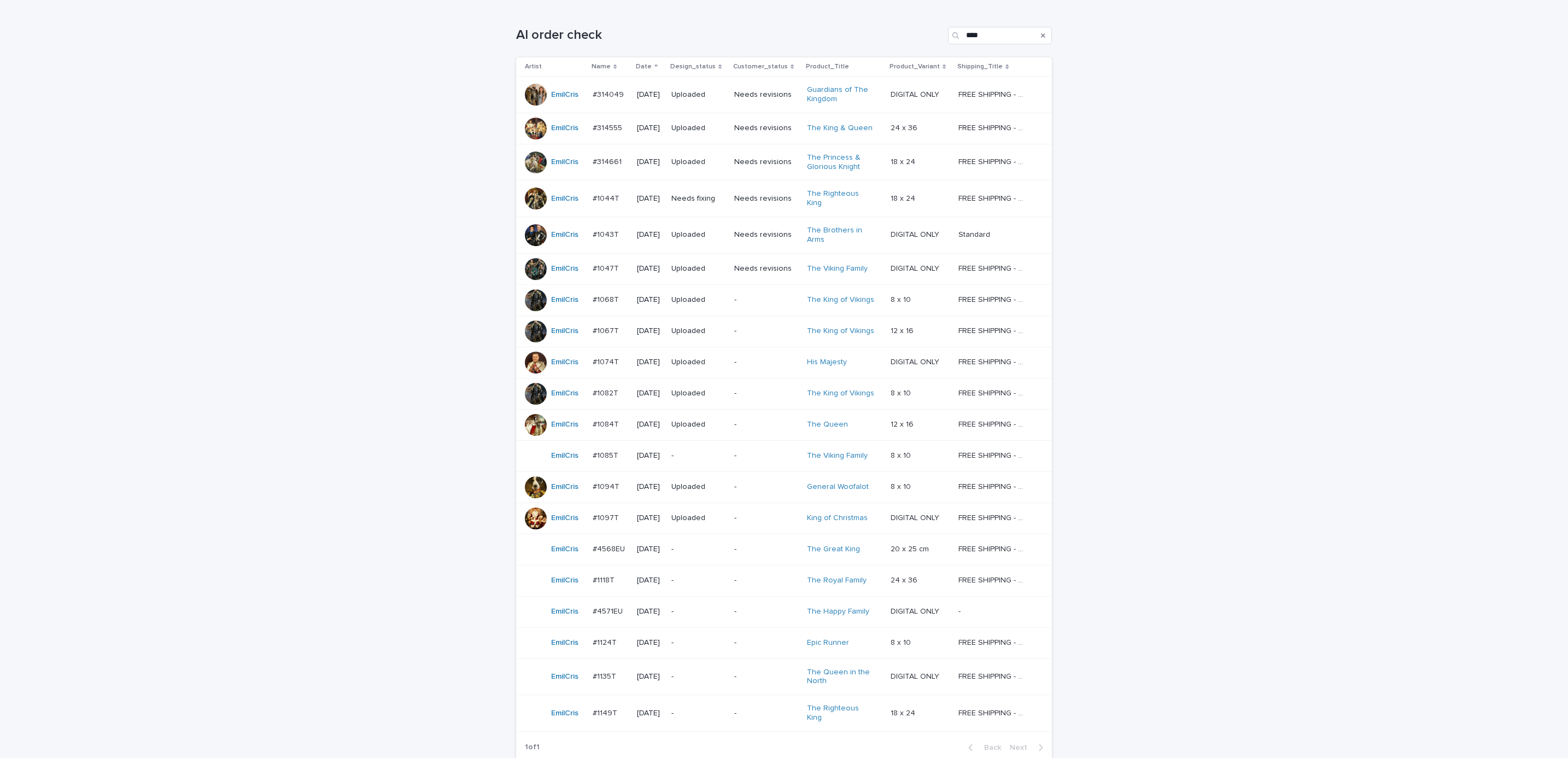
click at [1167, 472] on div "Loading... Saving… Loading... Saving… AI order check **** Artist Name Date Desi…" at bounding box center [784, 414] width 1568 height 819
click at [756, 551] on p "-" at bounding box center [766, 549] width 64 height 9
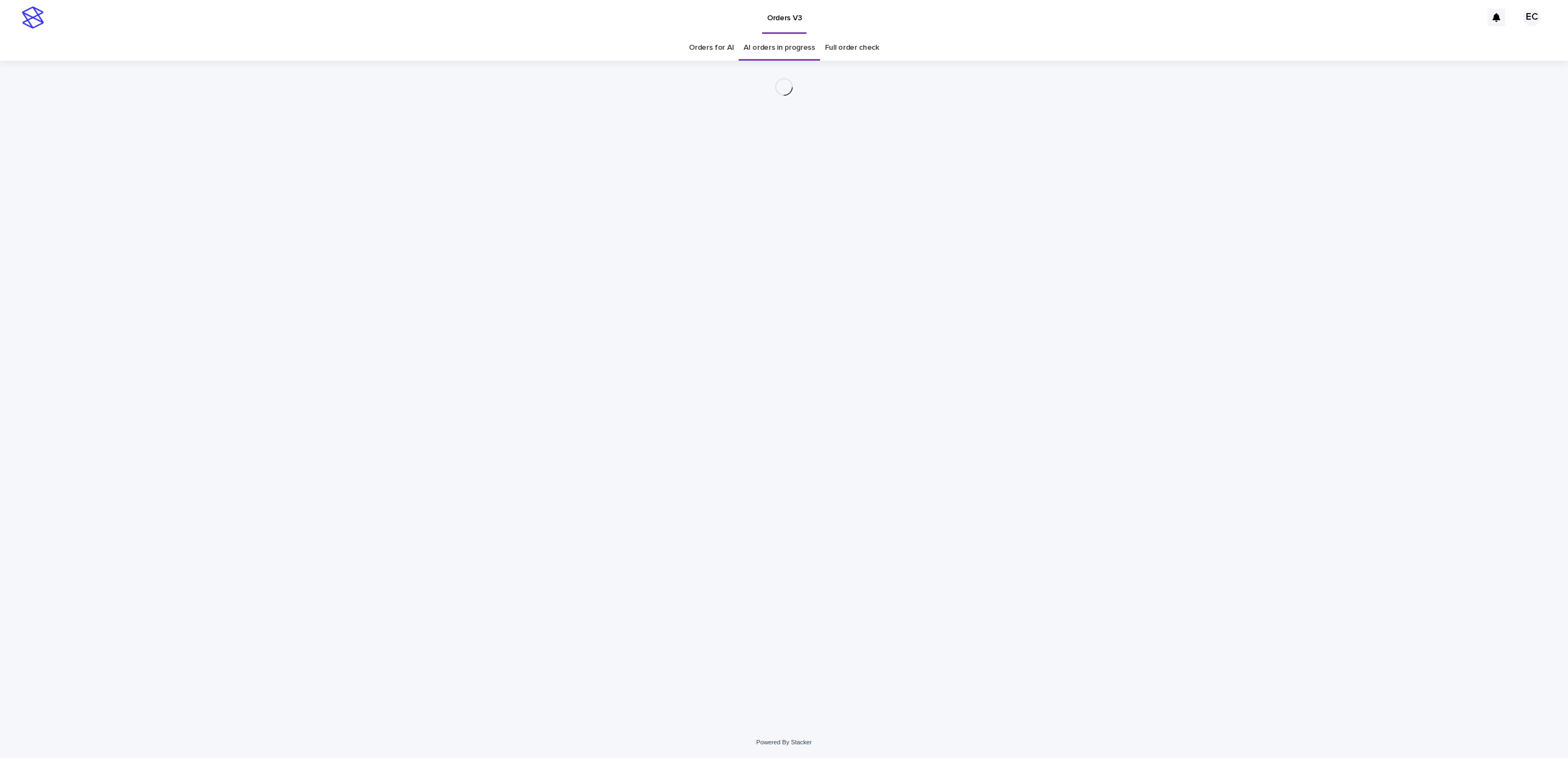
click at [1167, 435] on div "Loading... Saving… Loading... Saving…" at bounding box center [784, 393] width 1568 height 666
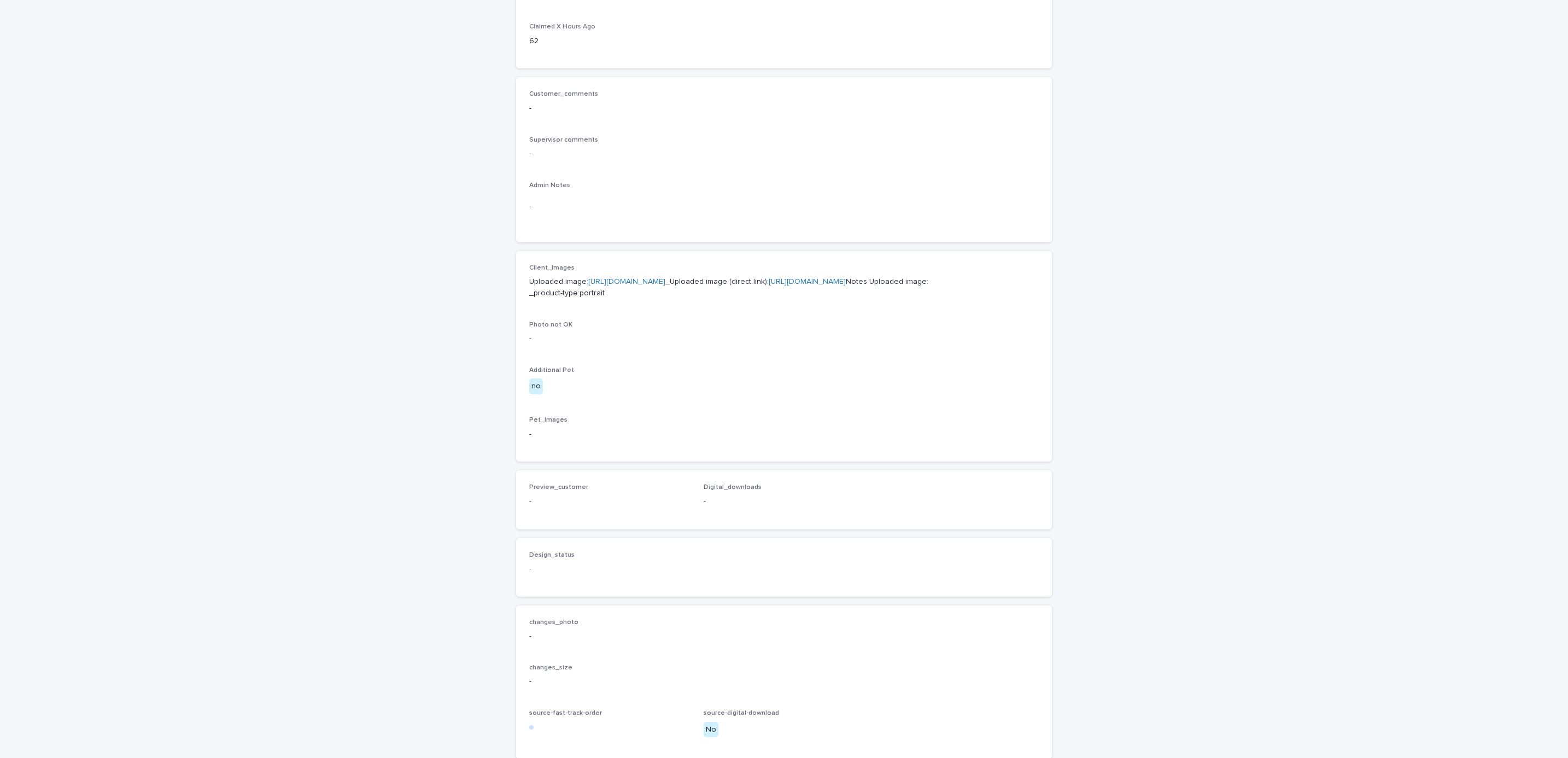
scroll to position [399, 0]
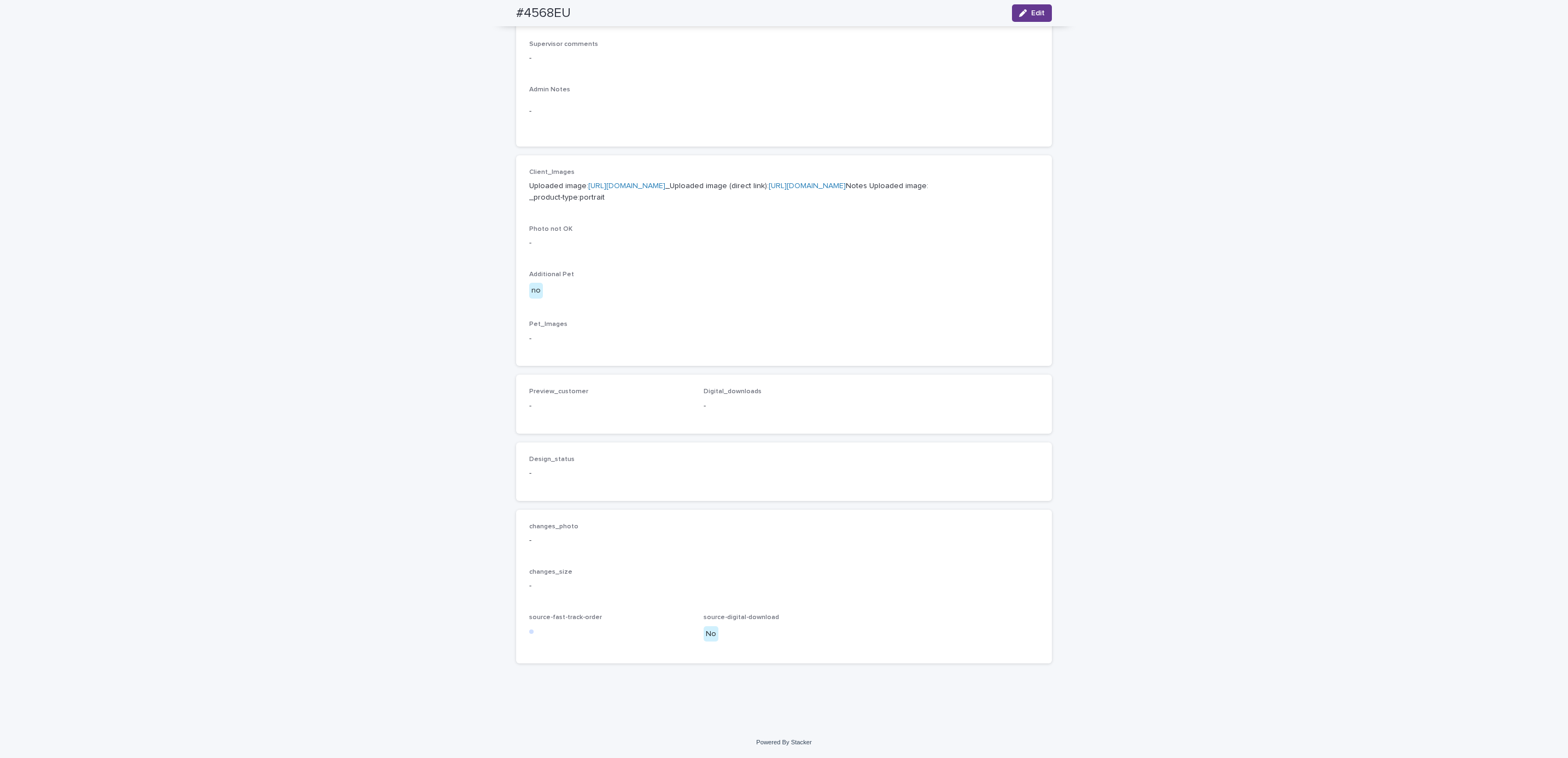
click at [1031, 16] on span "Edit" at bounding box center [1038, 13] width 14 height 8
click at [553, 396] on button "Add" at bounding box center [555, 388] width 53 height 17
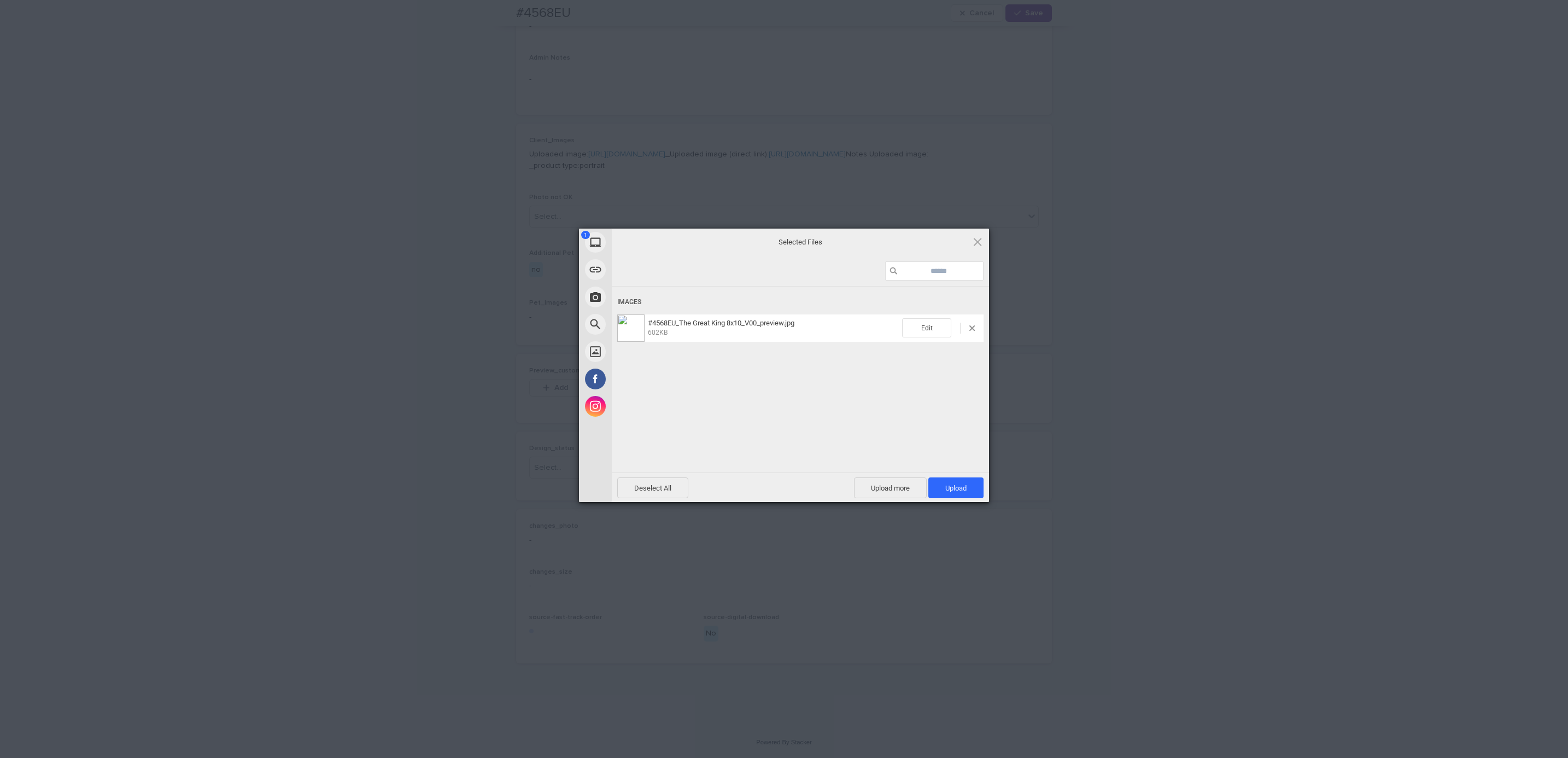
click at [954, 475] on div "Deselect All Upload more Upload 1" at bounding box center [800, 487] width 377 height 29
click at [951, 488] on span "Upload 1" at bounding box center [955, 488] width 22 height 9
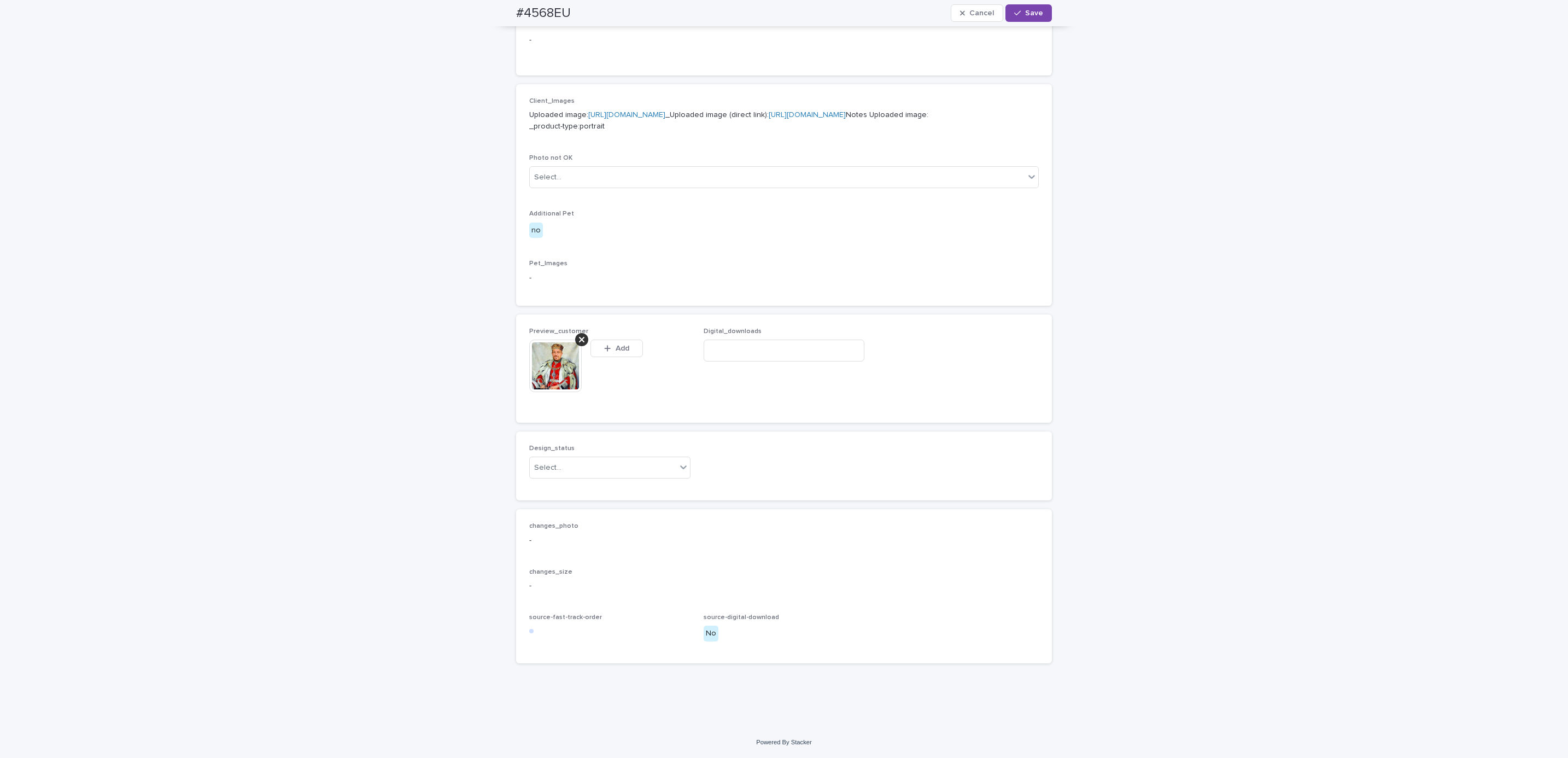
scroll to position [435, 0]
click at [1030, 10] on span "Save" at bounding box center [1034, 13] width 18 height 8
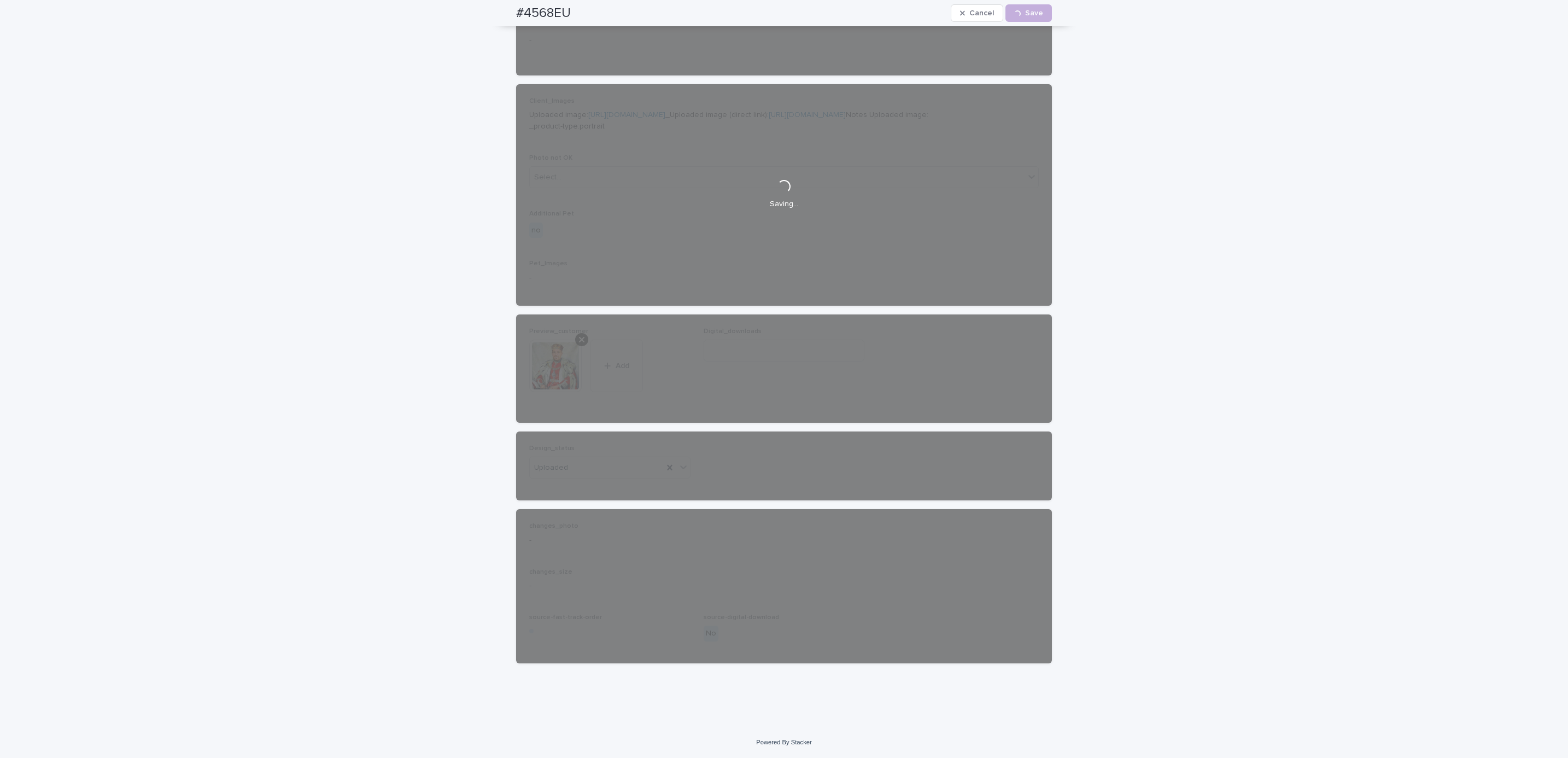
click at [490, 18] on div "#4568EU Cancel Loading... Save" at bounding box center [784, 13] width 588 height 26
click at [575, 16] on div "#4568EU Cancel Loading... Save" at bounding box center [784, 13] width 536 height 26
copy h2 "#4568EU"
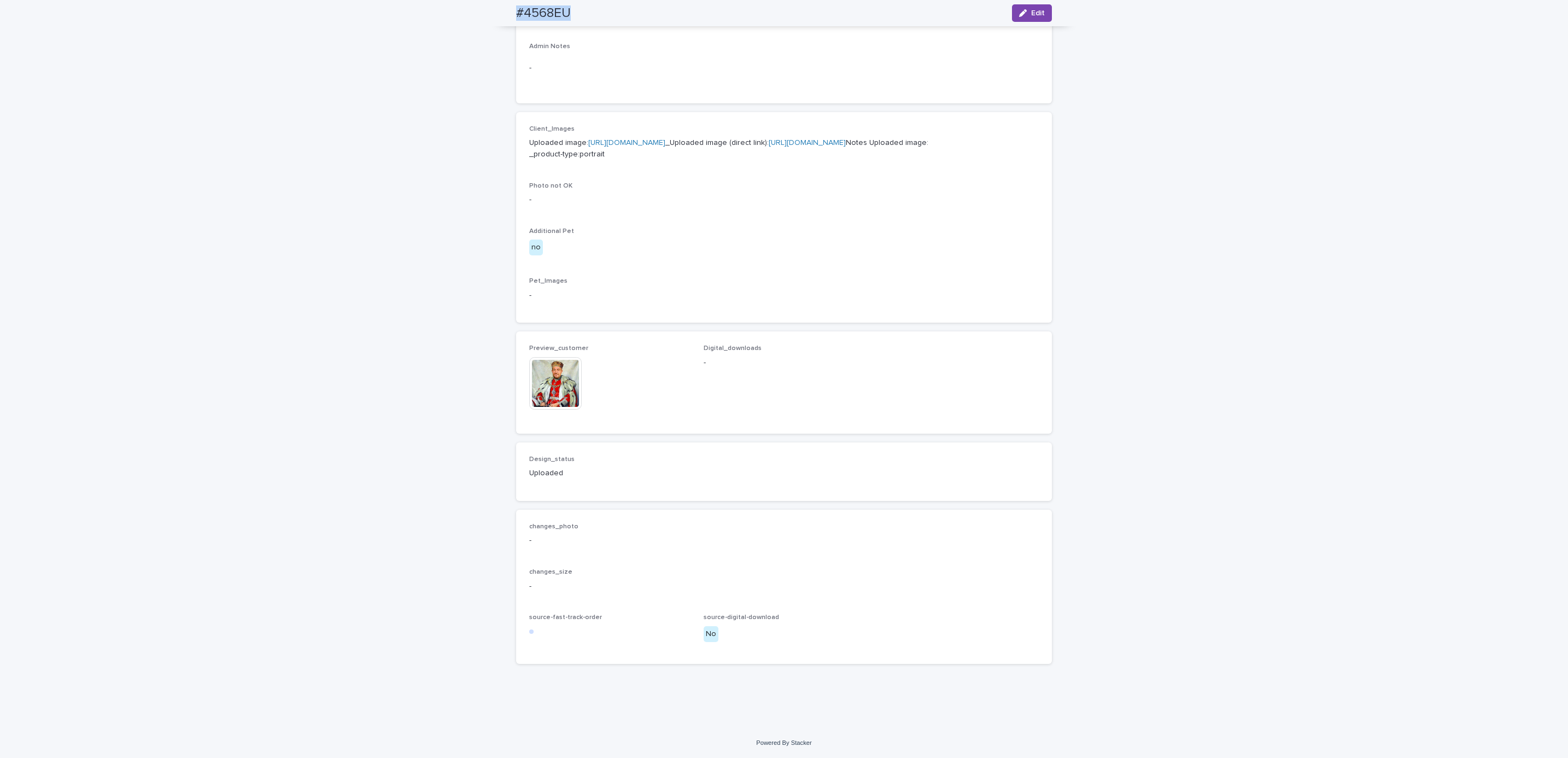
scroll to position [421, 0]
click at [145, 72] on div "Loading... Saving… Loading... Saving… #4568EU Edit #4568EU Edit Sorry, there wa…" at bounding box center [784, 202] width 1568 height 1051
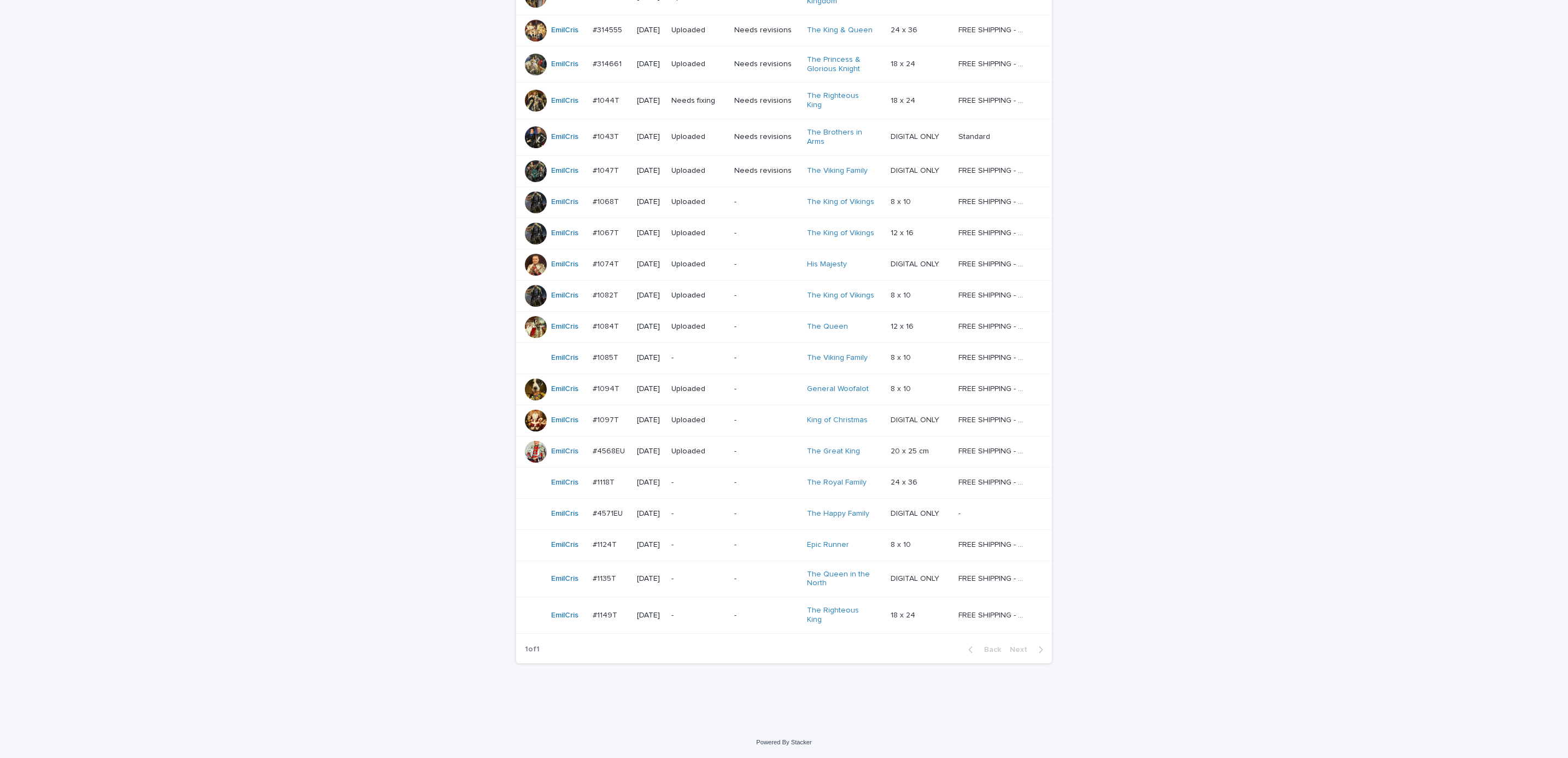
scroll to position [35, 0]
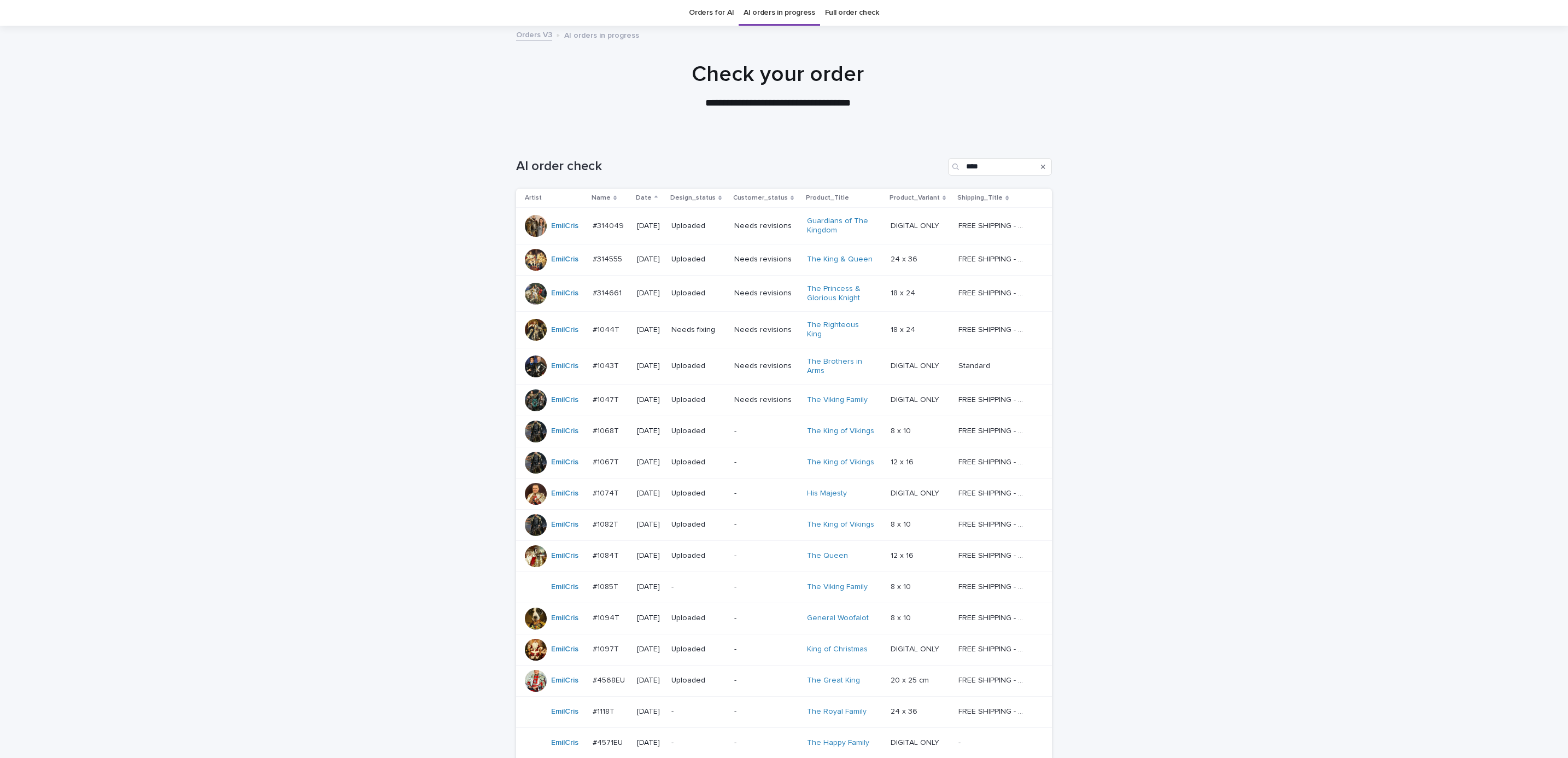
click at [1248, 321] on div "Loading... Saving… Loading... Saving… AI order check **** Artist Name Date Desi…" at bounding box center [784, 545] width 1568 height 819
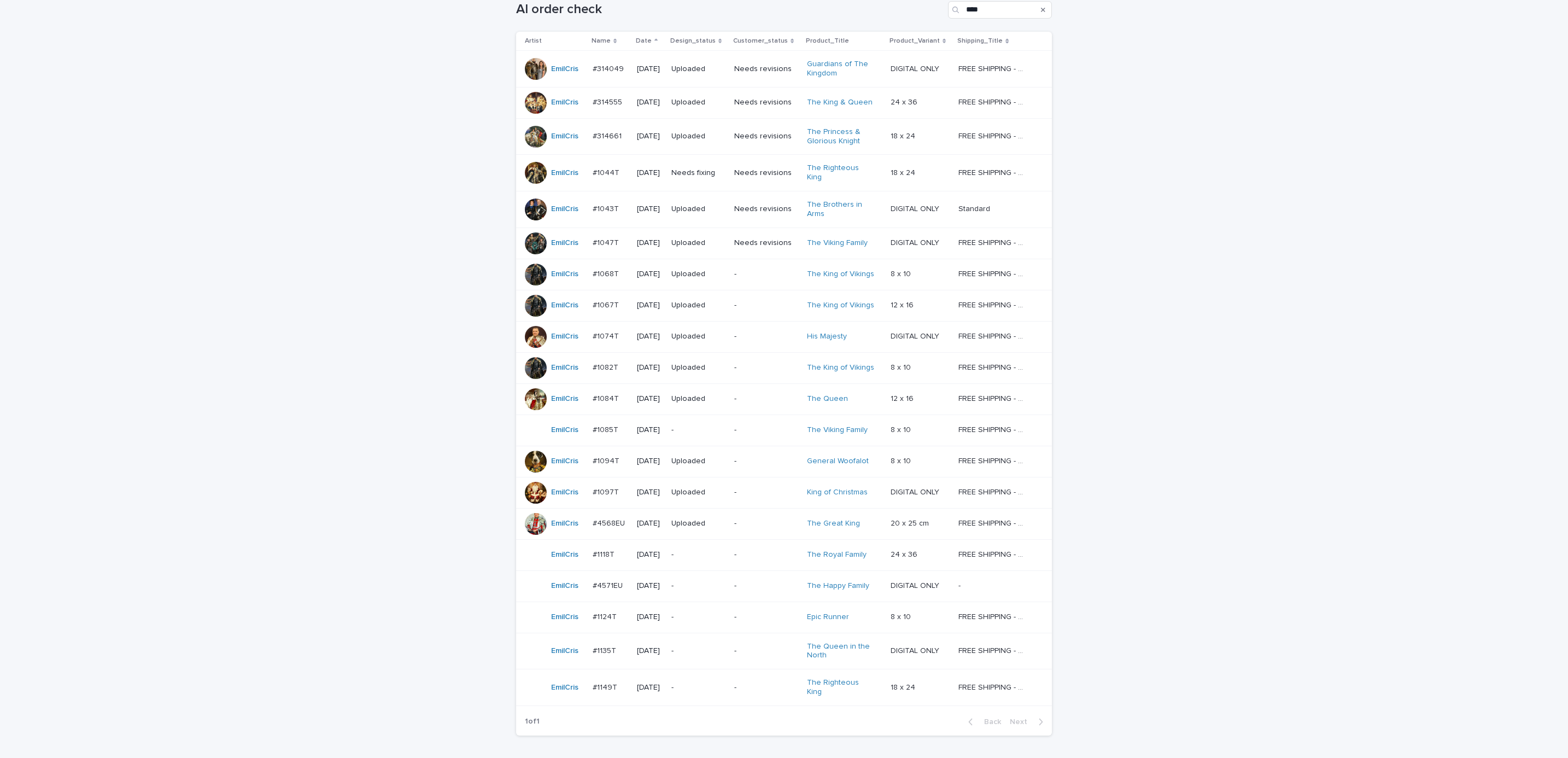
scroll to position [203, 0]
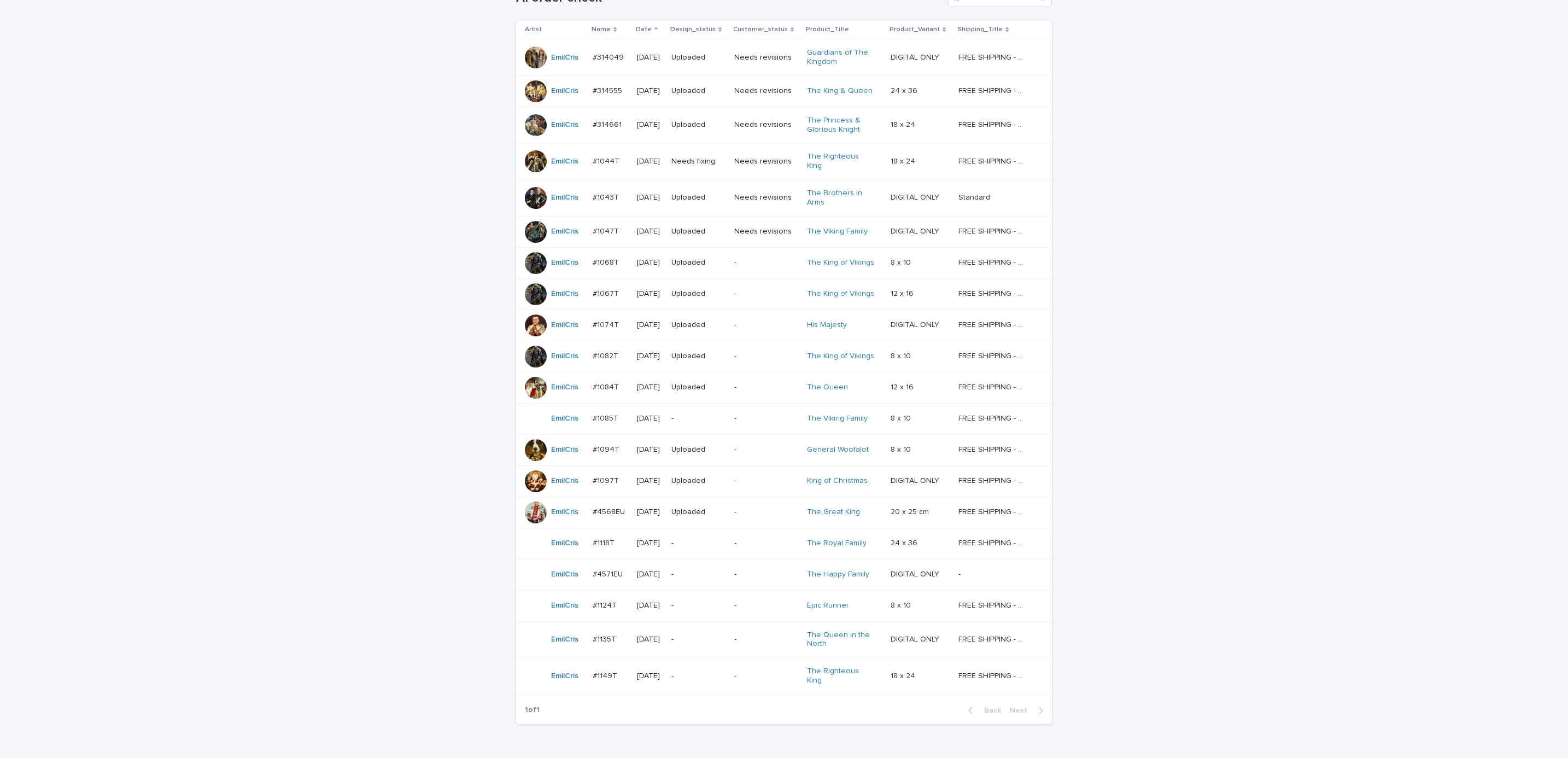
click at [749, 419] on p "-" at bounding box center [766, 418] width 64 height 9
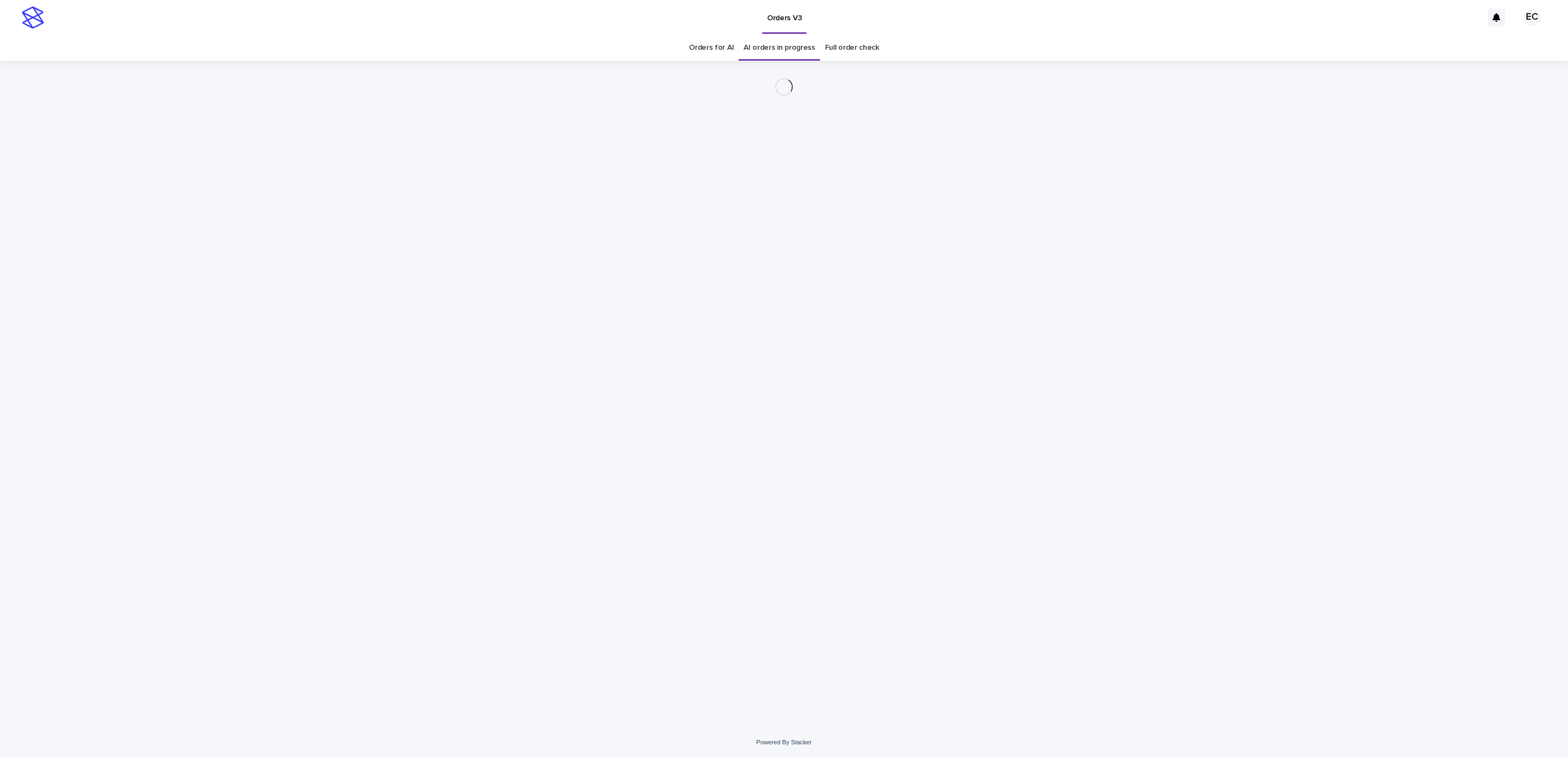
click at [1186, 426] on div "Loading... Saving… Loading... Saving…" at bounding box center [784, 393] width 1568 height 666
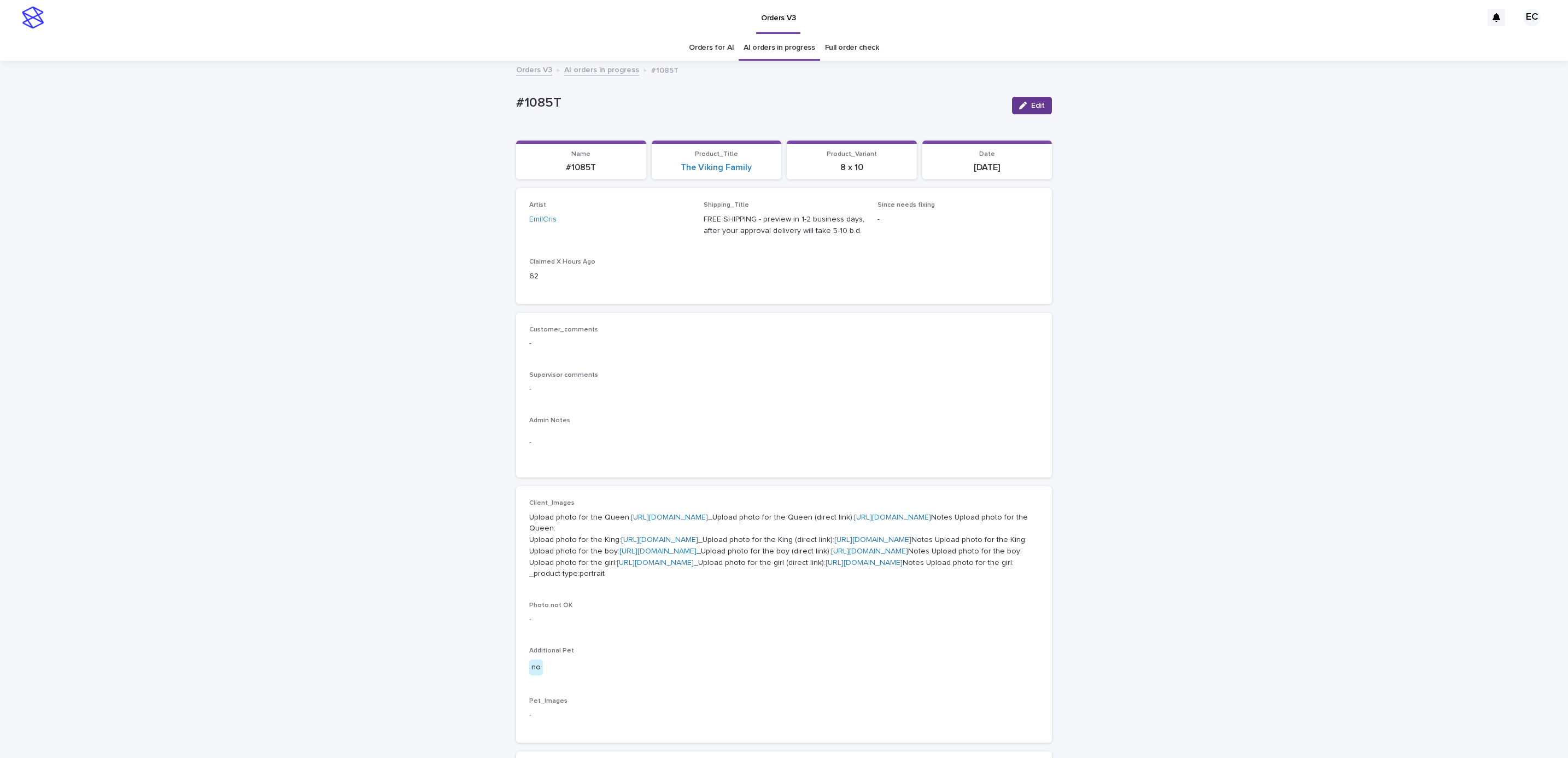
click at [1024, 110] on button "Edit" at bounding box center [1032, 105] width 40 height 17
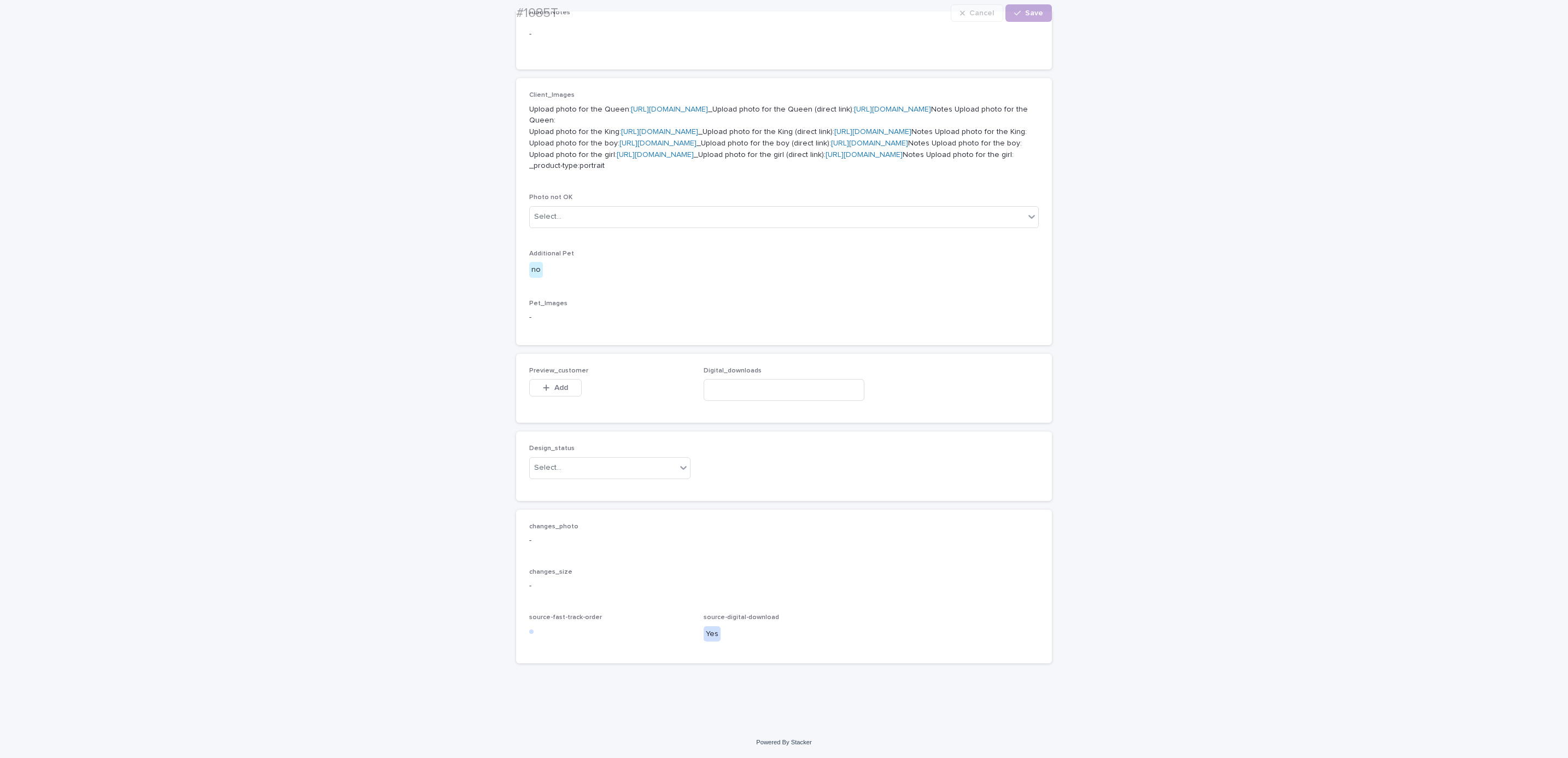
scroll to position [624, 0]
click at [566, 391] on button "Add" at bounding box center [555, 388] width 53 height 17
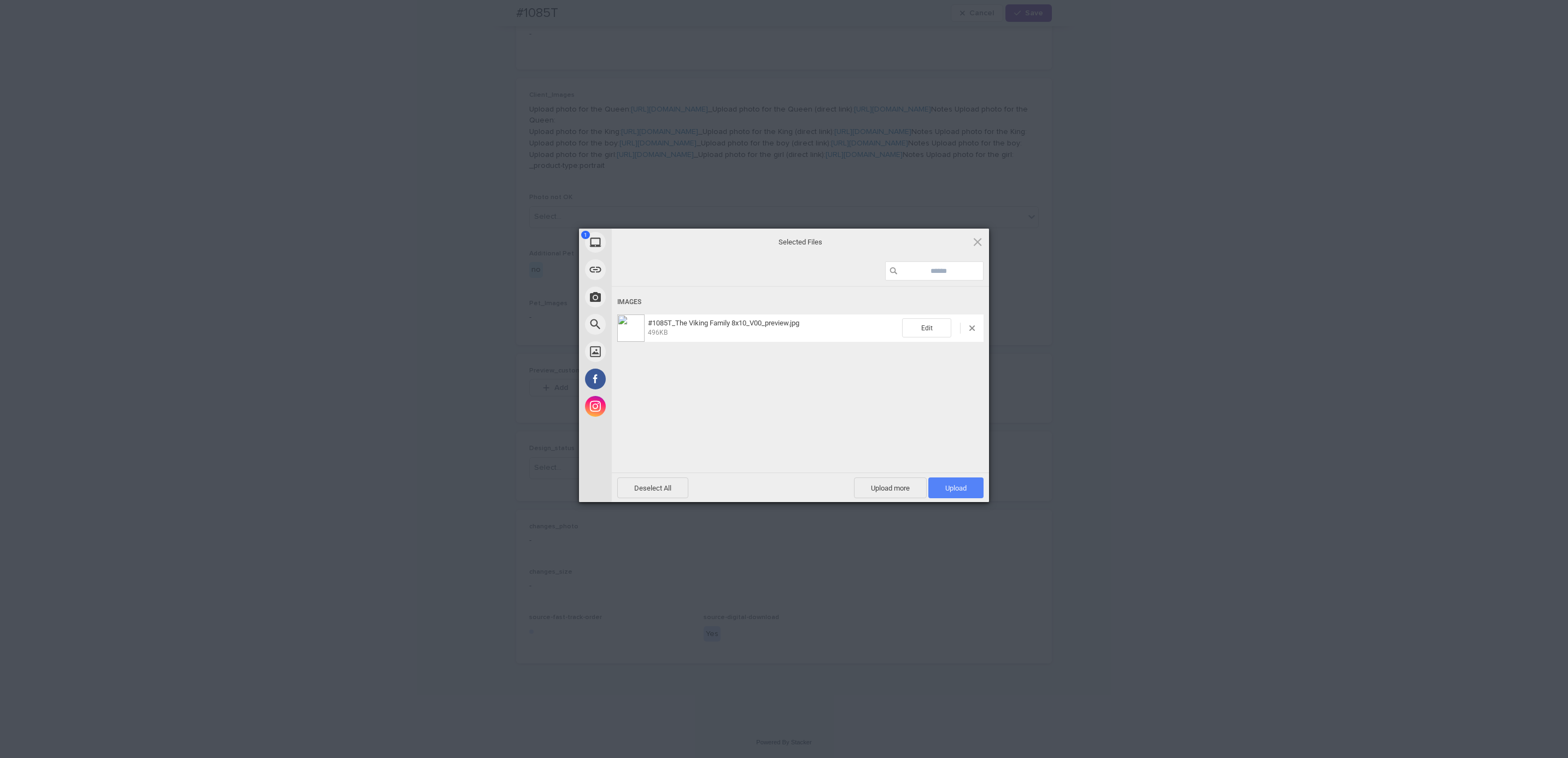
click at [942, 488] on span "Upload 1" at bounding box center [956, 488] width 55 height 21
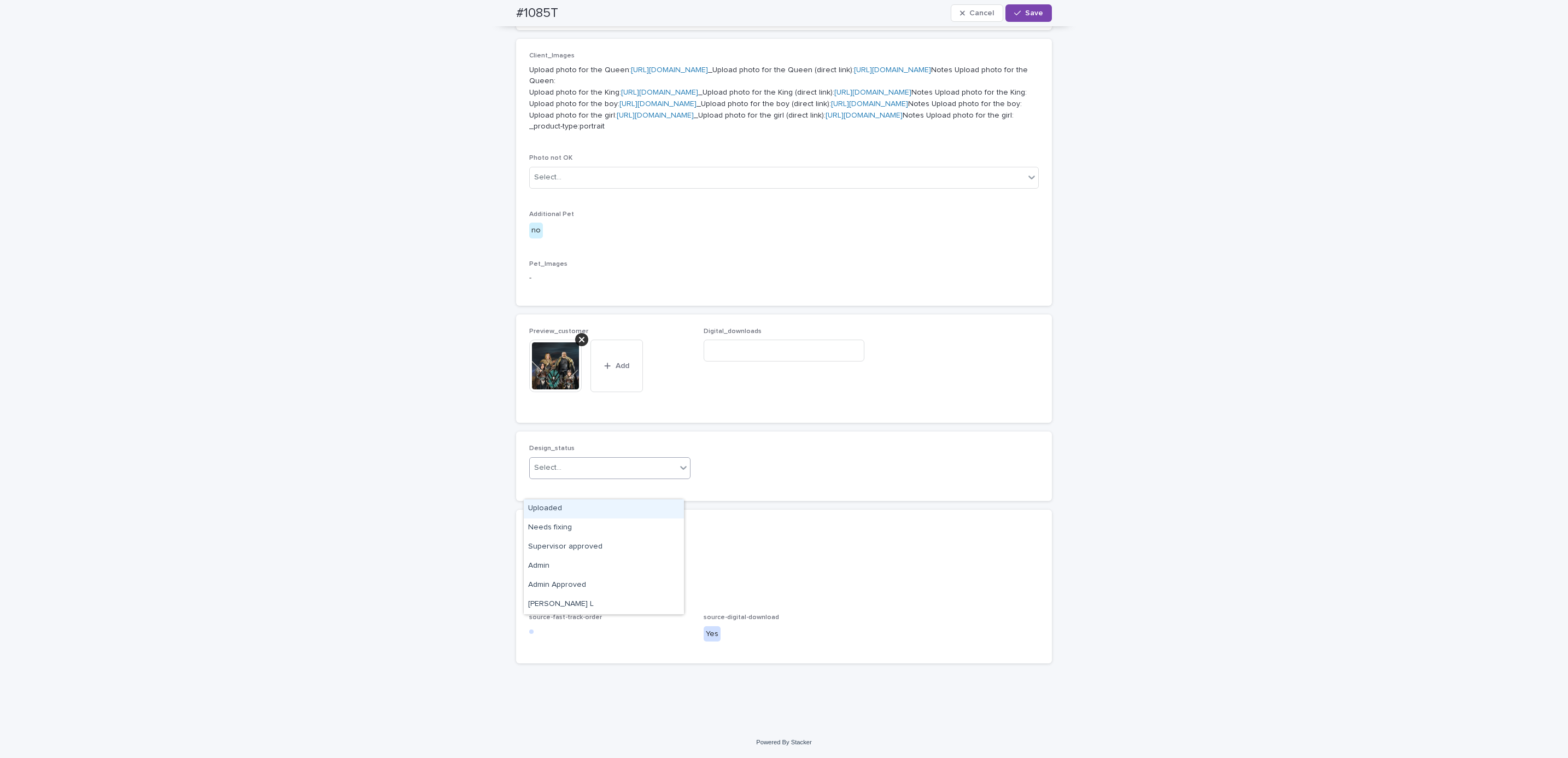
click at [613, 508] on div "Uploaded" at bounding box center [604, 508] width 160 height 19
click at [497, 16] on div "#1085T Cancel Save" at bounding box center [784, 13] width 588 height 26
click at [568, 9] on div "#1085T Cancel Save" at bounding box center [784, 13] width 536 height 26
copy h2 "#1085T"
click at [771, 361] on input at bounding box center [784, 350] width 161 height 22
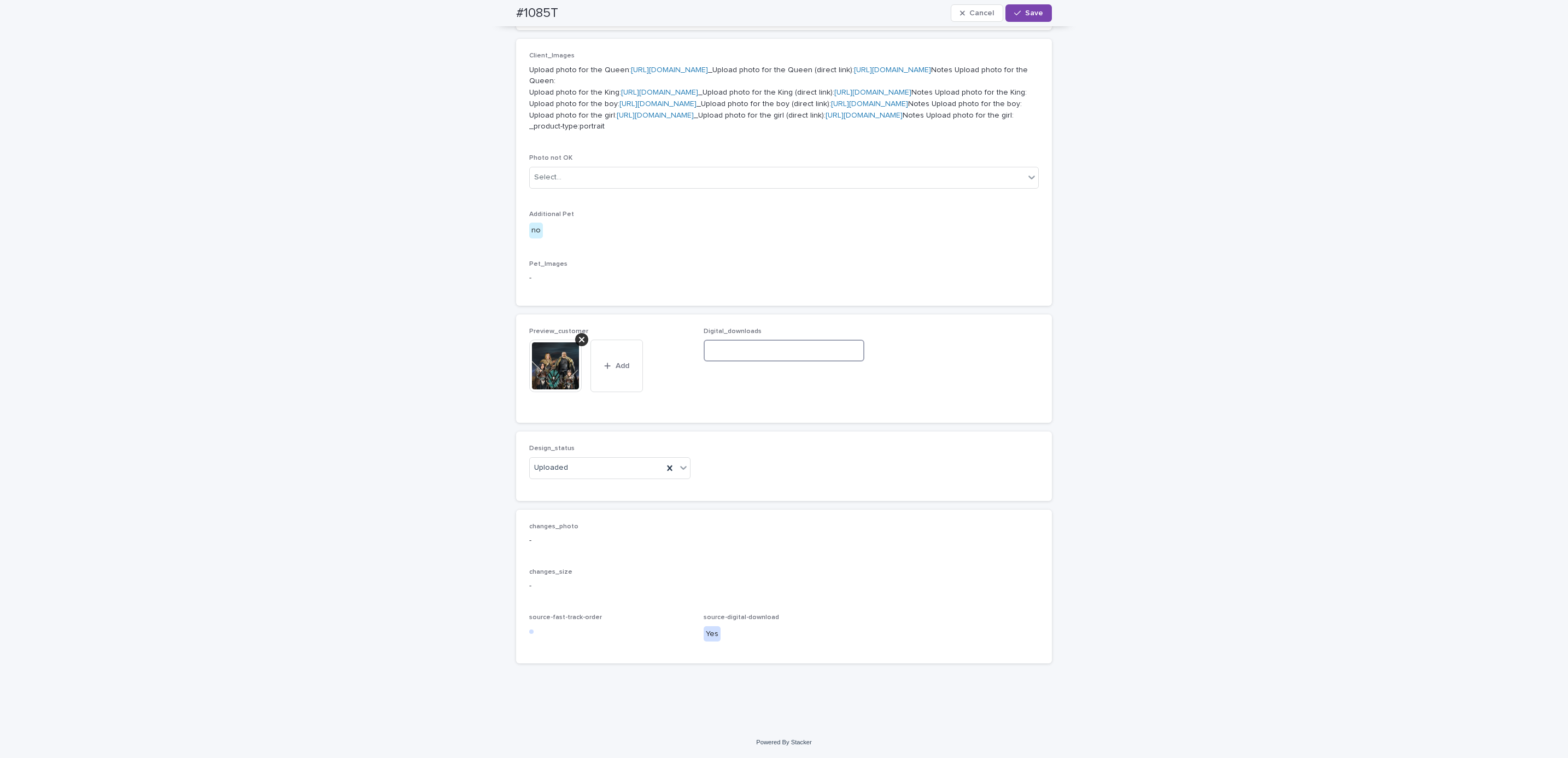
paste input "**********"
type input "**********"
click at [1020, 17] on button "Save" at bounding box center [1029, 13] width 47 height 17
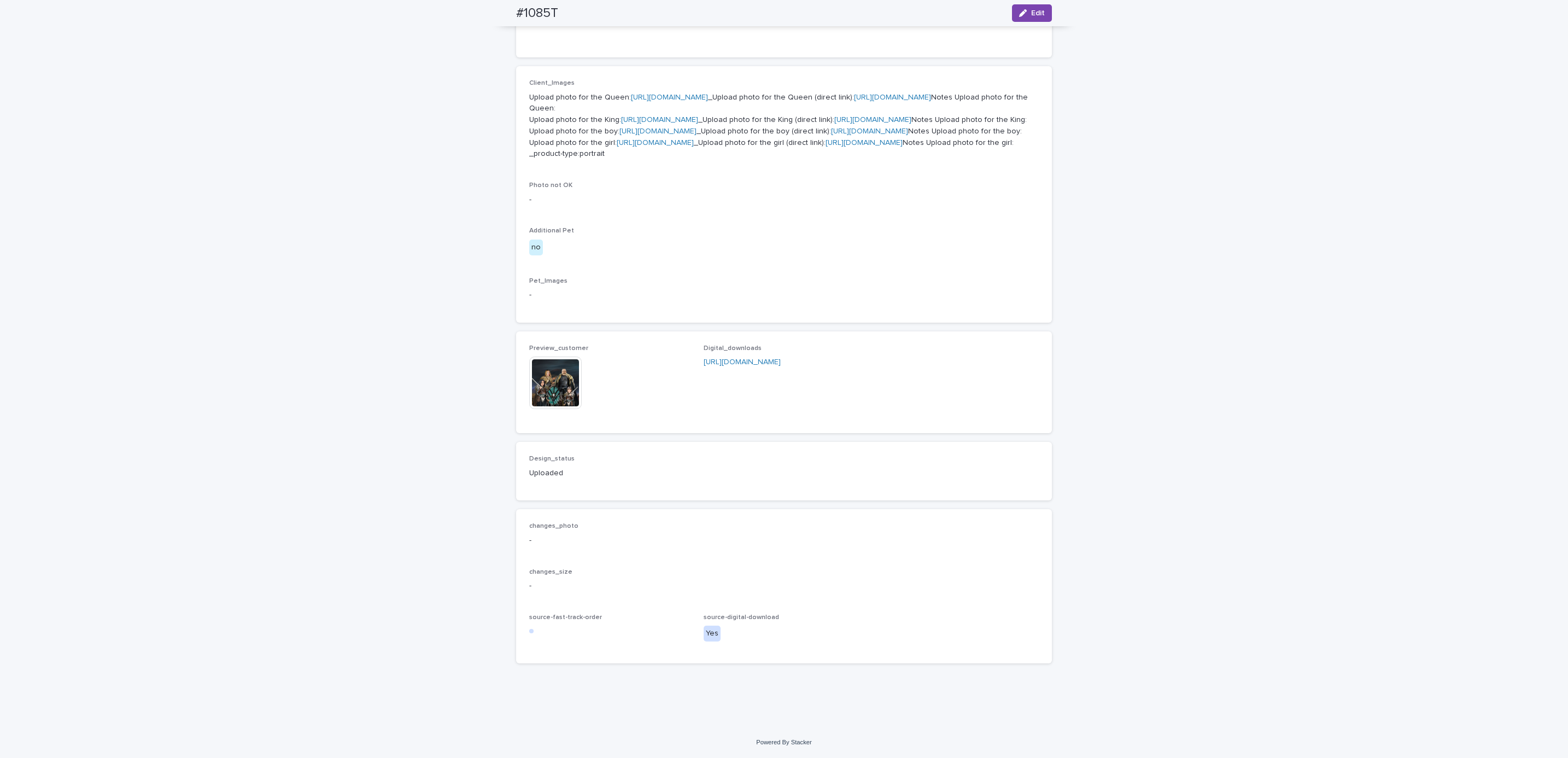
scroll to position [630, 0]
click at [216, 180] on div "Loading... Saving… Loading... Saving… #1085T Edit #1085T Edit Sorry, there was …" at bounding box center [784, 183] width 1568 height 1084
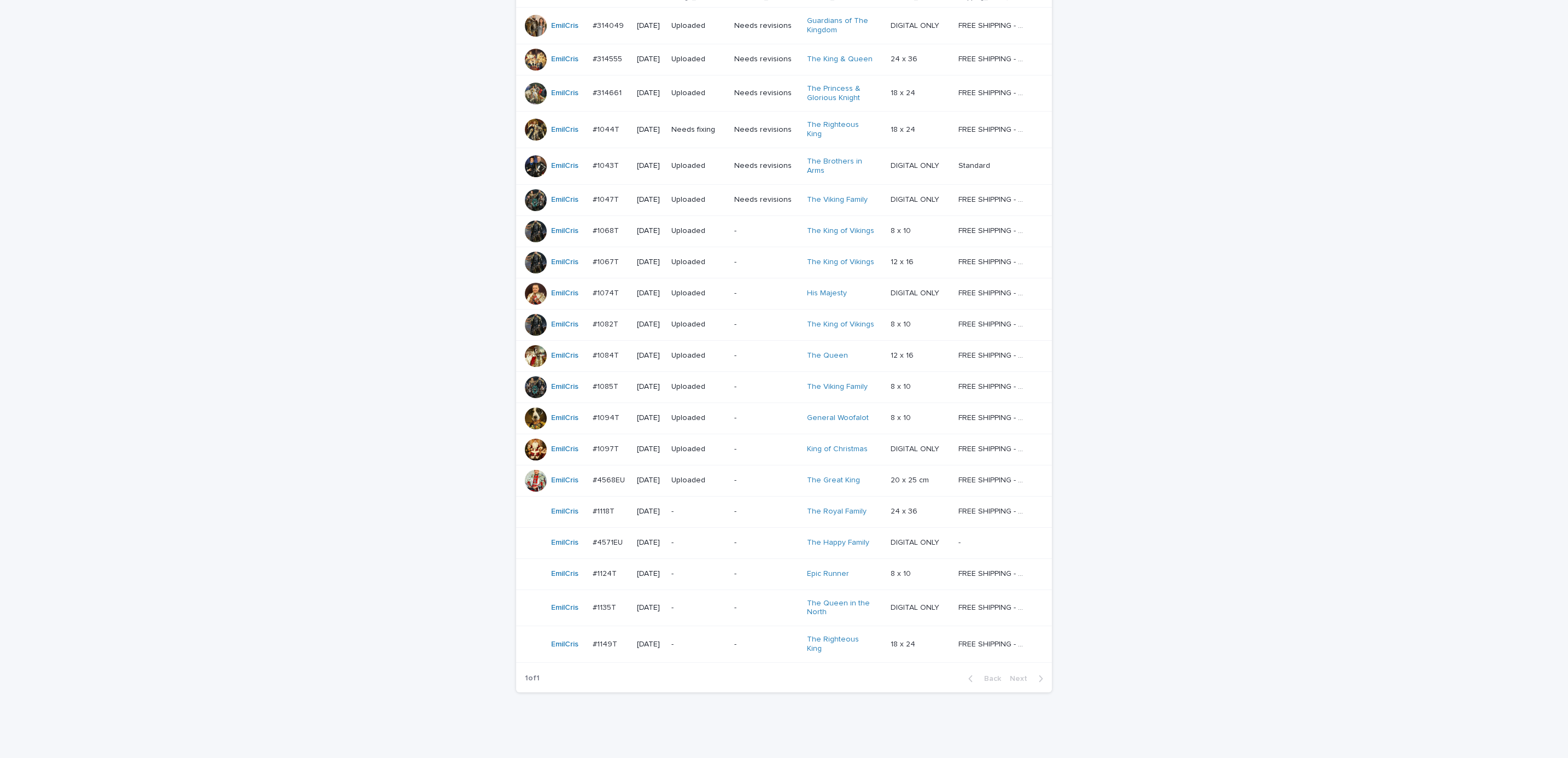
scroll to position [259, 0]
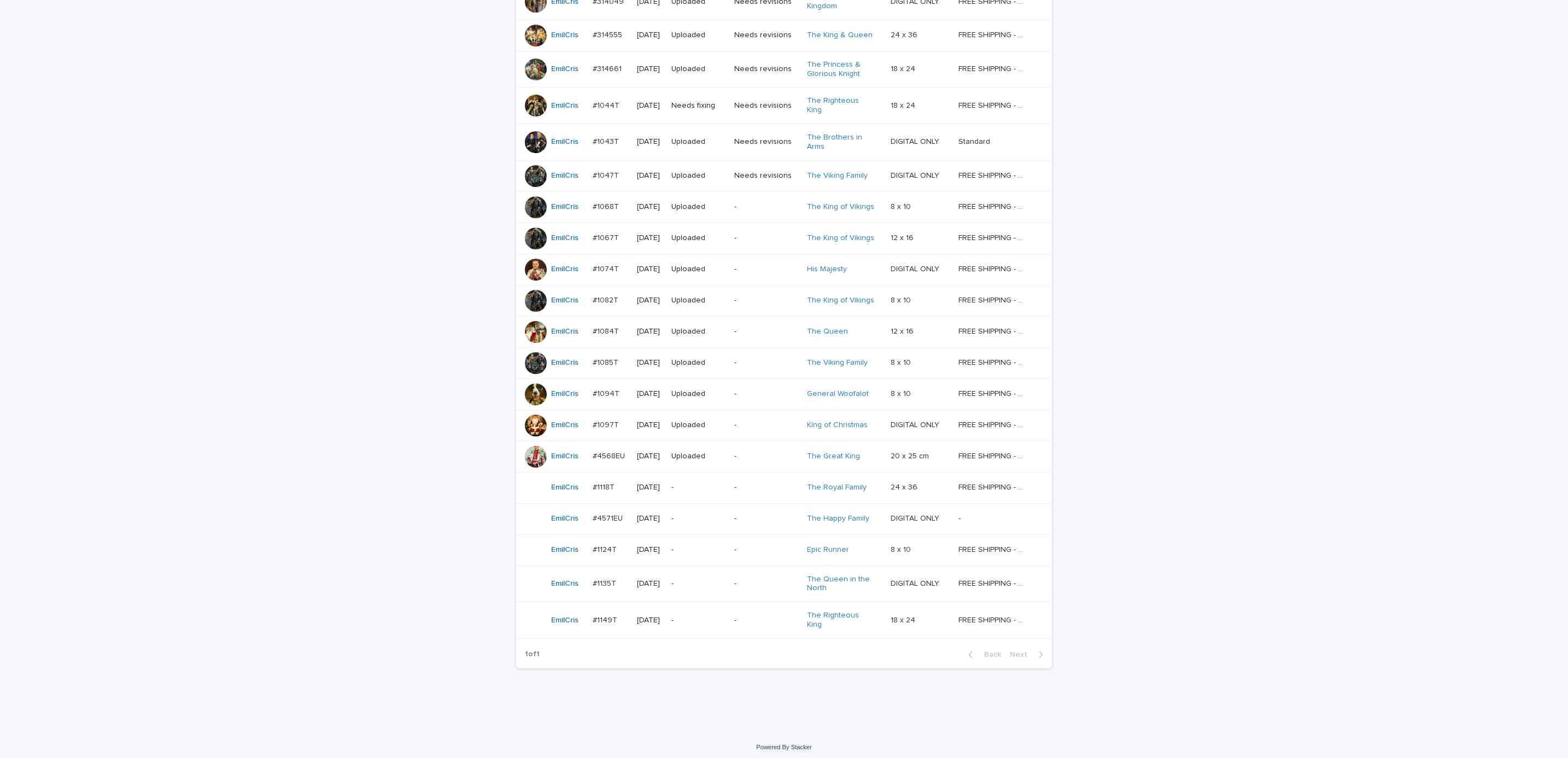
click at [740, 488] on p "-" at bounding box center [766, 487] width 64 height 9
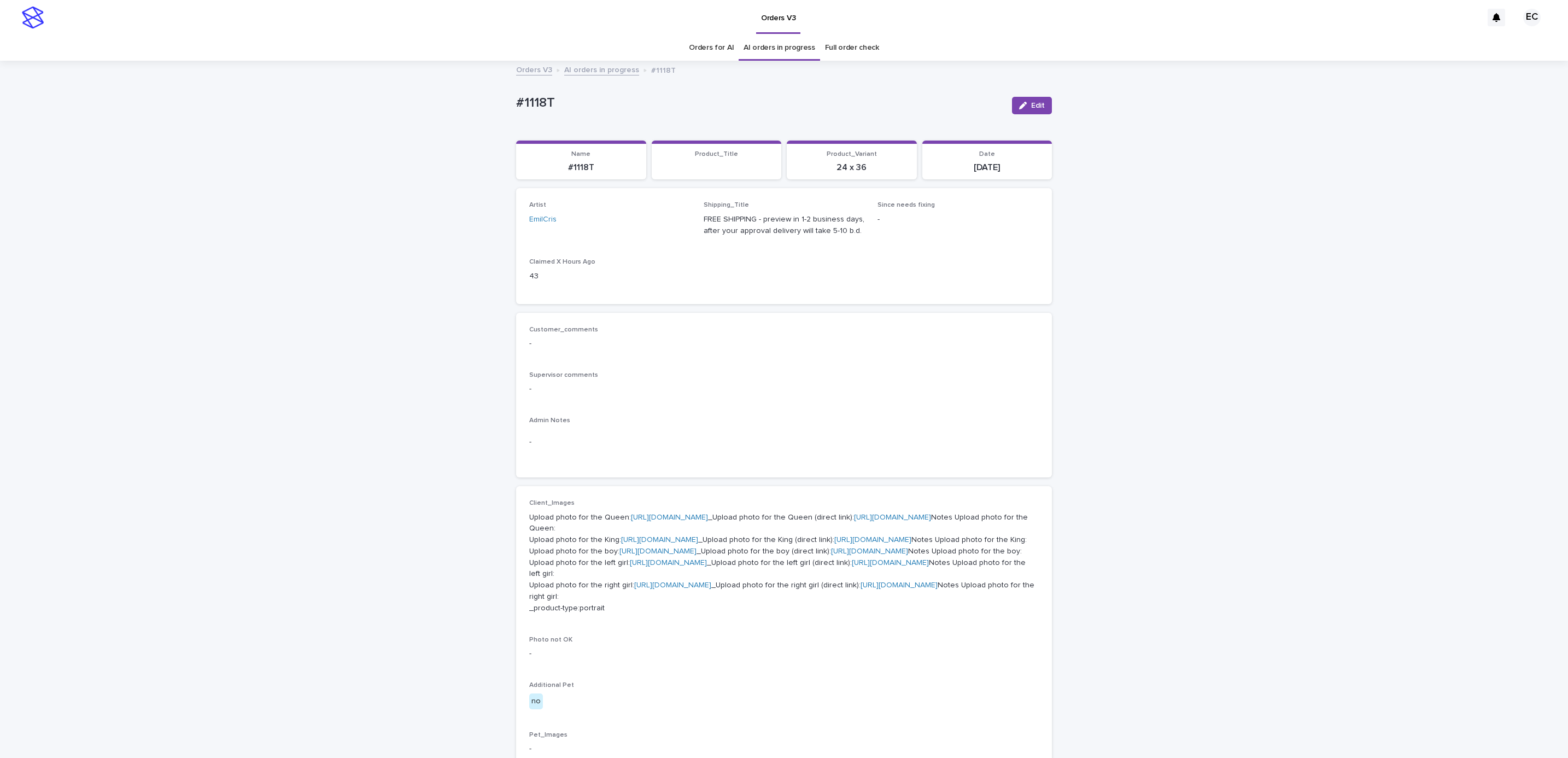
click at [499, 105] on div "Loading... Saving… Loading... Saving… #1118T Edit #1118T Edit Sorry, there was …" at bounding box center [784, 600] width 1568 height 1075
click at [569, 101] on p "#1118T" at bounding box center [759, 103] width 487 height 16
copy p "#1118T"
click at [707, 350] on div "Customer_comments -" at bounding box center [783, 341] width 509 height 32
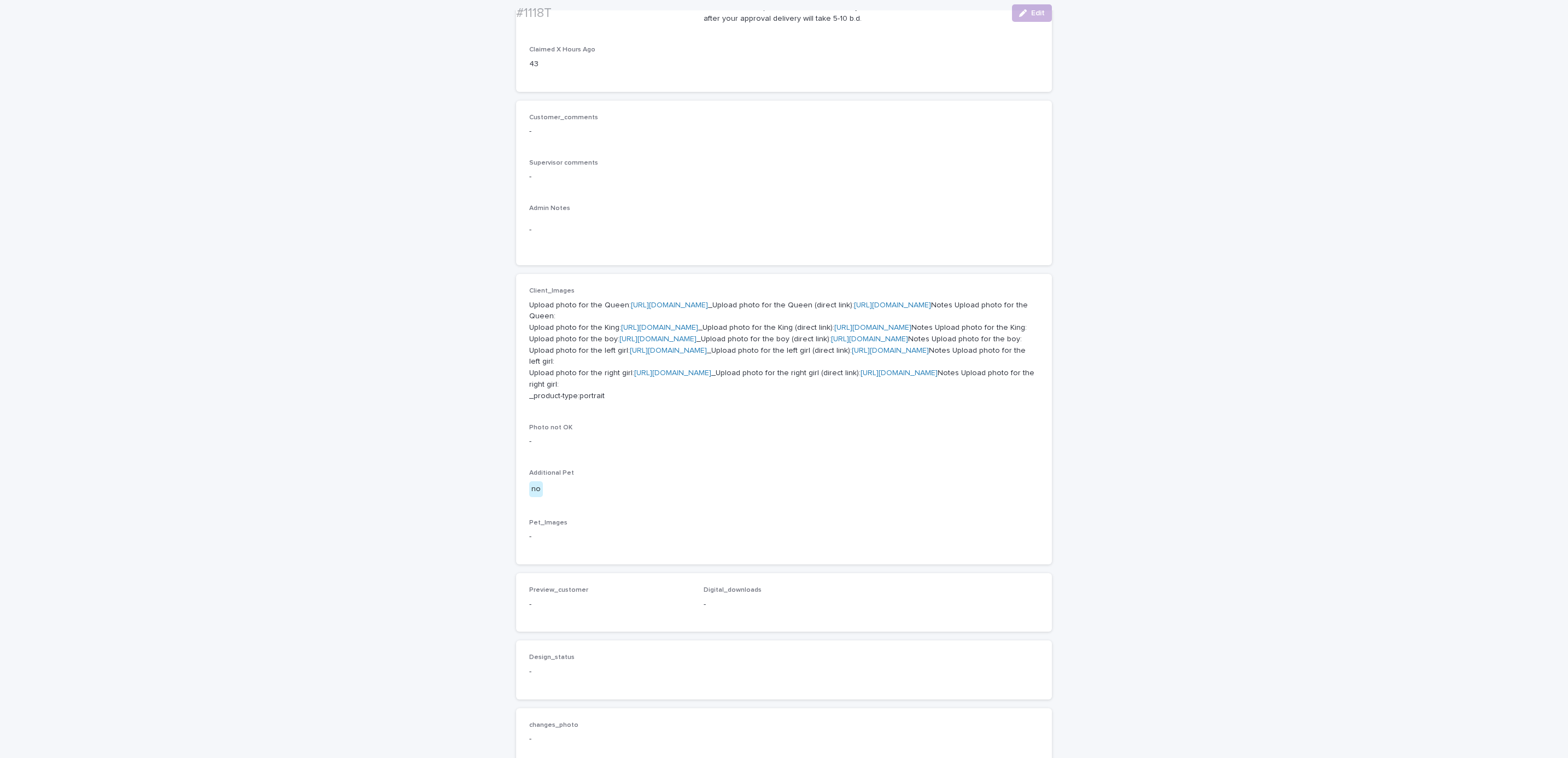
scroll to position [213, 0]
click at [691, 301] on link "[URL][DOMAIN_NAME]" at bounding box center [669, 303] width 77 height 8
click at [674, 330] on link "[URL][DOMAIN_NAME]" at bounding box center [659, 326] width 77 height 8
click at [675, 342] on link "[URL][DOMAIN_NAME]" at bounding box center [657, 338] width 77 height 8
click at [689, 353] on link "[URL][DOMAIN_NAME]" at bounding box center [668, 349] width 77 height 8
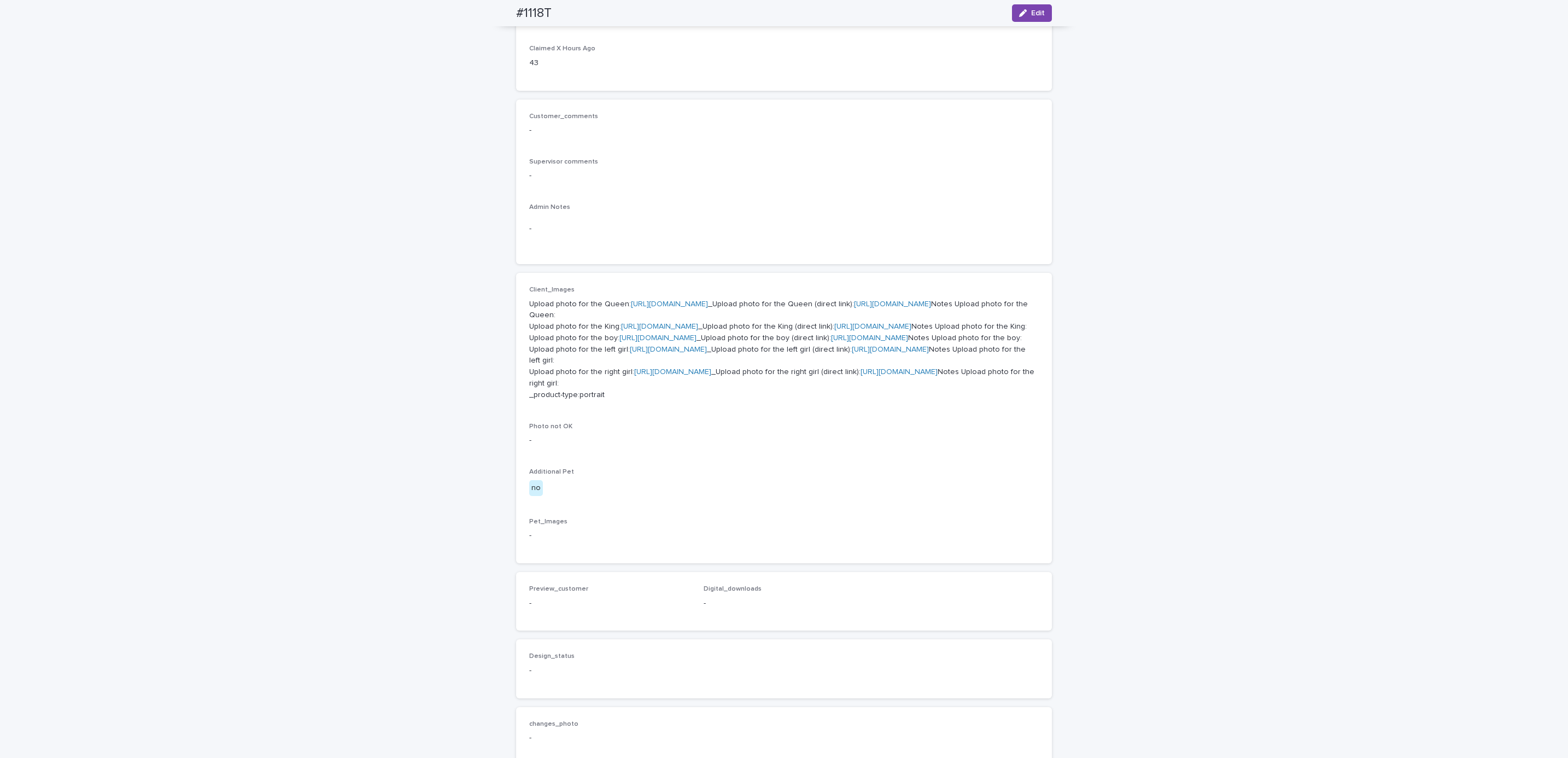
click at [688, 401] on p "Upload photo for the Queen: [URL][DOMAIN_NAME] _Upload photo for the Queen (dir…" at bounding box center [783, 349] width 509 height 103
click at [689, 376] on link "[URL][DOMAIN_NAME]" at bounding box center [672, 371] width 77 height 8
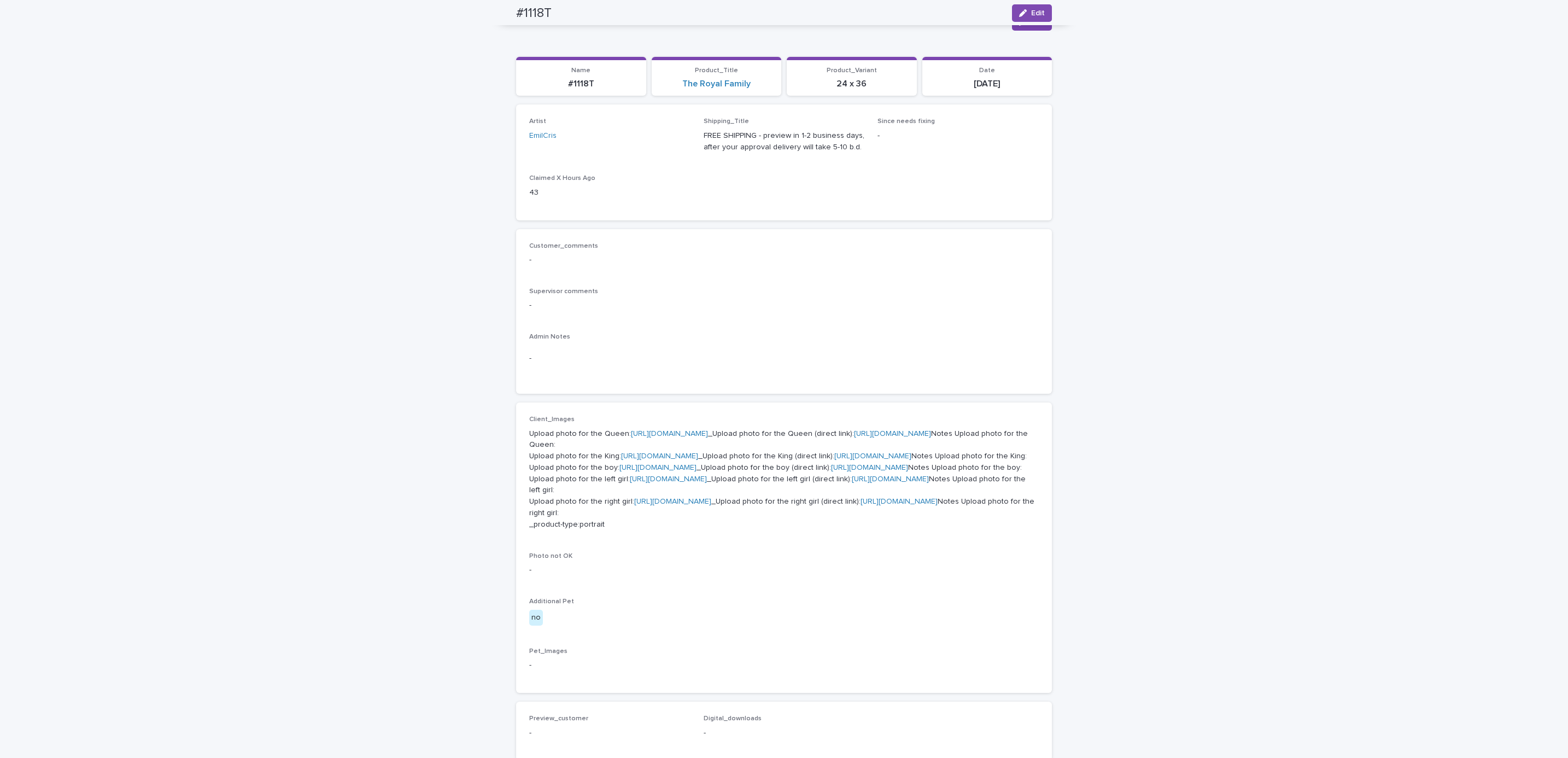
scroll to position [0, 0]
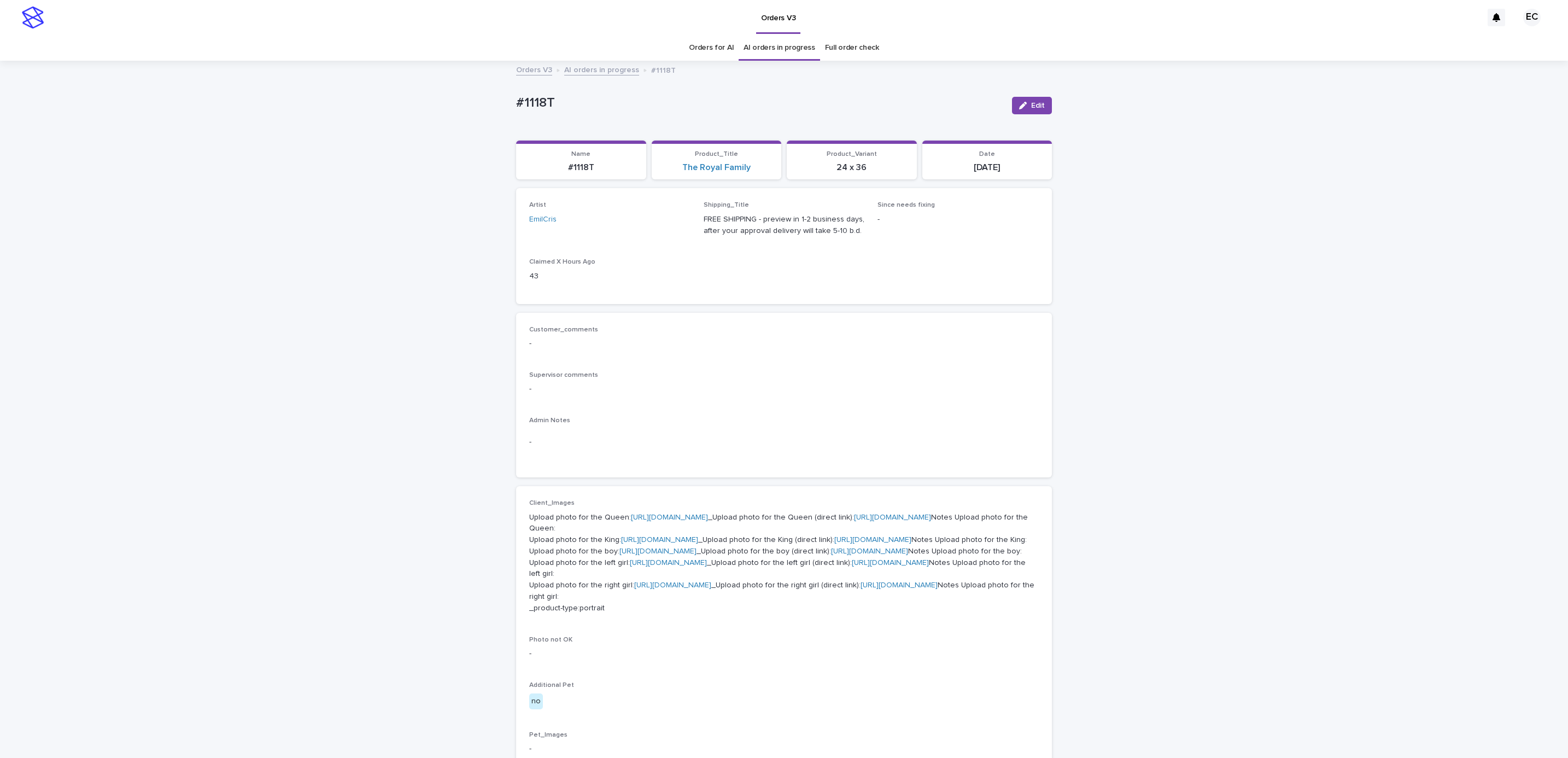
click at [185, 85] on div "Loading... Saving… Loading... Saving… #1118T Edit #1118T Edit Sorry, there was …" at bounding box center [784, 600] width 1568 height 1075
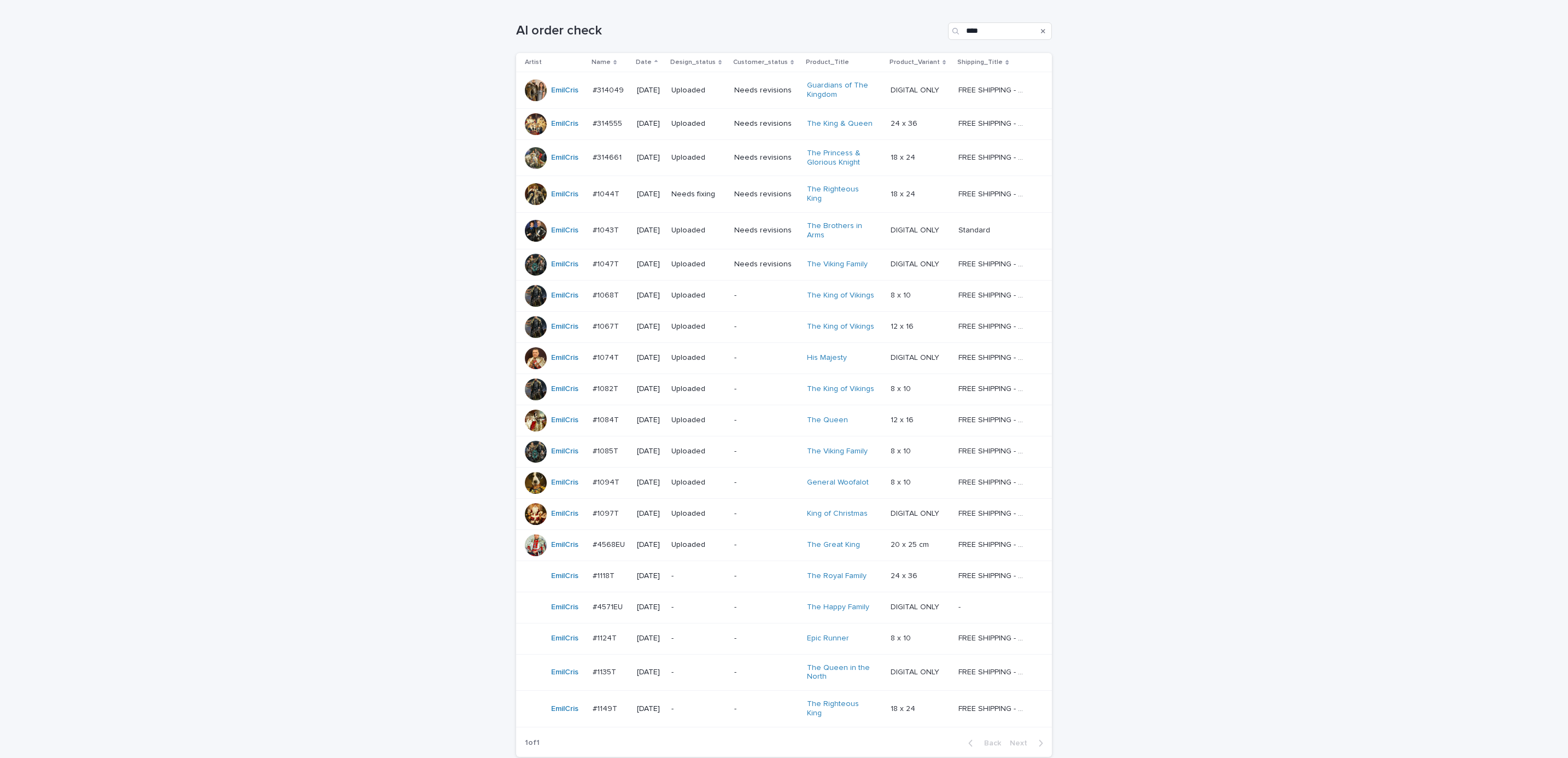
scroll to position [259, 0]
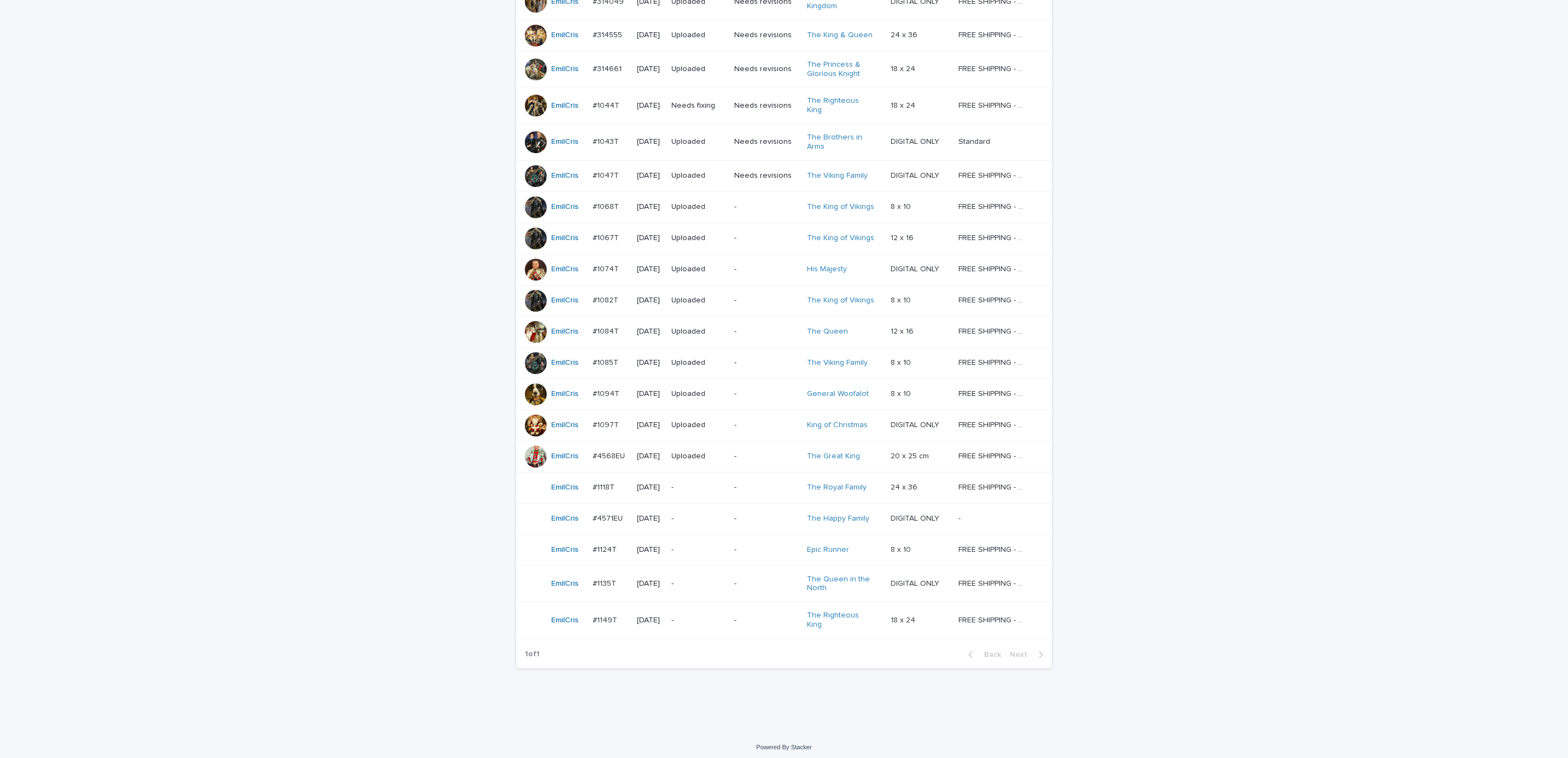
click at [744, 522] on p "-" at bounding box center [766, 519] width 64 height 9
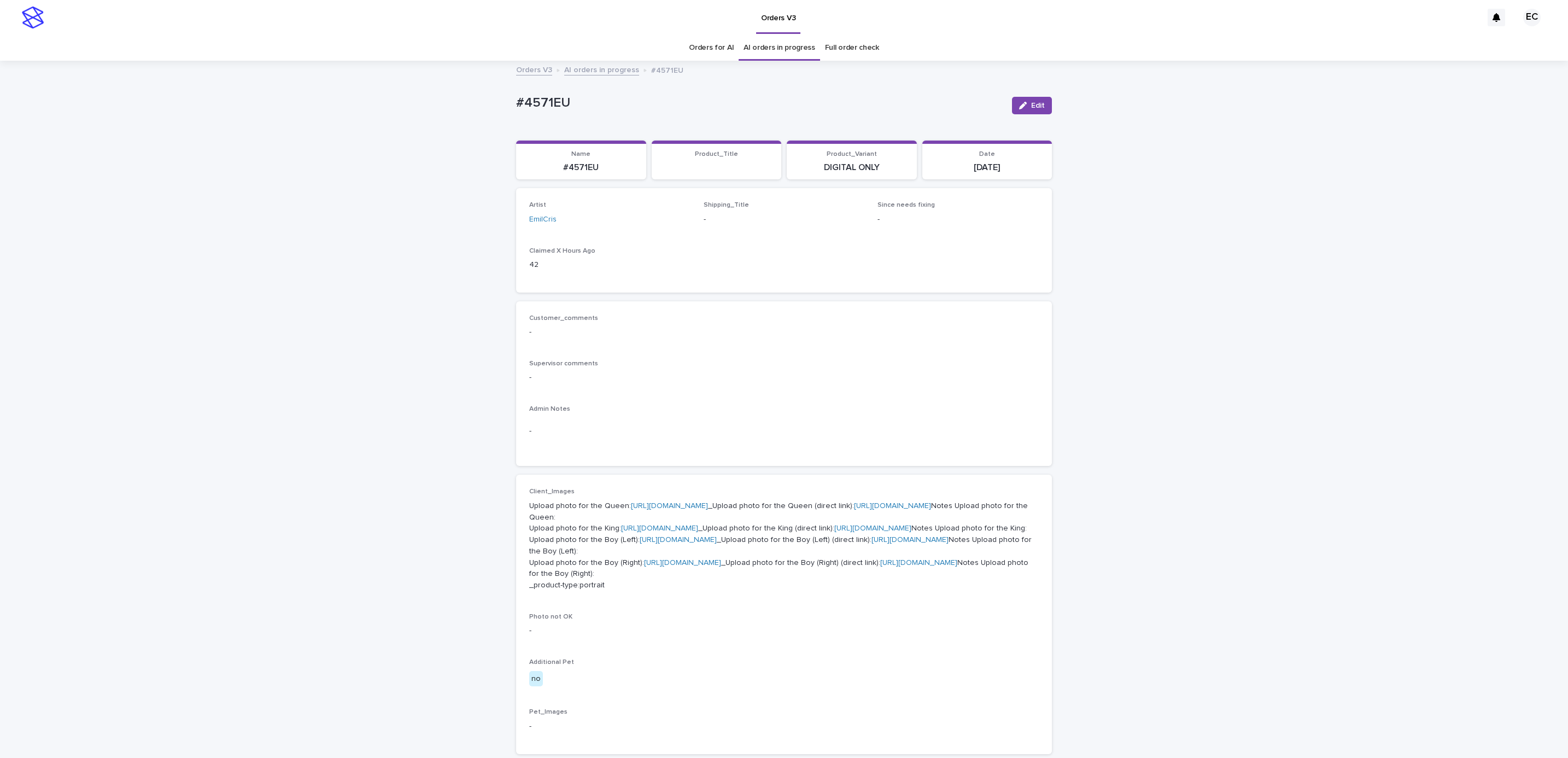
click at [502, 99] on div "Loading... Saving… Loading... Saving… #4571EU Edit #4571EU Edit Sorry, there wa…" at bounding box center [784, 588] width 1568 height 1053
click at [572, 101] on p "#4571EU" at bounding box center [759, 103] width 487 height 16
copy p "#4571EU"
click at [715, 405] on p "Admin Notes" at bounding box center [783, 408] width 509 height 8
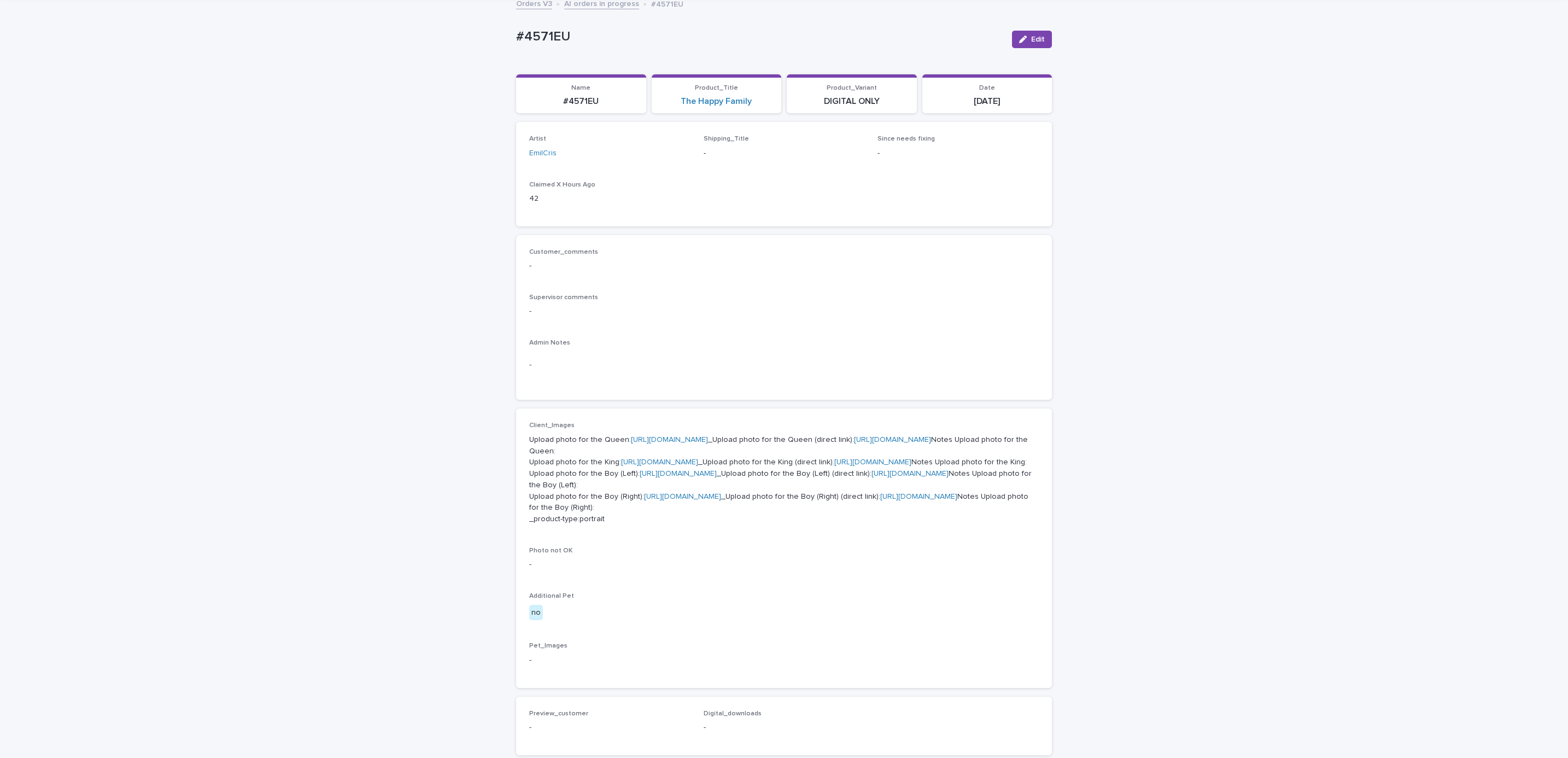
scroll to position [130, 0]
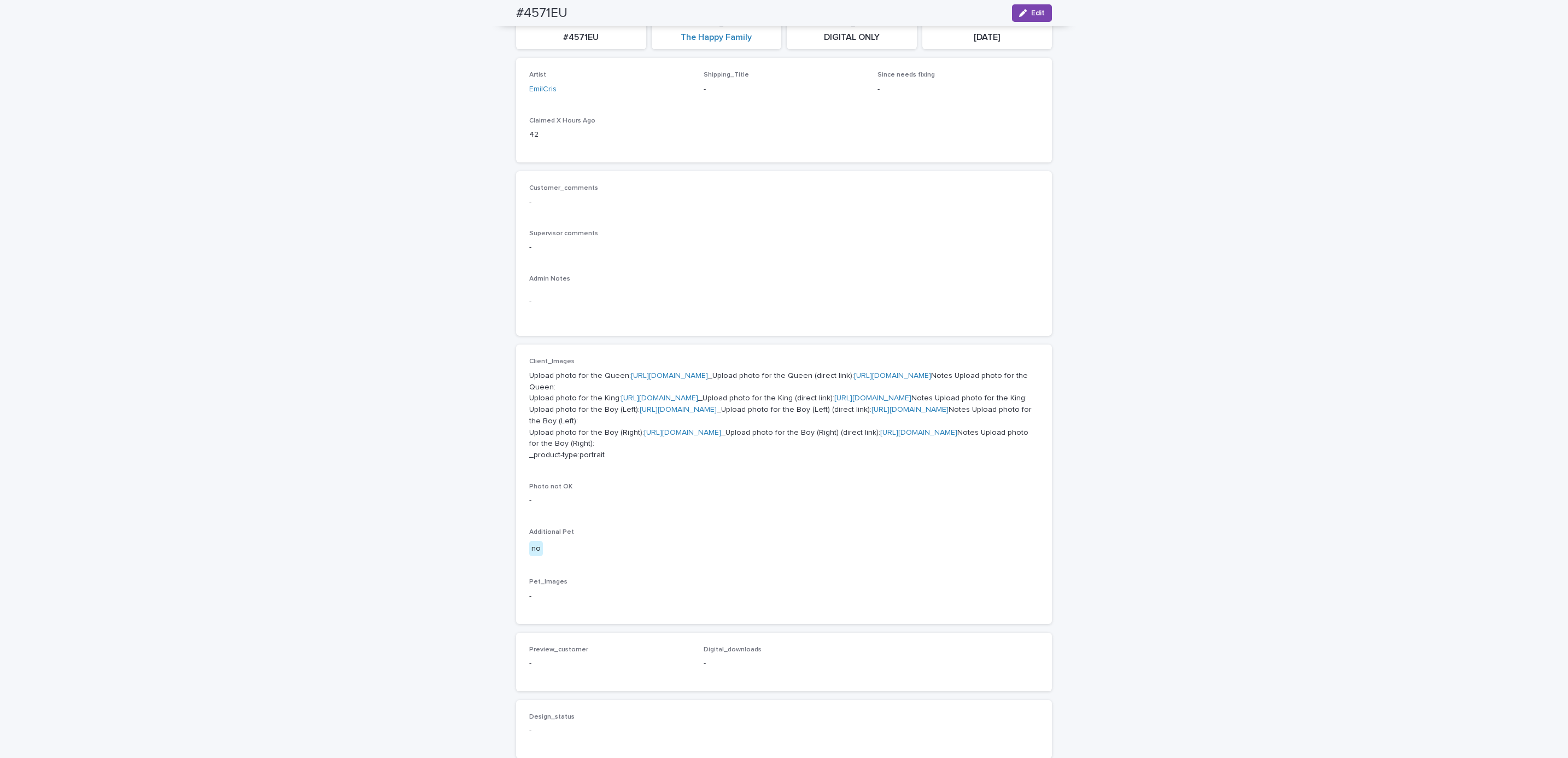
click at [674, 374] on link "[URL][DOMAIN_NAME]" at bounding box center [669, 376] width 77 height 8
click at [673, 401] on link "[URL][DOMAIN_NAME]" at bounding box center [659, 398] width 77 height 8
click at [666, 413] on link "[URL][DOMAIN_NAME]" at bounding box center [677, 409] width 77 height 8
click at [688, 436] on link "[URL][DOMAIN_NAME]" at bounding box center [682, 432] width 77 height 8
click at [658, 413] on link "[URL][DOMAIN_NAME]" at bounding box center [677, 409] width 77 height 8
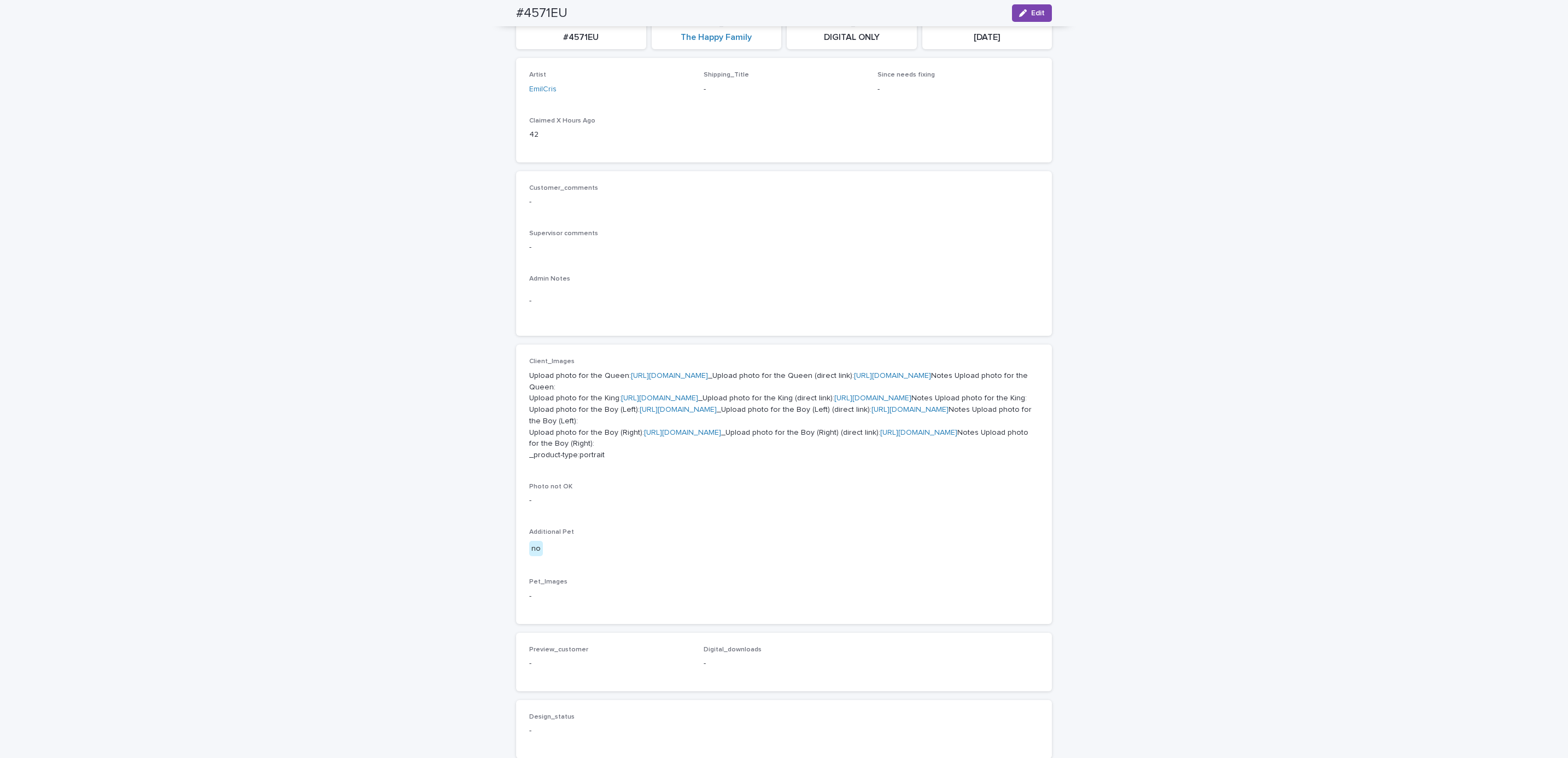
scroll to position [0, 0]
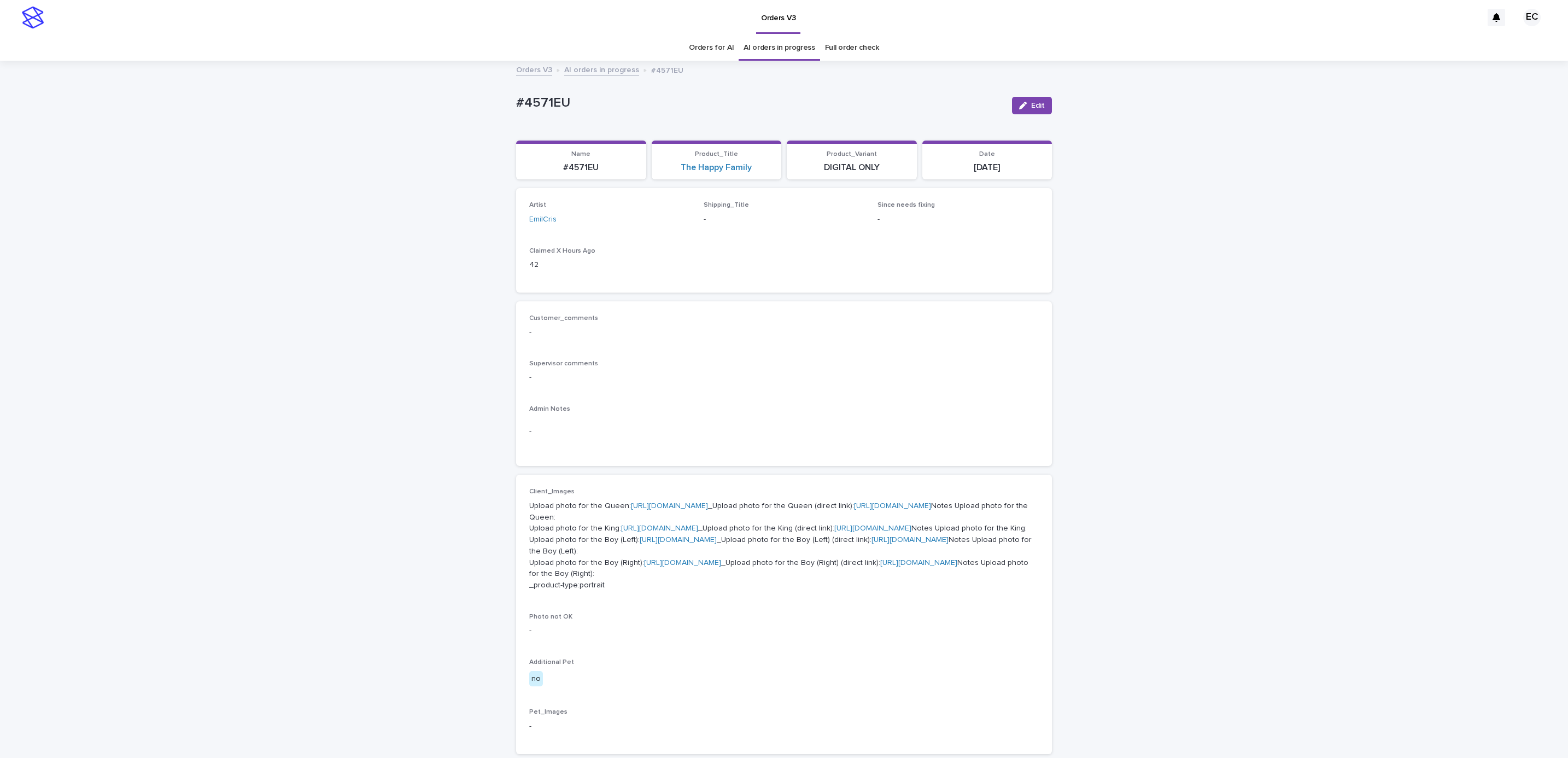
click at [196, 118] on div "Loading... Saving… Loading... Saving… #4571EU Edit #4571EU Edit Sorry, there wa…" at bounding box center [784, 588] width 1568 height 1053
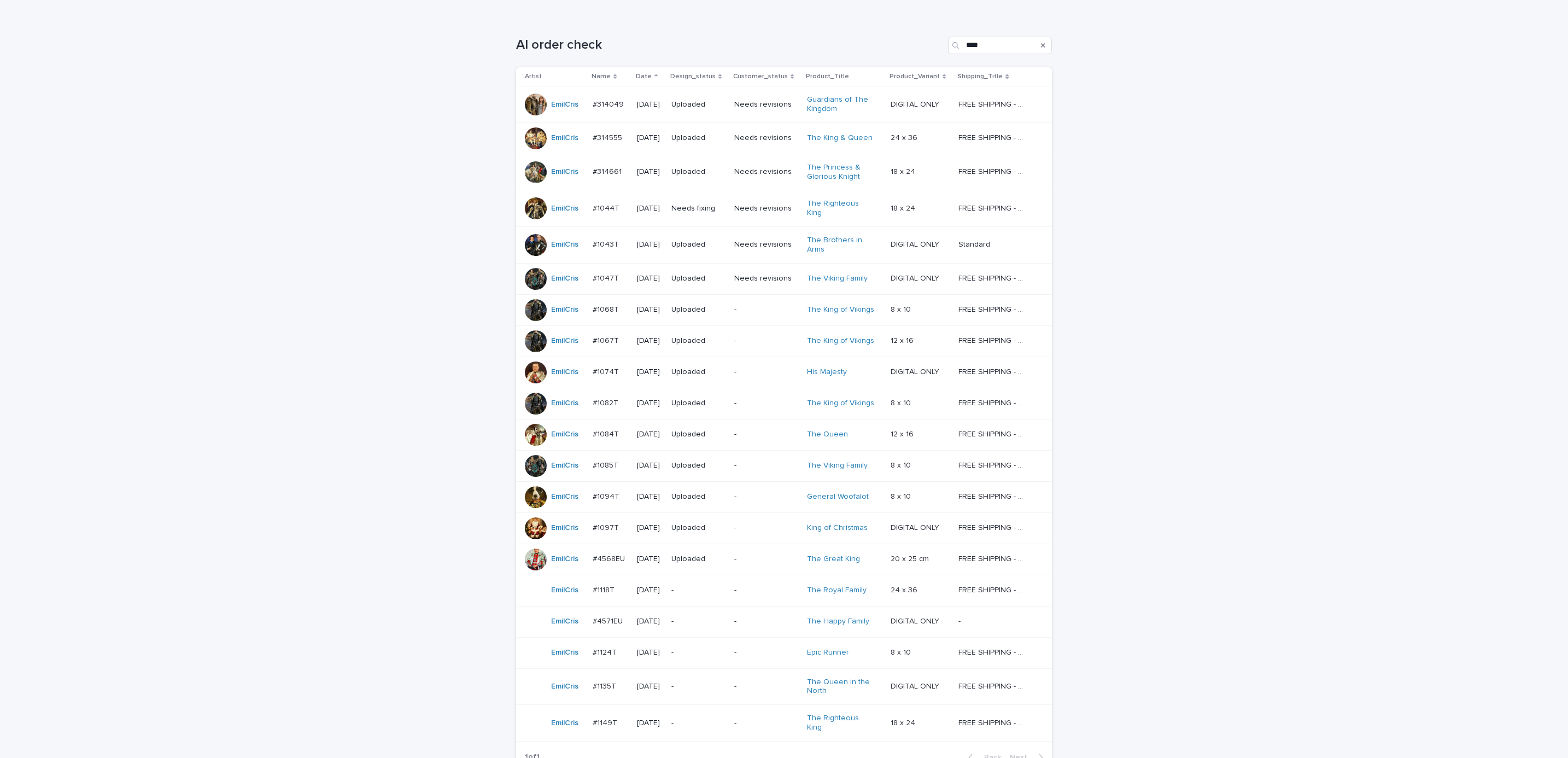
scroll to position [259, 0]
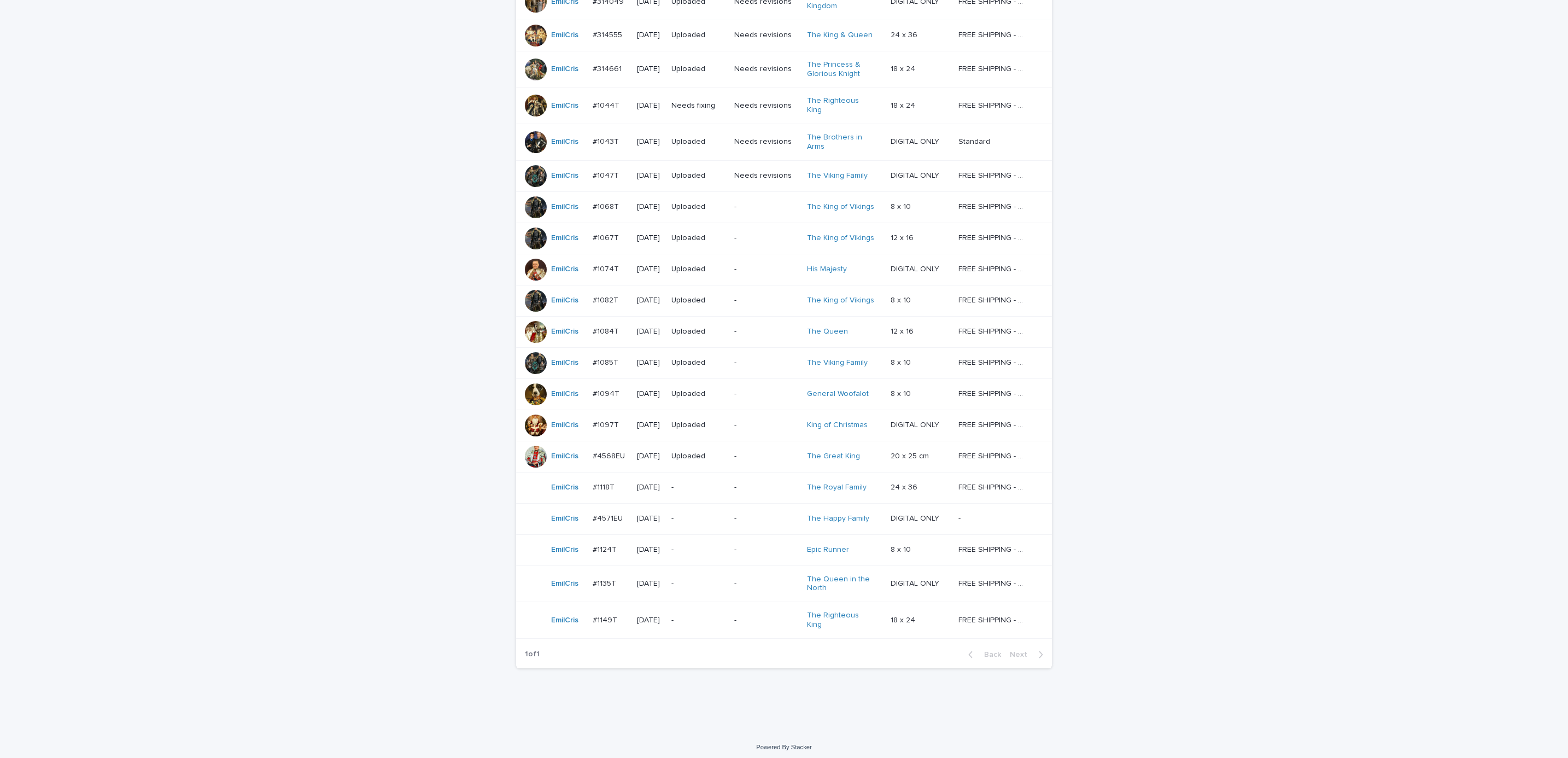
click at [748, 554] on div "-" at bounding box center [766, 550] width 64 height 18
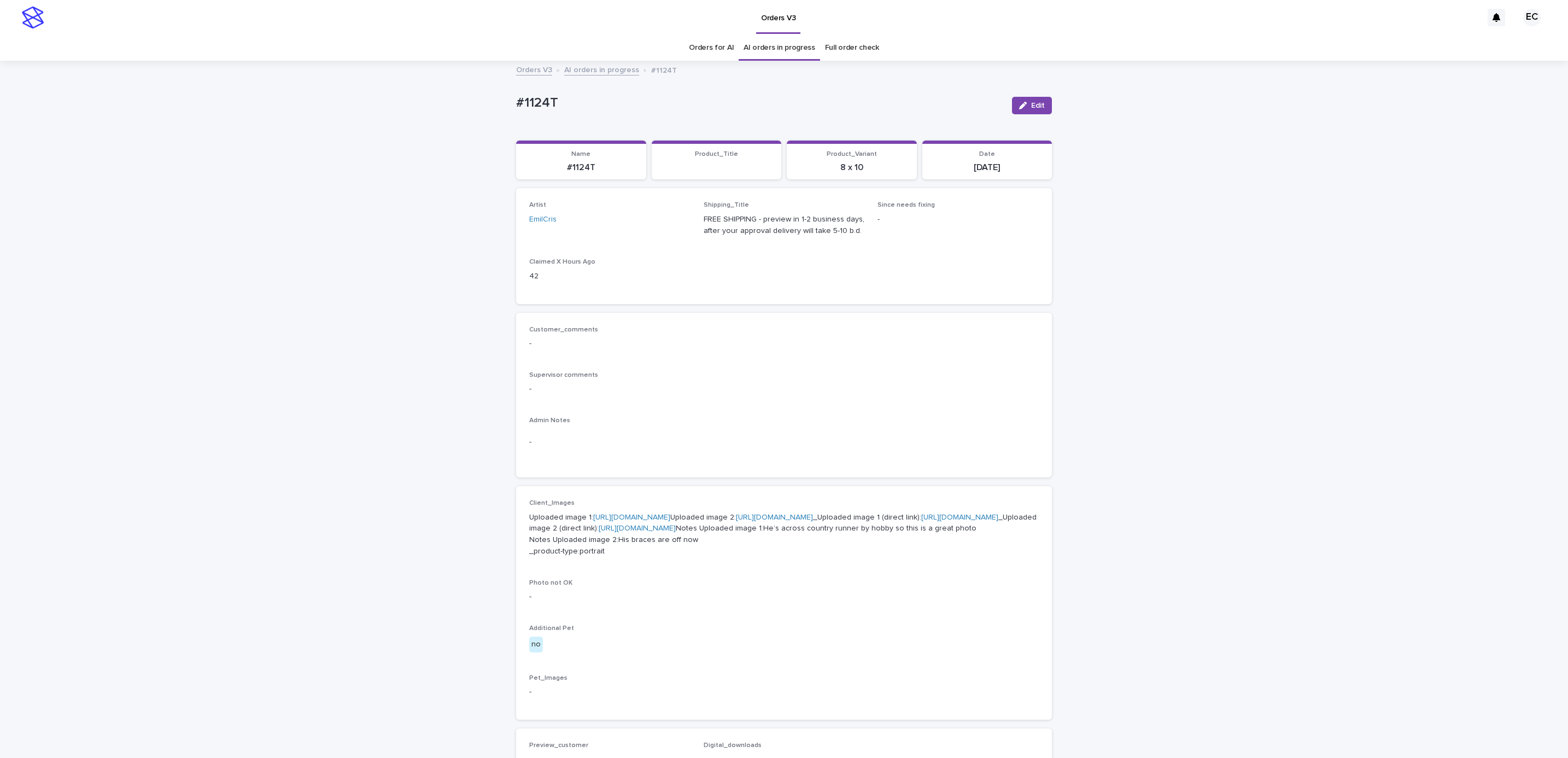
click at [501, 98] on div "Loading... Saving… Loading... Saving… #1124T Edit #1124T Edit Sorry, there was …" at bounding box center [784, 571] width 1568 height 1018
click at [568, 98] on p "#1124T" at bounding box center [759, 103] width 487 height 16
click at [680, 395] on p "-" at bounding box center [783, 388] width 509 height 11
click at [659, 523] on p "Uploaded image 1: [URL][DOMAIN_NAME] Uploaded image 2: [URL][DOMAIN_NAME] _Uplo…" at bounding box center [783, 534] width 509 height 46
click at [664, 517] on link "[URL][DOMAIN_NAME]" at bounding box center [632, 517] width 77 height 8
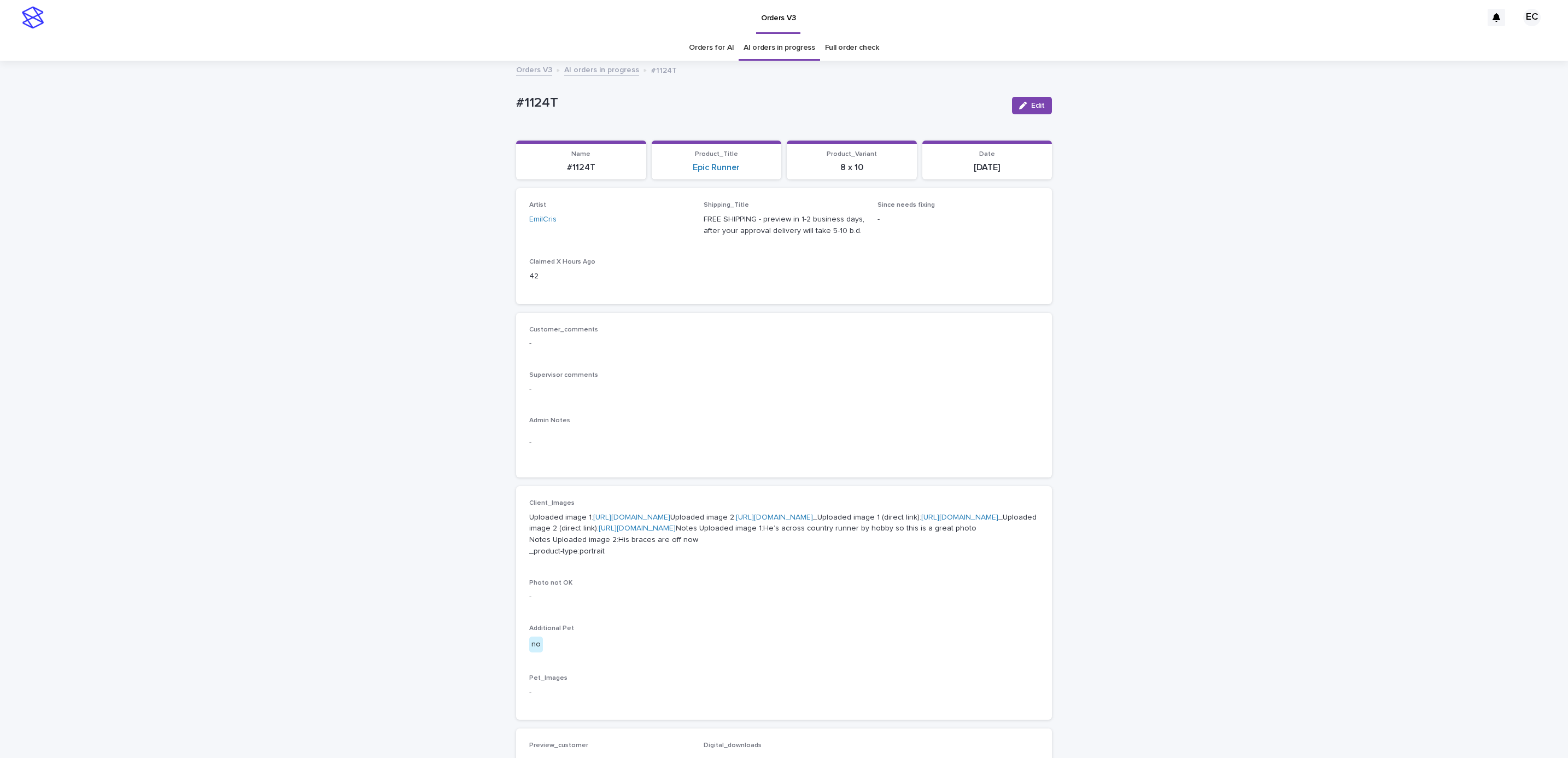
click at [736, 521] on link "[URL][DOMAIN_NAME]" at bounding box center [774, 517] width 77 height 8
click at [150, 98] on div "Loading... Saving… Loading... Saving… #1124T Edit #1124T Edit Sorry, there was …" at bounding box center [784, 571] width 1568 height 1018
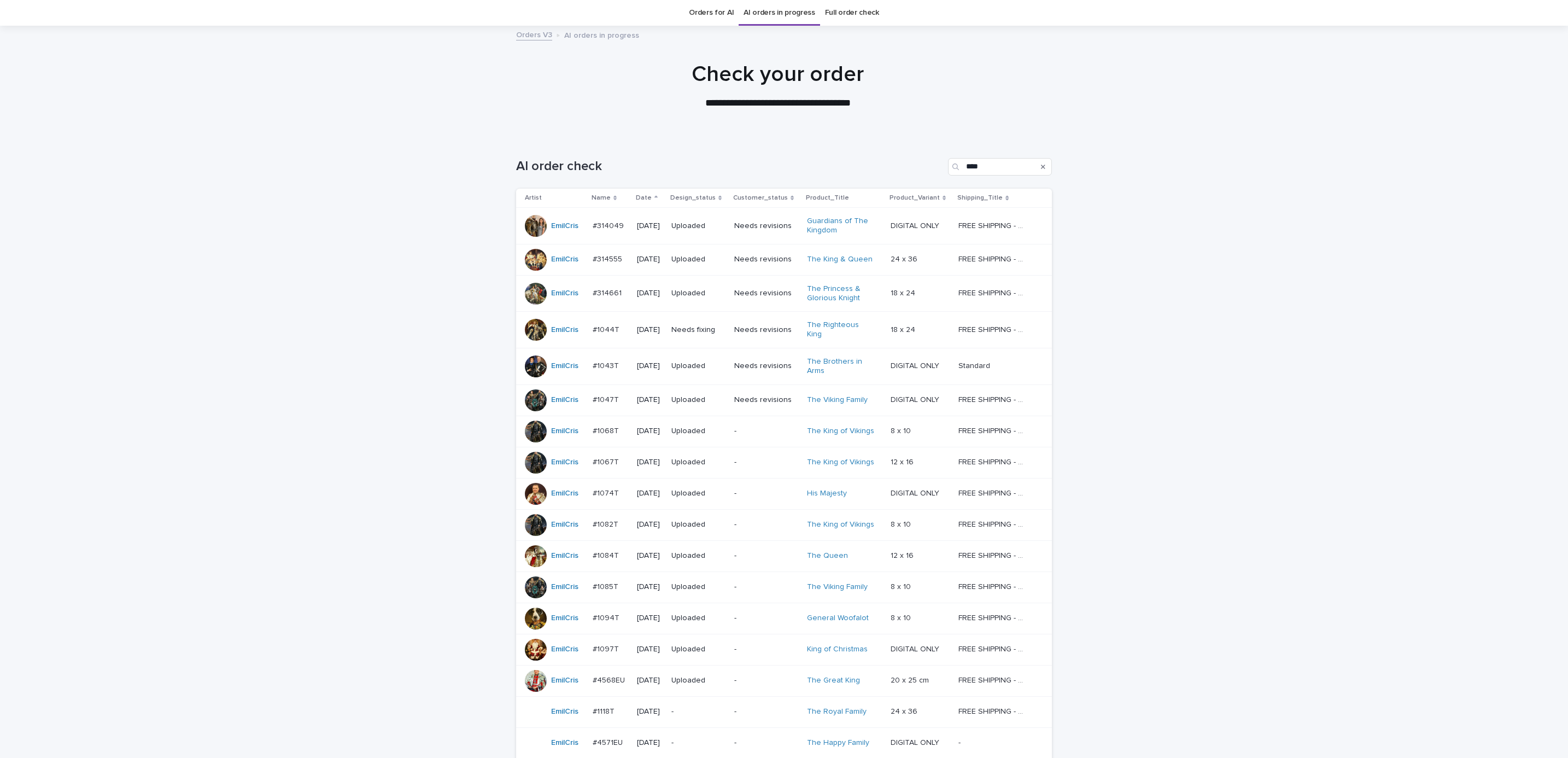
scroll to position [259, 0]
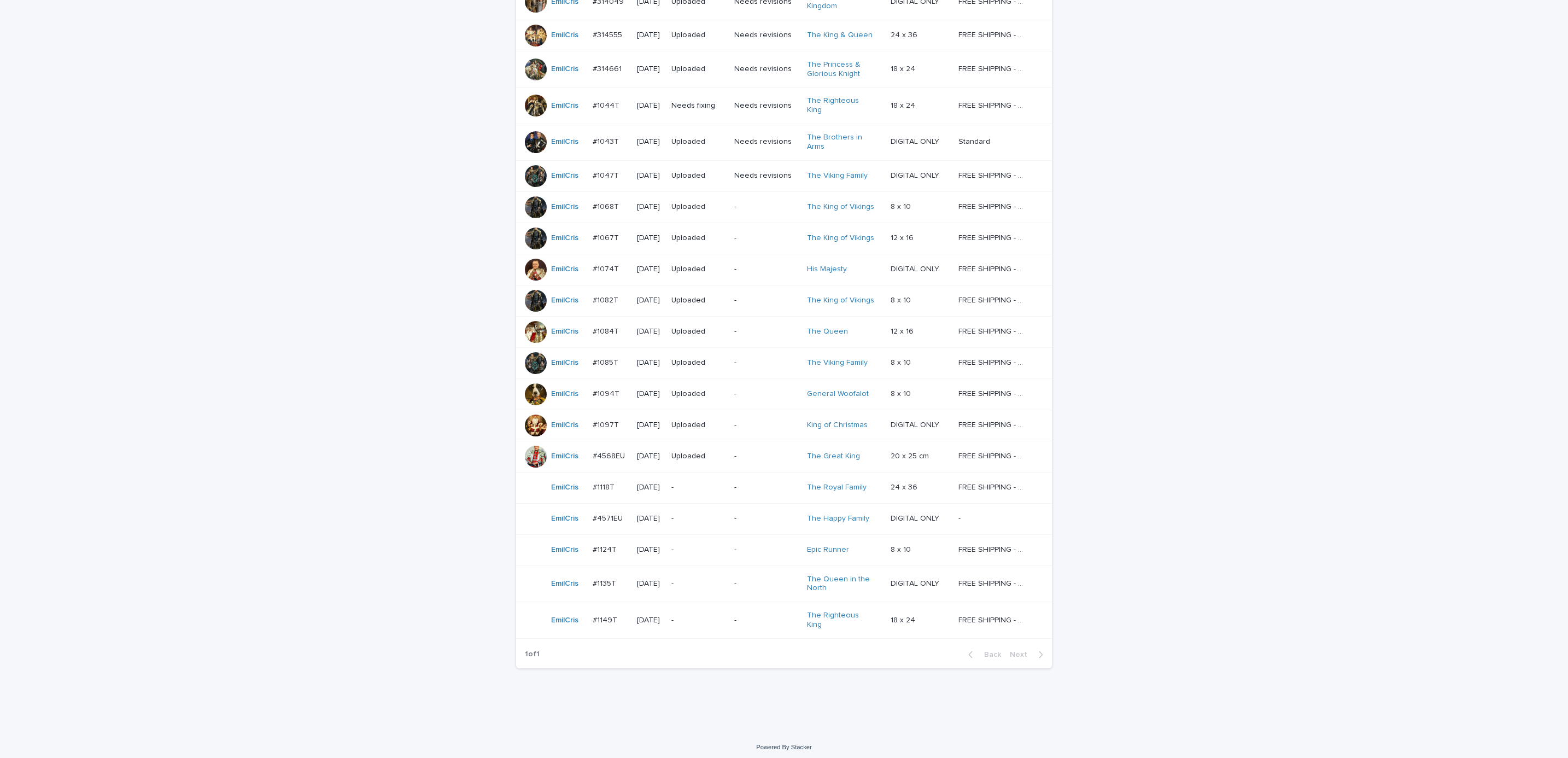
click at [762, 582] on p "-" at bounding box center [766, 583] width 64 height 9
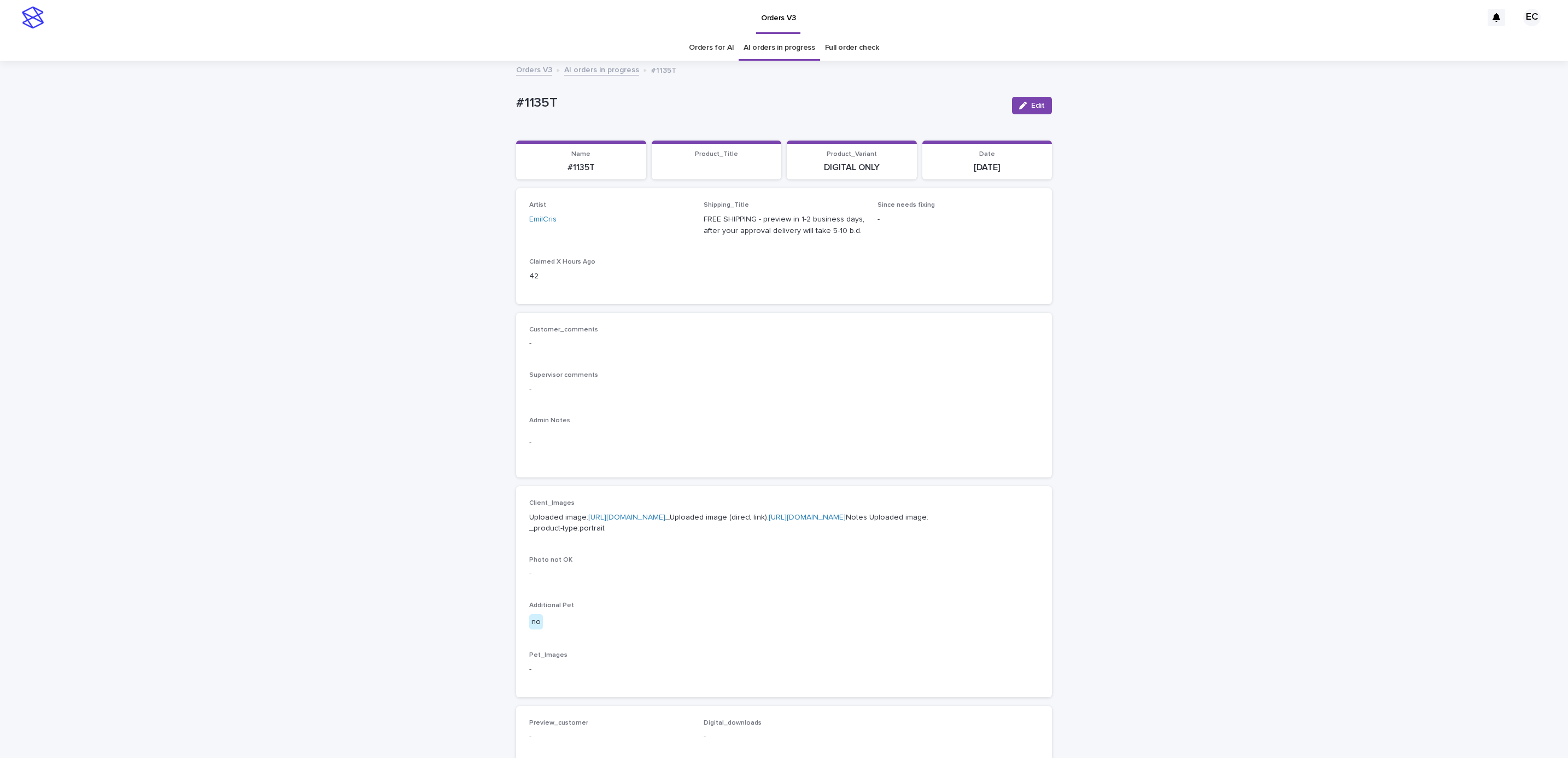
click at [511, 98] on div "Loading... Saving… Loading... Saving… #1135T Edit #1135T Edit Sorry, there was …" at bounding box center [784, 546] width 547 height 968
click at [559, 98] on p "#1135T" at bounding box center [759, 103] width 487 height 16
click at [656, 515] on link "[URL][DOMAIN_NAME]" at bounding box center [626, 517] width 77 height 8
click at [158, 88] on div "Loading... Saving… Loading... Saving… #1135T Edit #1135T Edit Sorry, there was …" at bounding box center [784, 560] width 1568 height 996
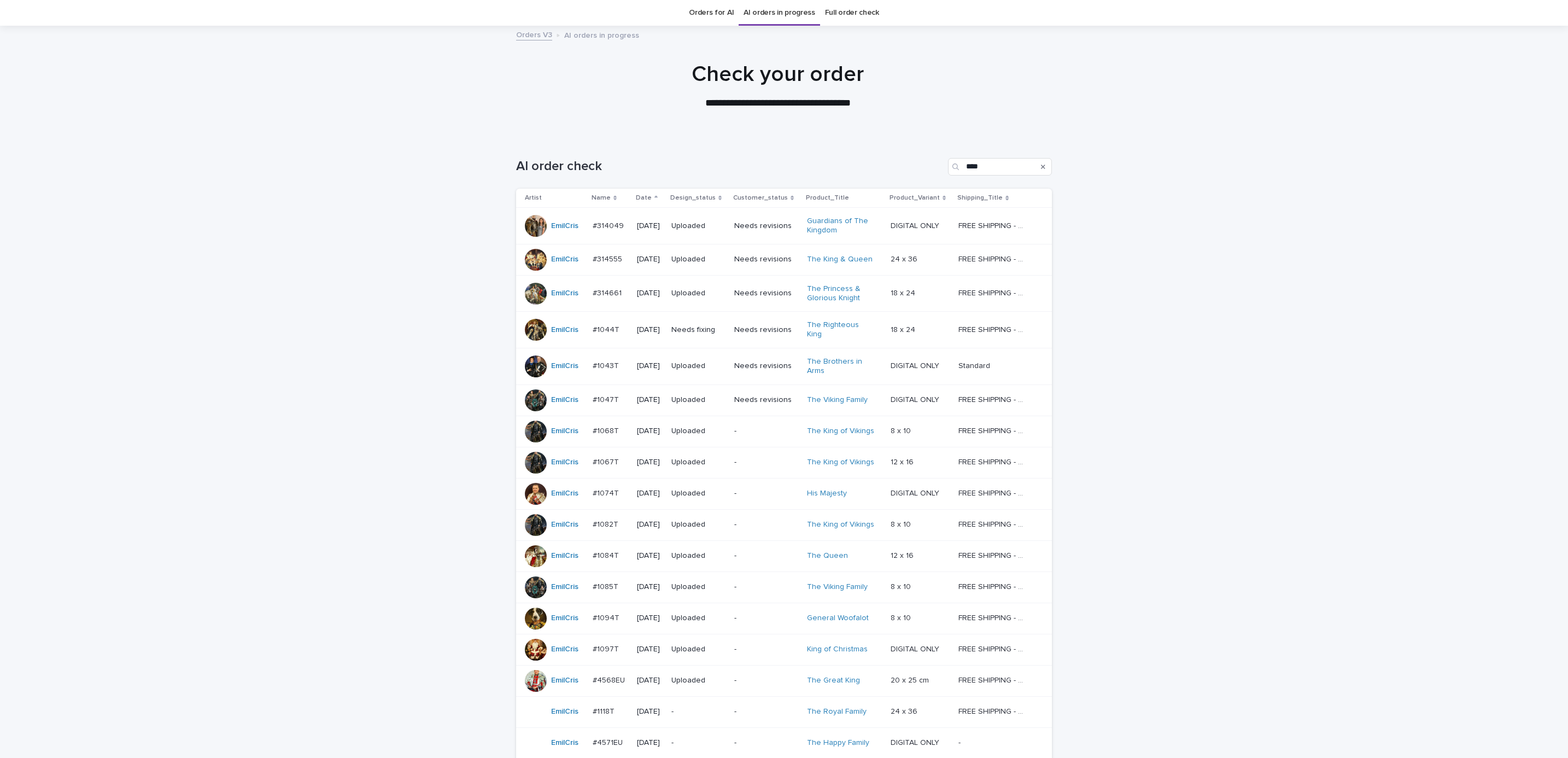
scroll to position [259, 0]
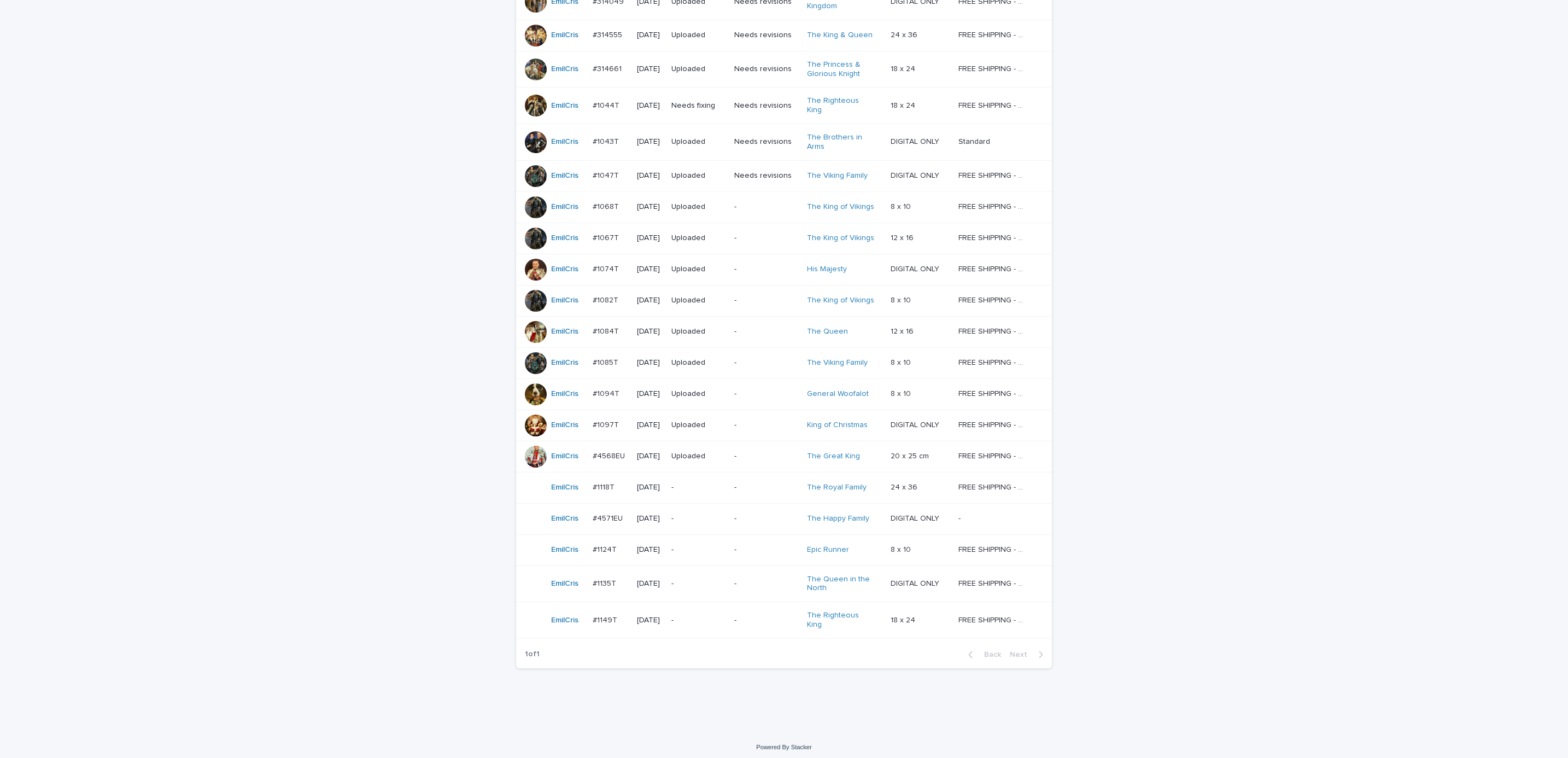
click at [766, 618] on p "-" at bounding box center [766, 620] width 64 height 9
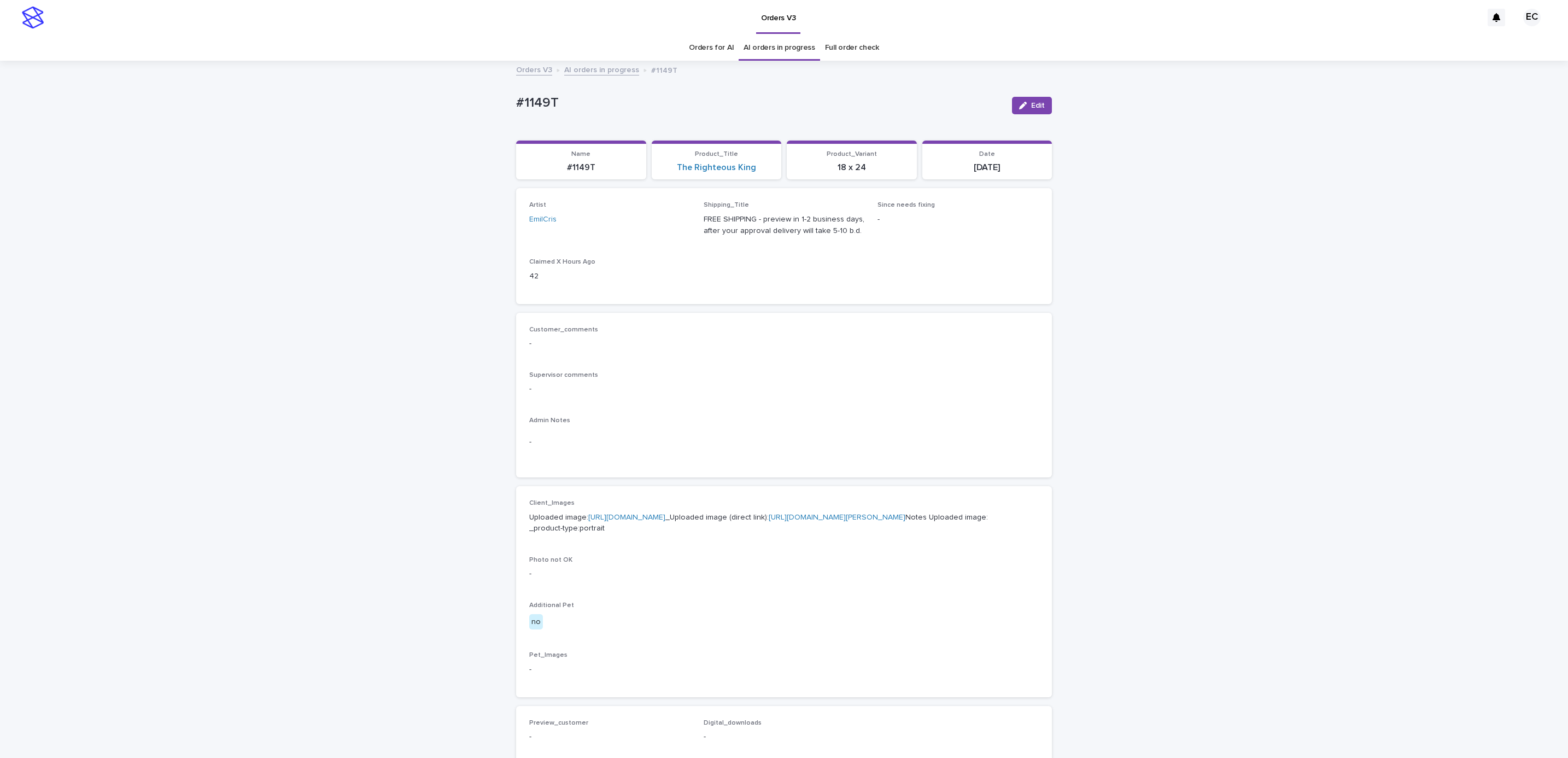
click at [494, 98] on div "Loading... Saving… Loading... Saving… #1149T Edit #1149T Edit Sorry, there was …" at bounding box center [784, 560] width 1568 height 996
click at [573, 97] on p "#1149T" at bounding box center [759, 103] width 487 height 16
click at [684, 381] on div "-" at bounding box center [783, 388] width 509 height 14
click at [653, 515] on link "[URL][DOMAIN_NAME]" at bounding box center [626, 517] width 77 height 8
click at [58, 156] on div "Loading... Saving… Loading... Saving… #1149T Edit #1149T Edit Sorry, there was …" at bounding box center [784, 560] width 1568 height 996
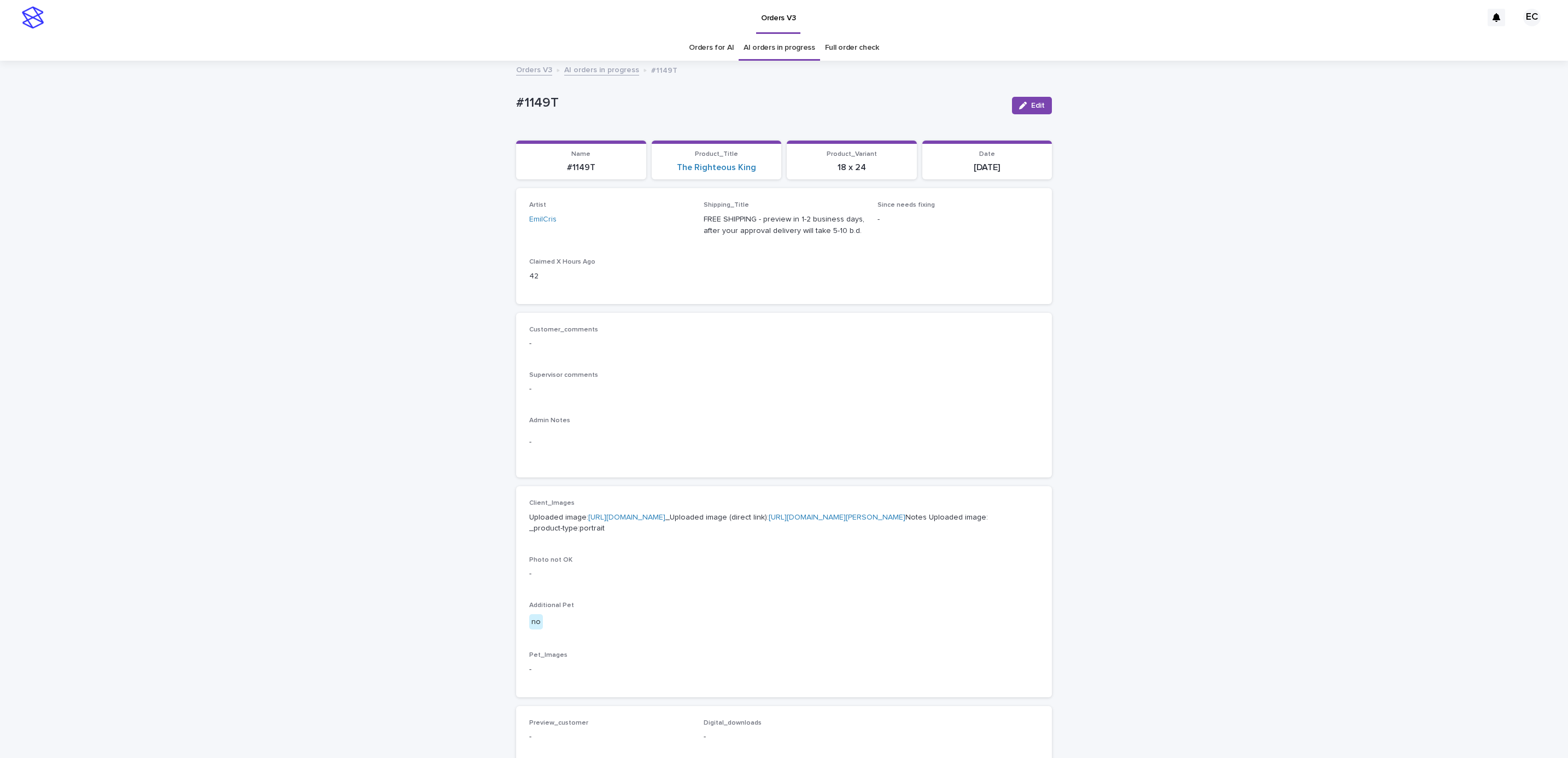
click at [153, 117] on div "Loading... Saving… Loading... Saving… #1149T Edit #1149T Edit Sorry, there was …" at bounding box center [784, 560] width 1568 height 996
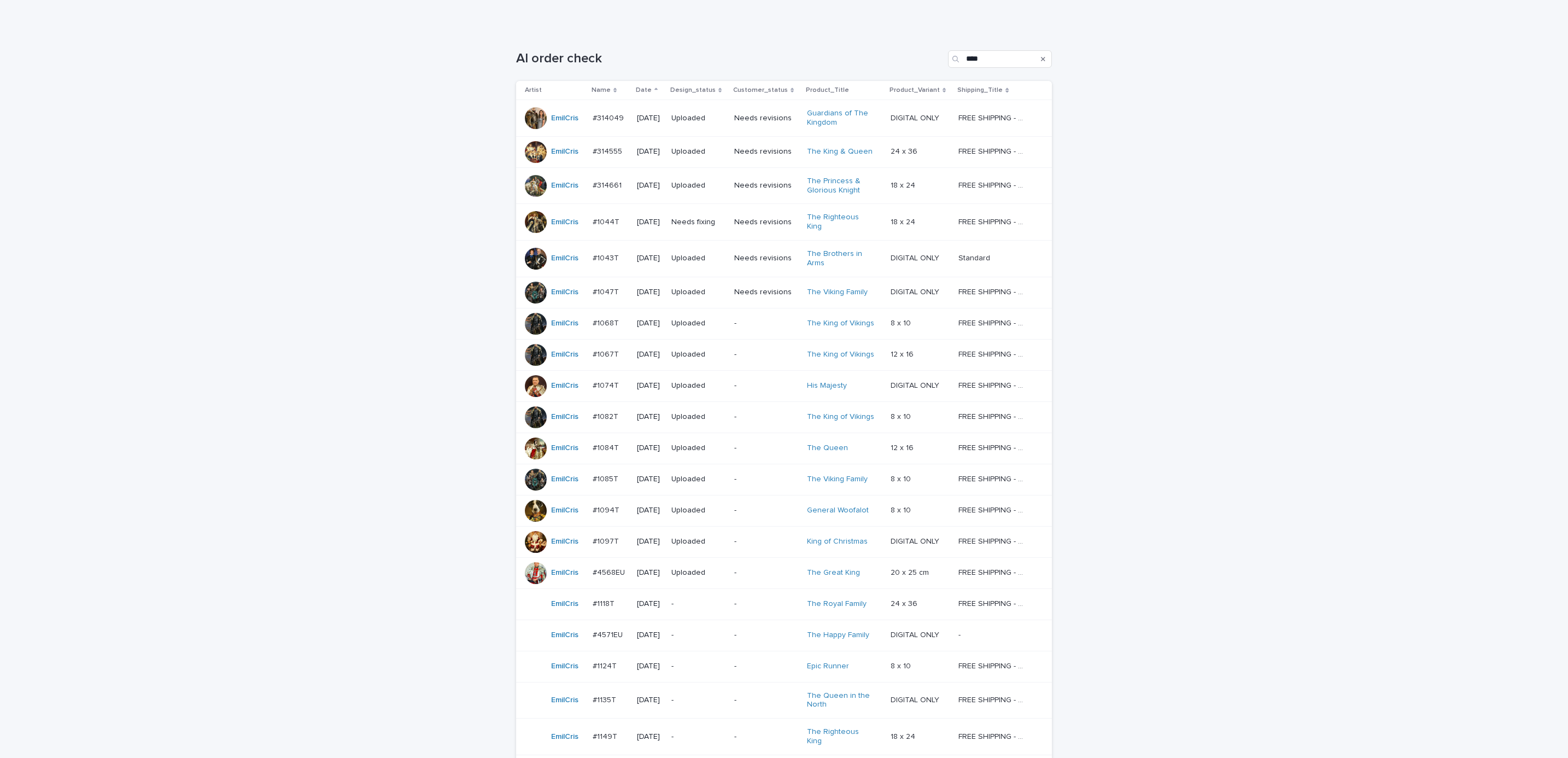
scroll to position [259, 0]
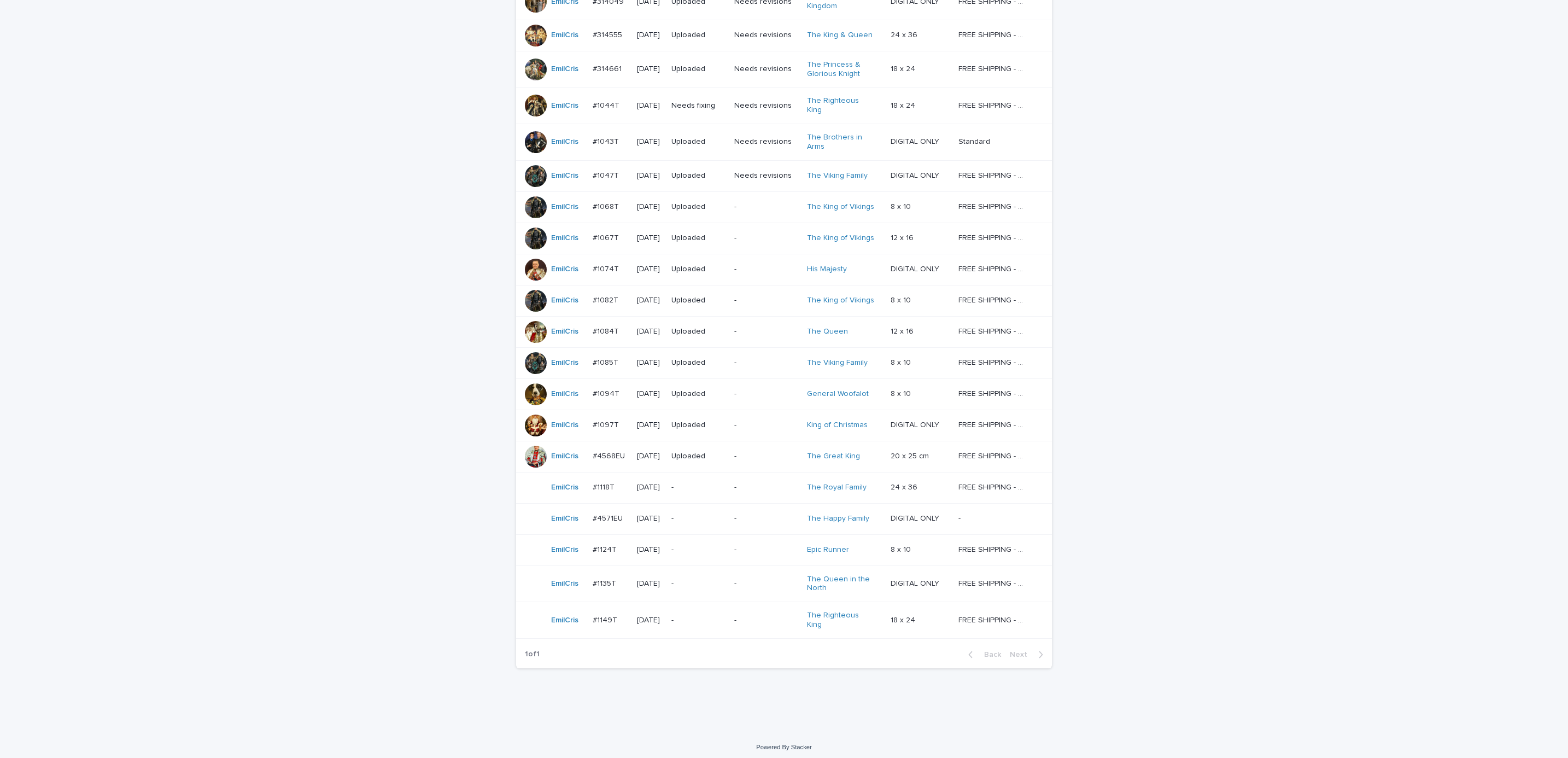
click at [1206, 502] on div "Loading... Saving… Loading... Saving… AI order check **** Artist Name Date Desi…" at bounding box center [784, 321] width 1568 height 819
click at [1404, 243] on div "Loading... Saving… Loading... Saving… AI order check **** Artist Name Date Desi…" at bounding box center [784, 321] width 1568 height 819
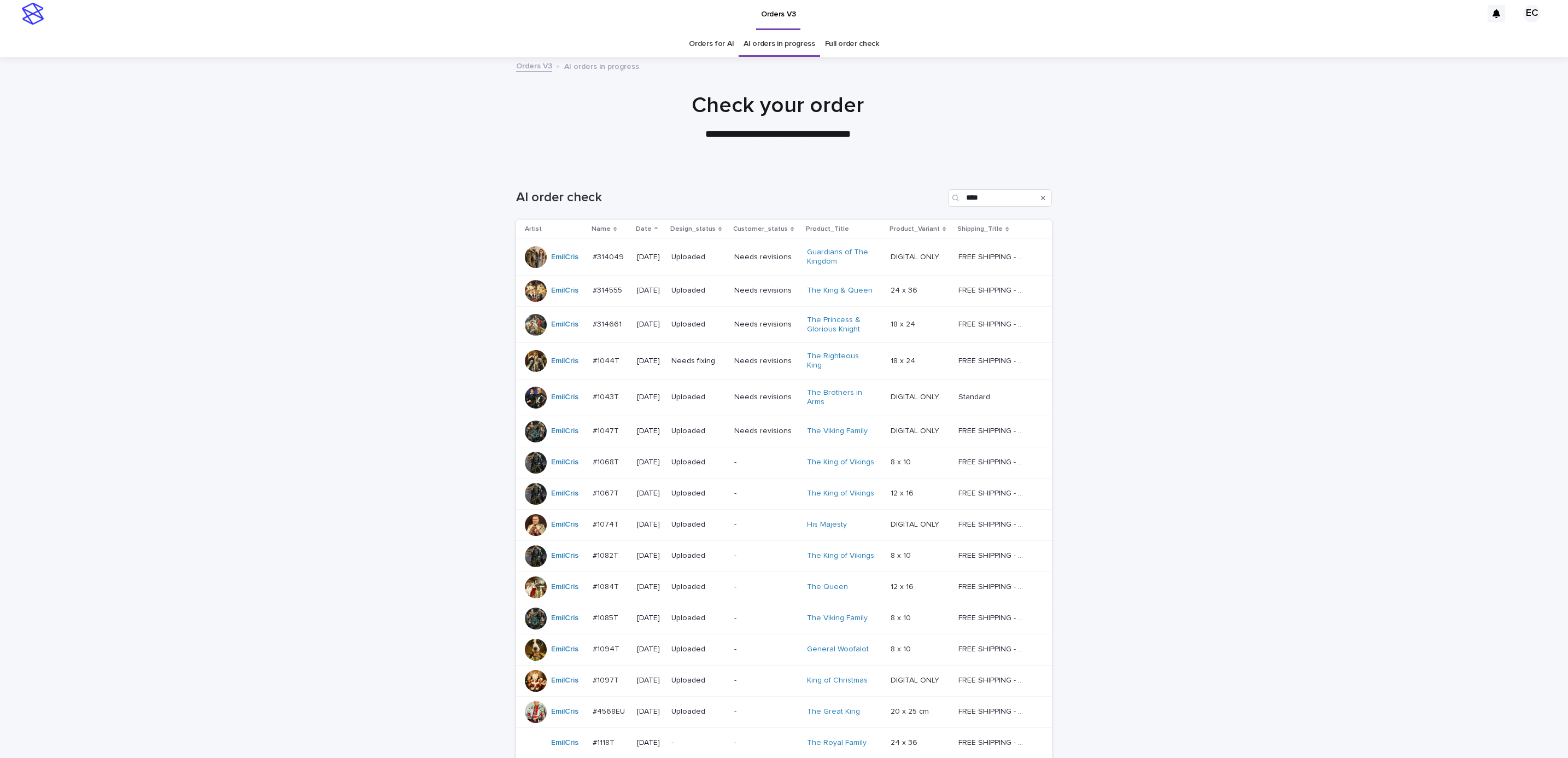
scroll to position [0, 0]
